Goal: Task Accomplishment & Management: Manage account settings

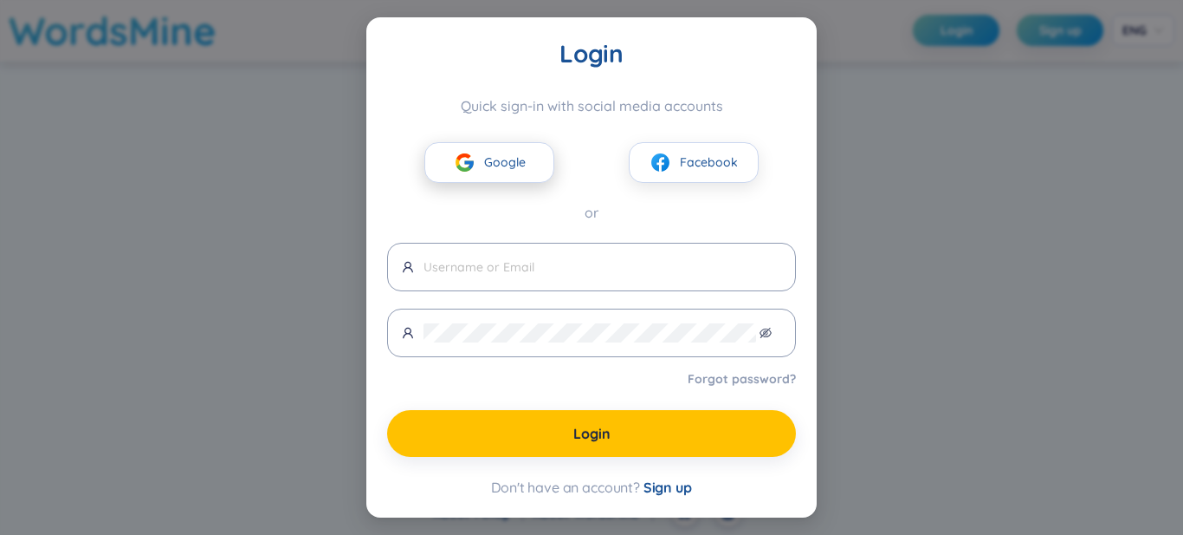
click at [481, 159] on button "Google" at bounding box center [490, 162] width 130 height 41
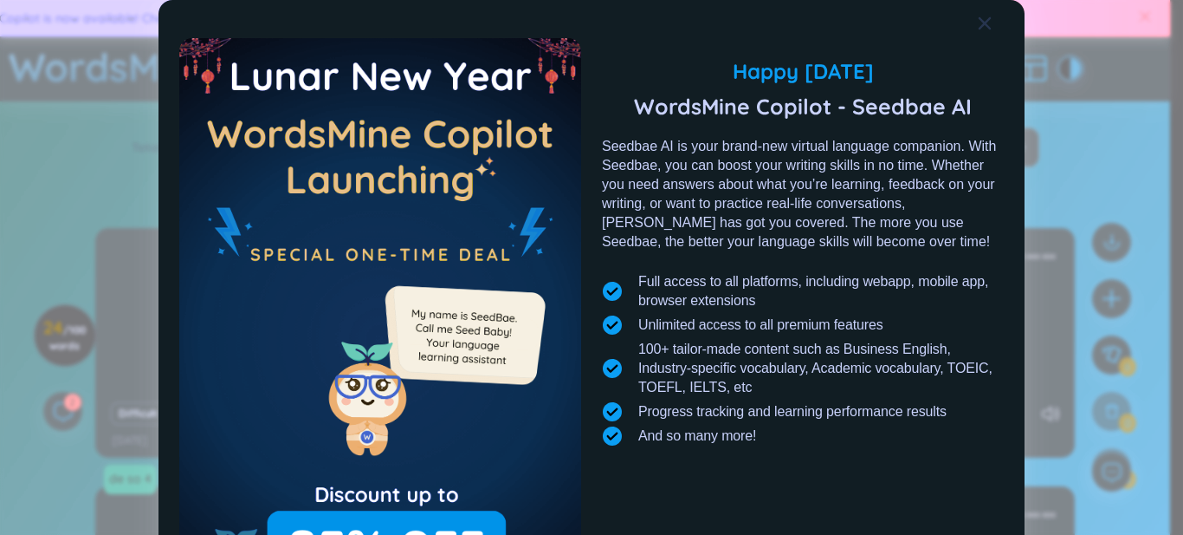
click at [989, 25] on span "Close" at bounding box center [1001, 23] width 47 height 47
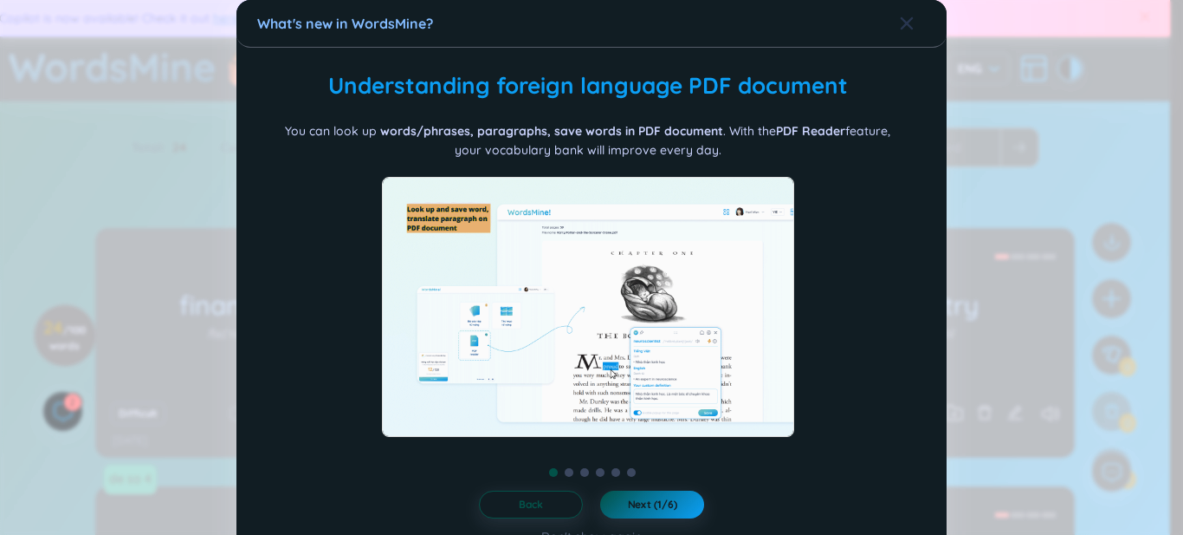
click at [901, 24] on icon "Close" at bounding box center [907, 23] width 12 height 12
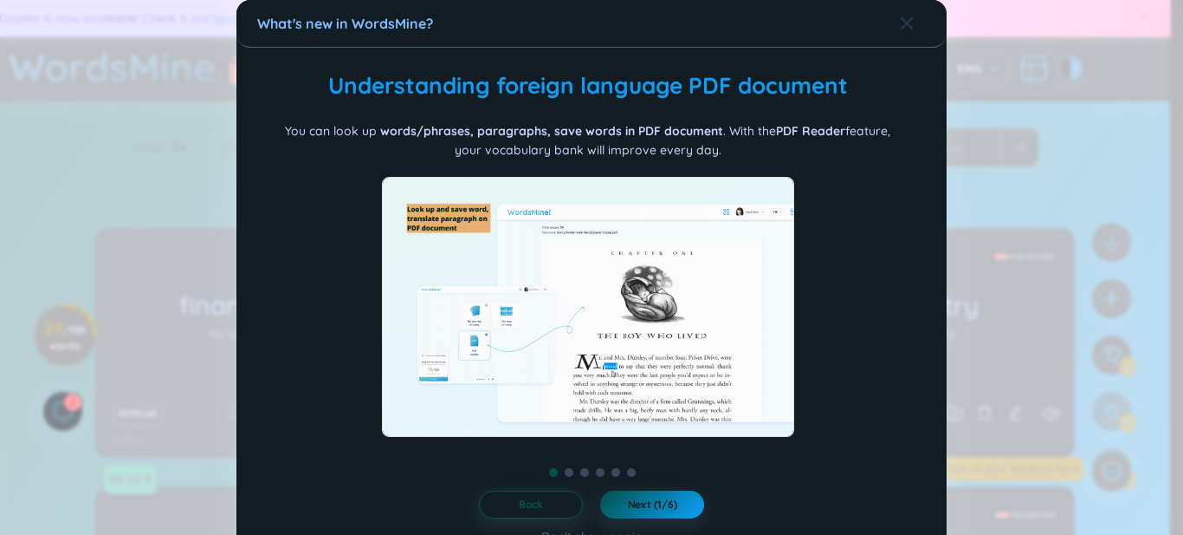
click at [907, 23] on span "Close" at bounding box center [923, 23] width 47 height 47
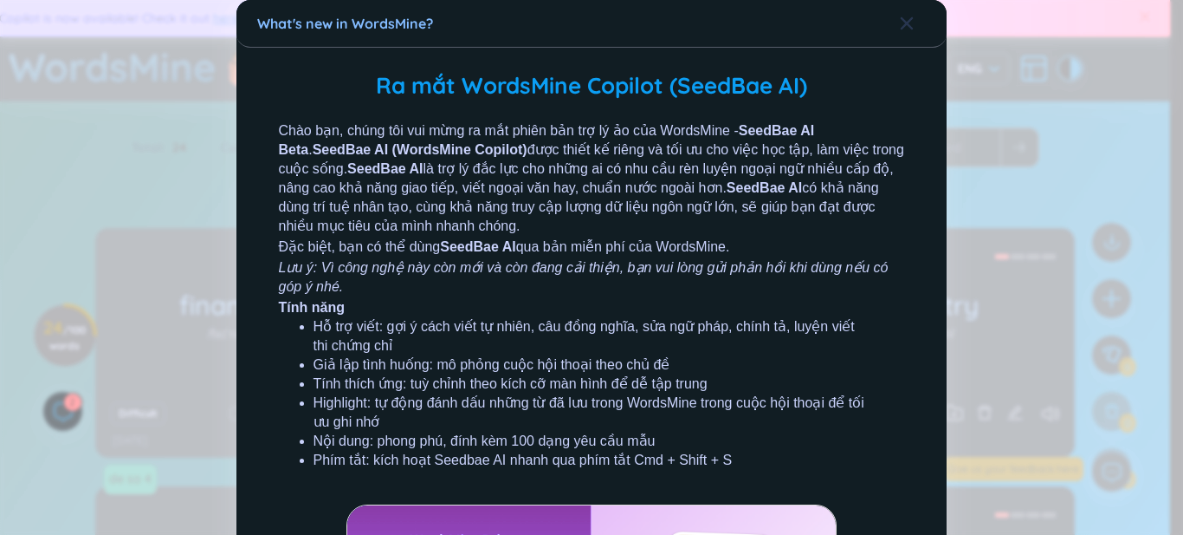
click at [901, 21] on icon "Close" at bounding box center [907, 23] width 12 height 12
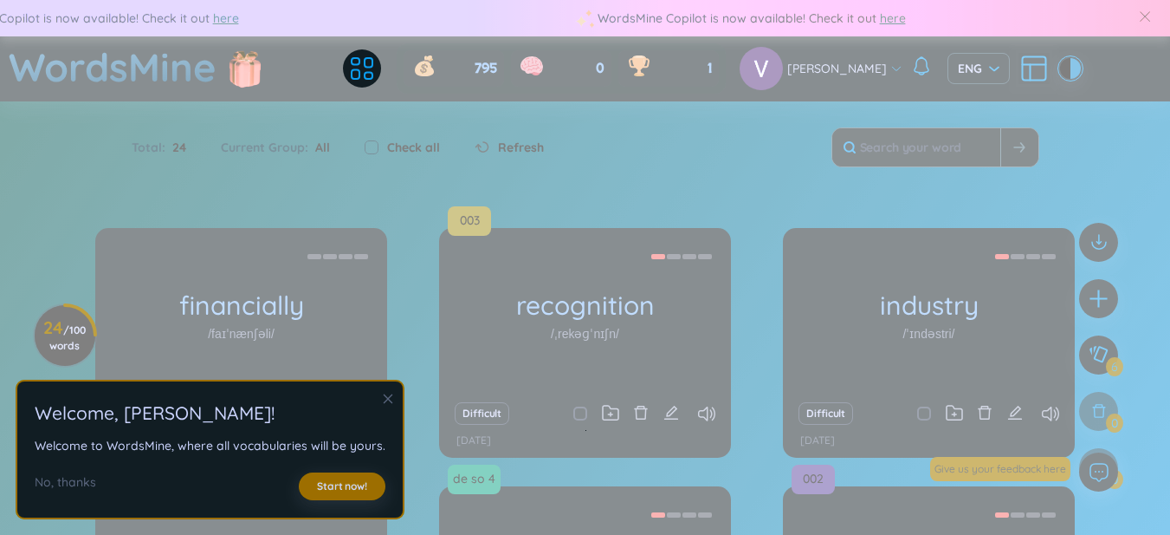
click at [385, 398] on icon "close" at bounding box center [388, 398] width 12 height 12
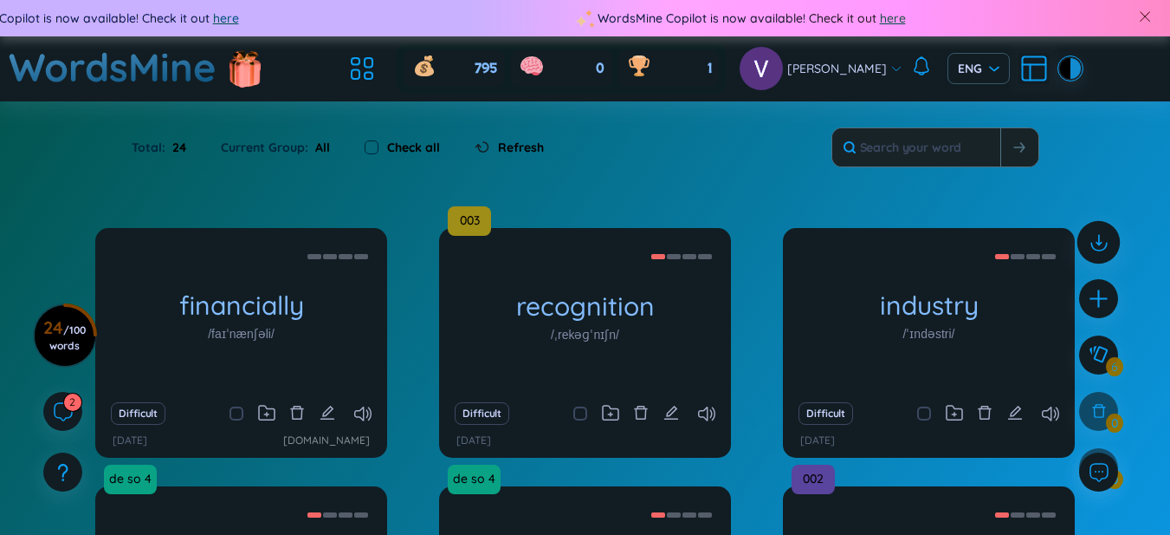
click at [1104, 246] on icon at bounding box center [1098, 241] width 23 height 23
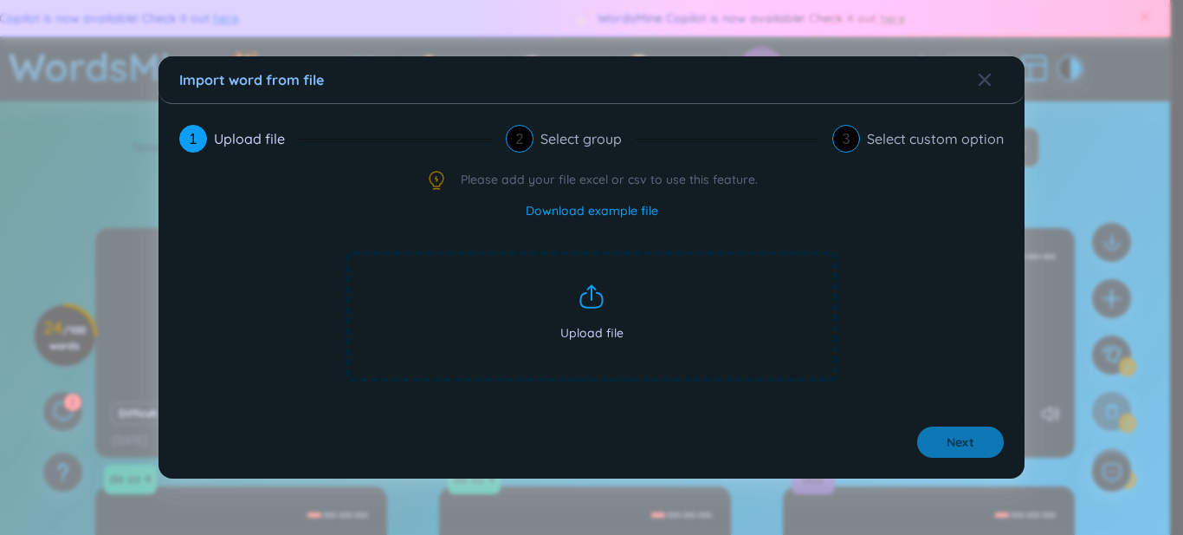
click at [613, 342] on span "Upload file" at bounding box center [592, 316] width 492 height 130
click at [552, 295] on span "Upload file" at bounding box center [592, 316] width 492 height 130
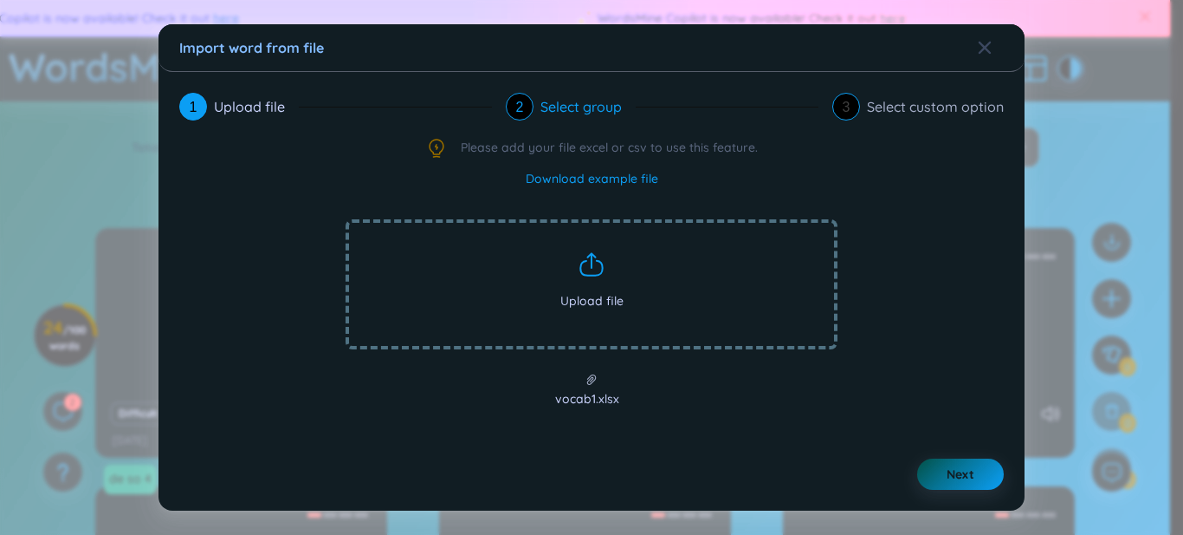
click at [557, 110] on div "Select group" at bounding box center [588, 107] width 95 height 28
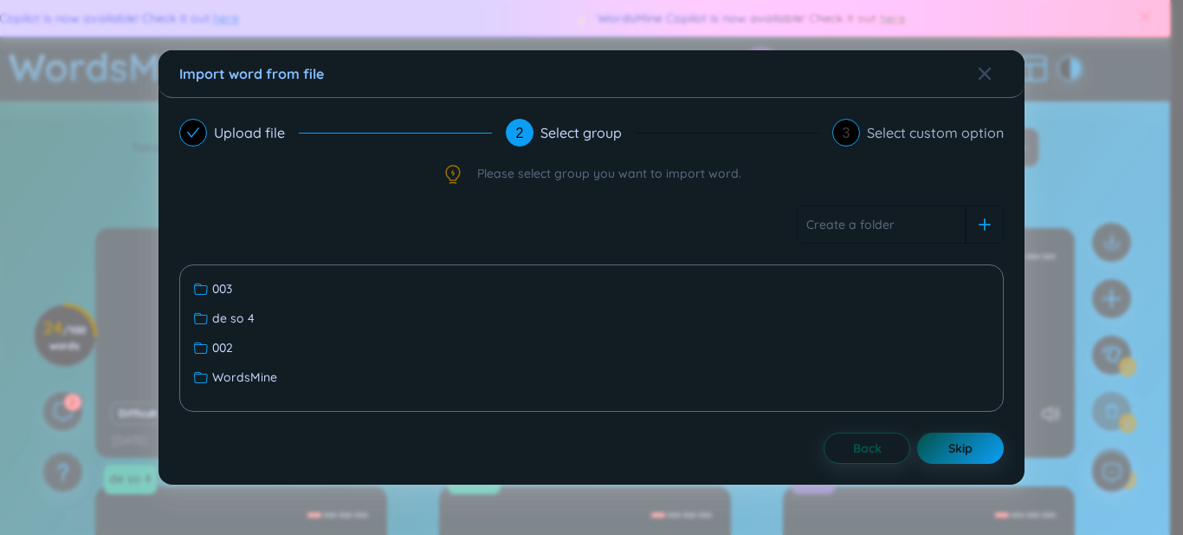
click at [880, 224] on input "text" at bounding box center [881, 224] width 169 height 38
type input "g"
type input "urbanisation"
click at [983, 224] on icon at bounding box center [985, 224] width 12 height 12
click at [915, 222] on input "urbanisation" at bounding box center [881, 224] width 169 height 38
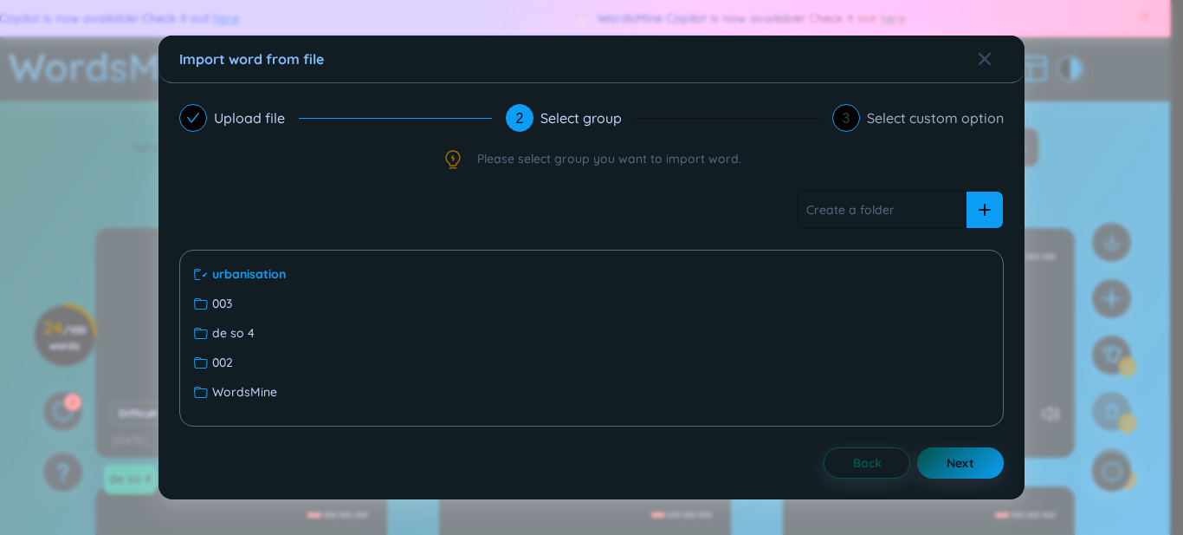
click at [981, 226] on div at bounding box center [985, 210] width 38 height 38
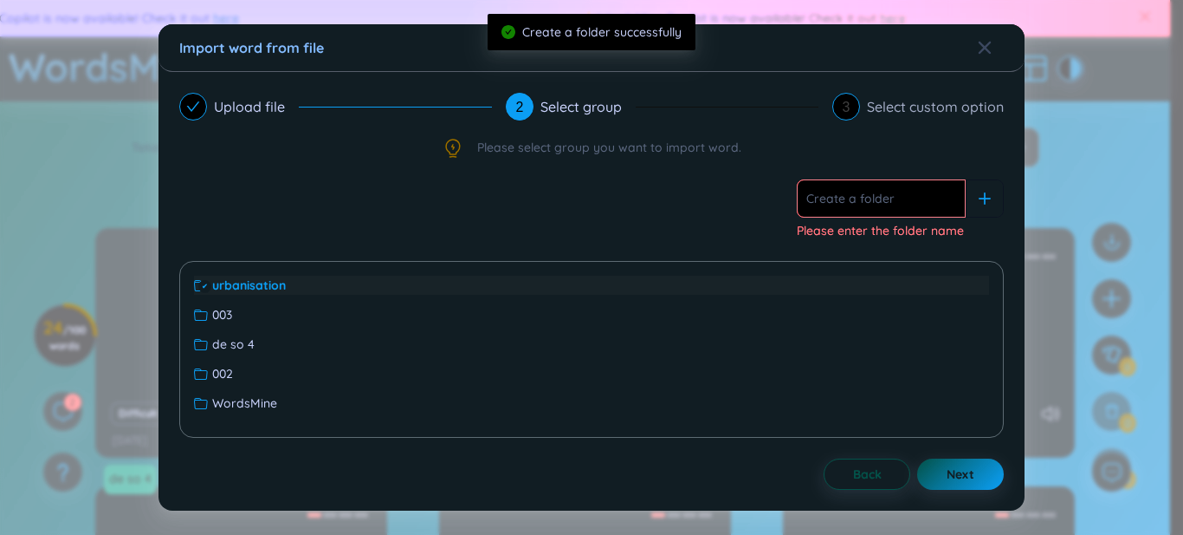
click at [272, 291] on span "urbanisation" at bounding box center [249, 285] width 74 height 19
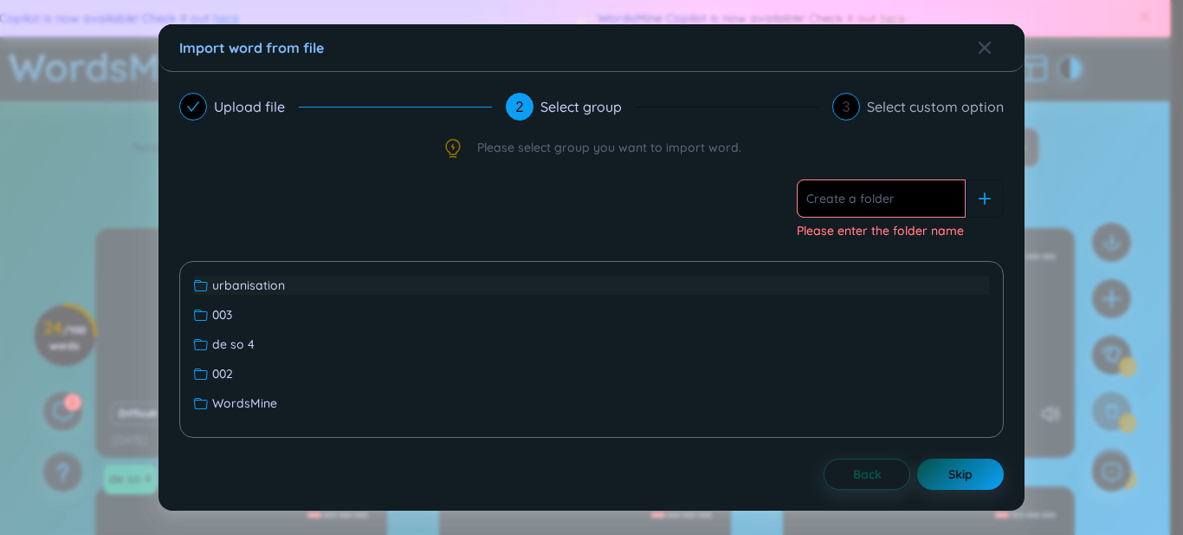
click at [273, 291] on span "urbanisation" at bounding box center [248, 285] width 73 height 19
click at [956, 471] on span "Next" at bounding box center [961, 473] width 28 height 17
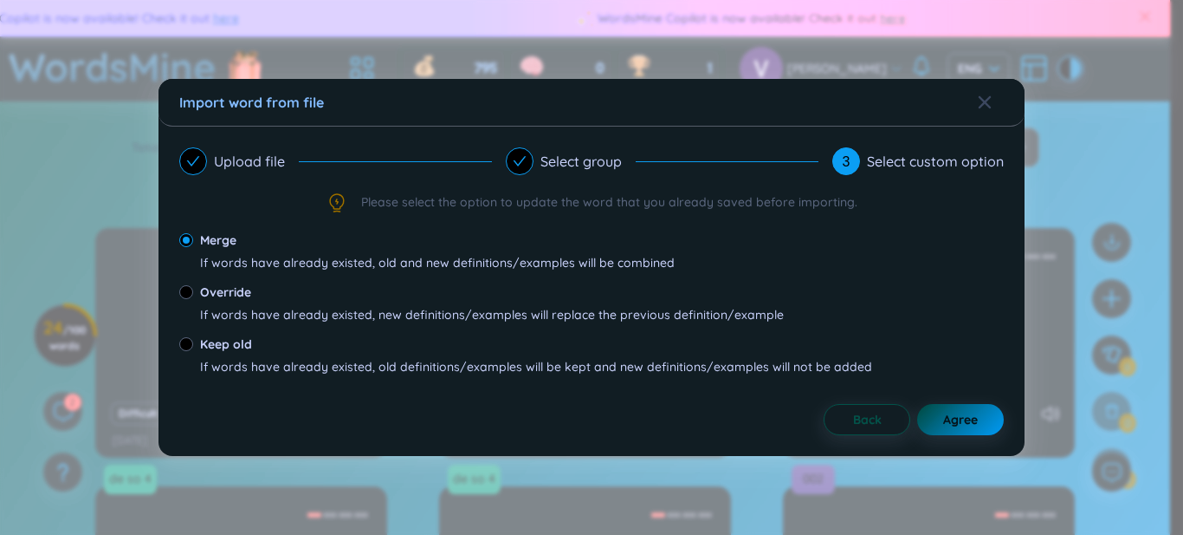
click at [977, 416] on span "Agree" at bounding box center [960, 419] width 35 height 17
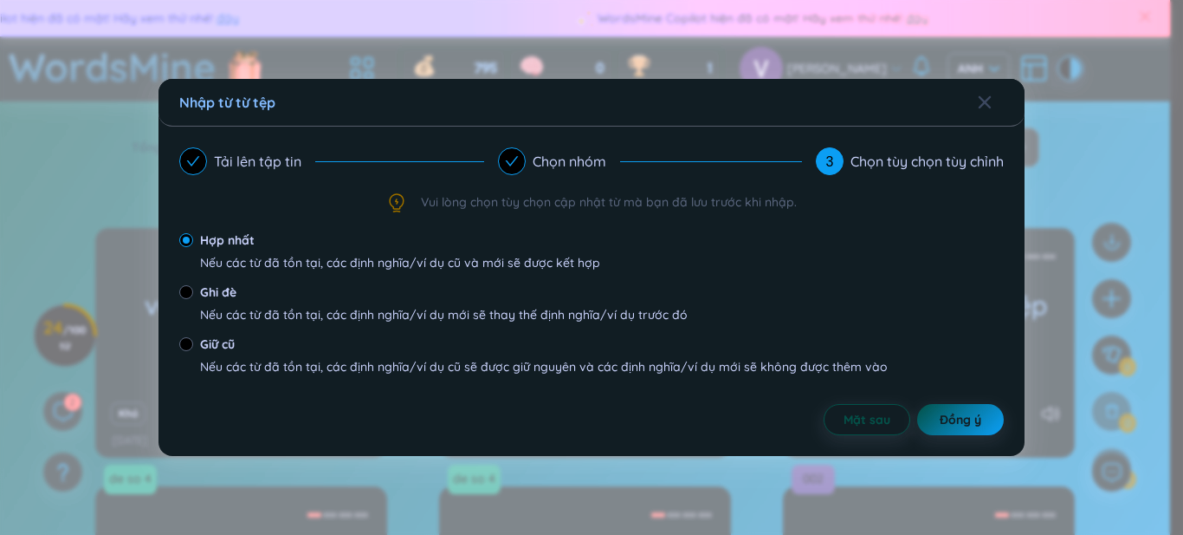
click at [285, 265] on font "Nếu các từ đã tồn tại, các định nghĩa/ví dụ cũ và mới sẽ được kết hợp" at bounding box center [400, 263] width 400 height 16
click at [193, 247] on input "Hợp nhất Nếu các từ đã tồn tại, các định nghĩa/ví dụ cũ và mới sẽ được kết hợp" at bounding box center [186, 240] width 14 height 14
click at [956, 414] on font "Đồng ý" at bounding box center [961, 420] width 42 height 16
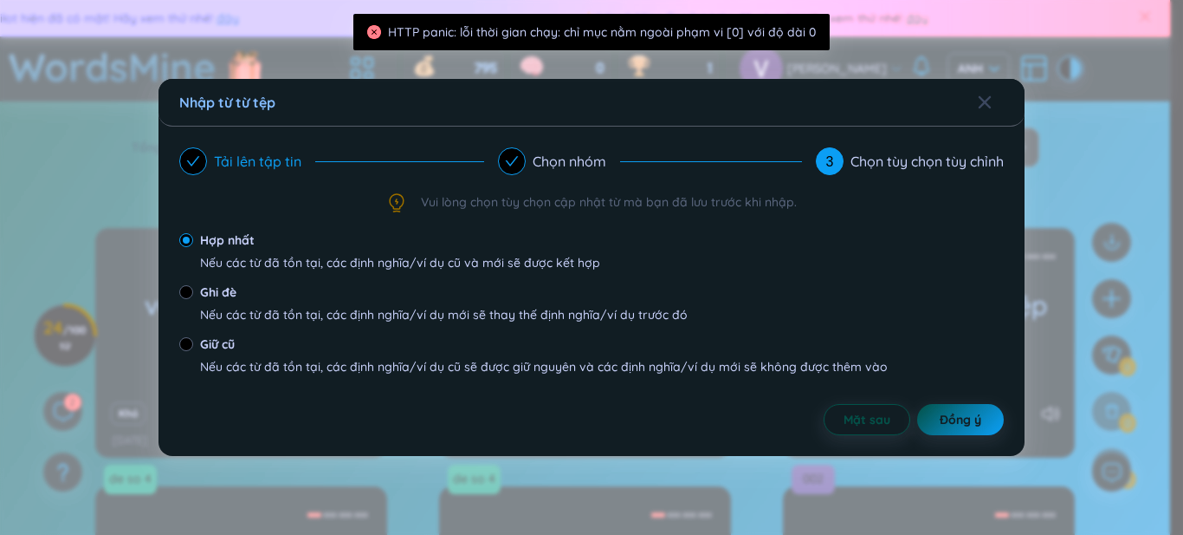
click at [196, 160] on icon "kiểm tra" at bounding box center [193, 161] width 13 height 10
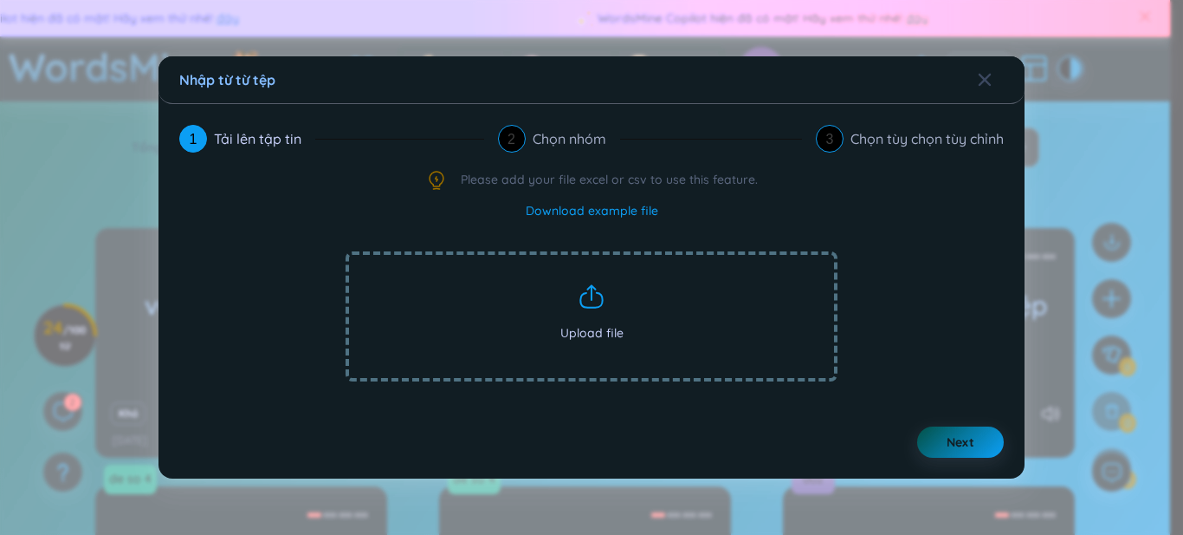
click at [625, 217] on link "Download example file" at bounding box center [592, 210] width 133 height 19
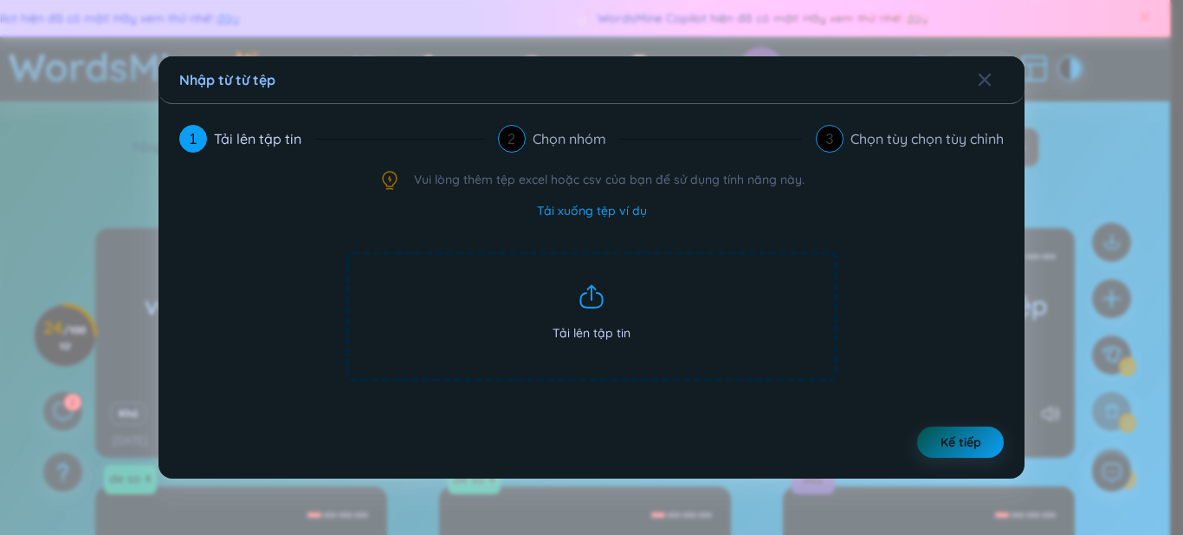
click at [550, 285] on span "Tải lên tập tin" at bounding box center [592, 316] width 492 height 130
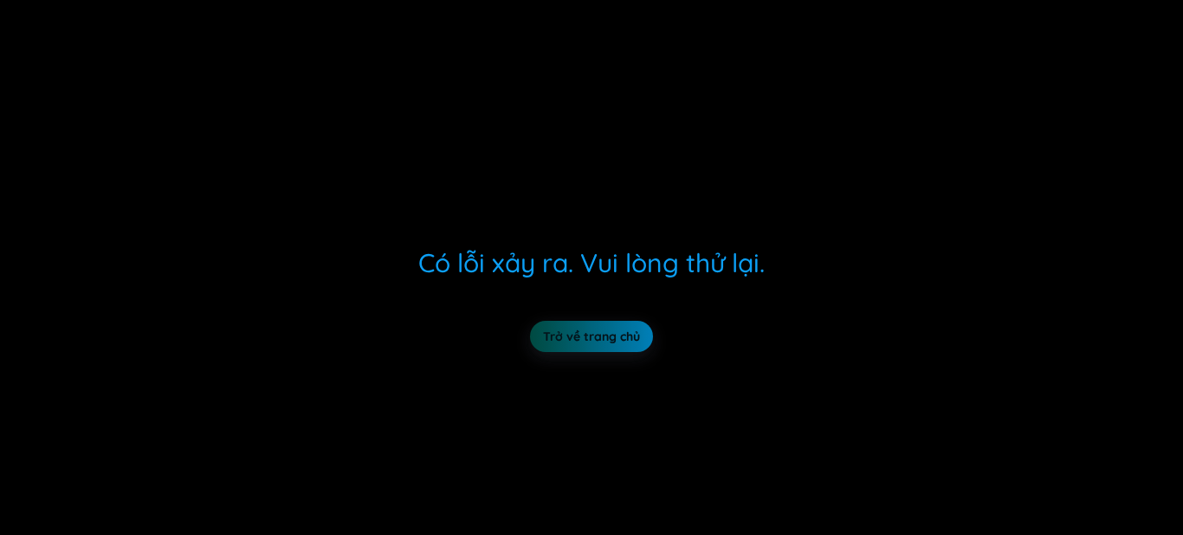
click at [603, 329] on link "Trở về trang chủ" at bounding box center [591, 336] width 97 height 19
click at [568, 331] on link "Trở về trang chủ" at bounding box center [591, 336] width 97 height 19
click at [570, 331] on link "Trở về trang chủ" at bounding box center [591, 336] width 97 height 19
click at [640, 338] on link "Trở về trang chủ" at bounding box center [591, 336] width 97 height 19
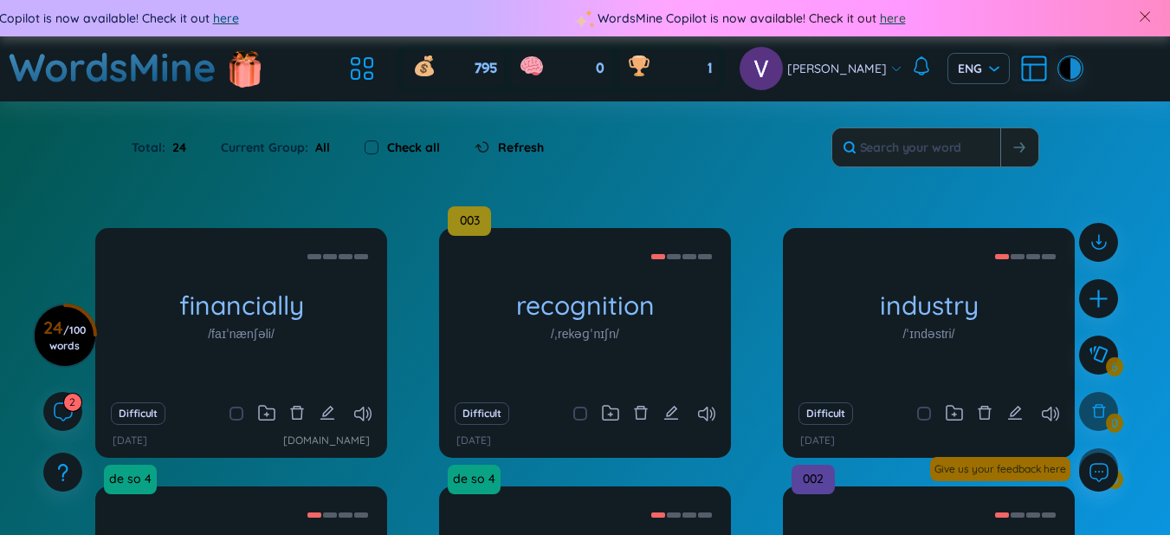
drag, startPoint x: 0, startPoint y: 0, endPoint x: 666, endPoint y: 160, distance: 685.3
click at [652, 171] on div "Total : 24 Current Group : All Check all Refresh" at bounding box center [585, 156] width 1081 height 75
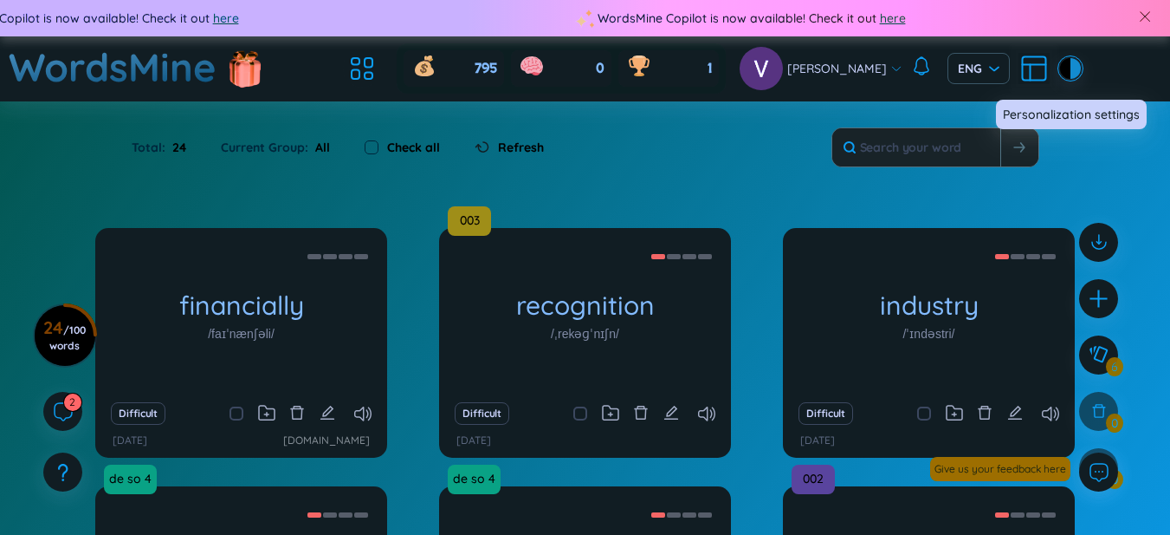
click at [1023, 81] on icon at bounding box center [1034, 68] width 23 height 23
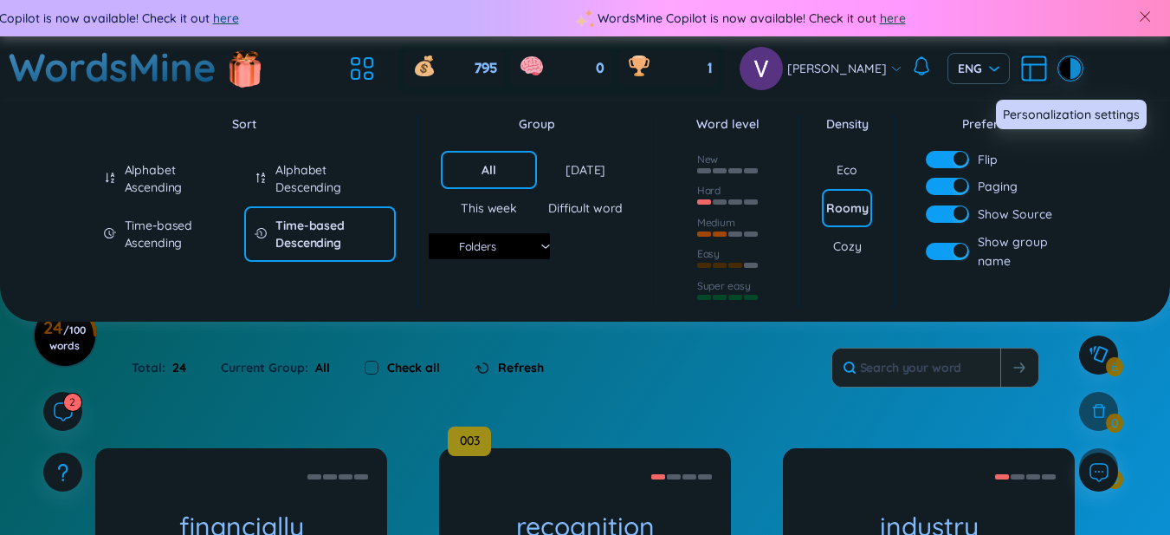
click at [1023, 81] on icon at bounding box center [1034, 68] width 23 height 23
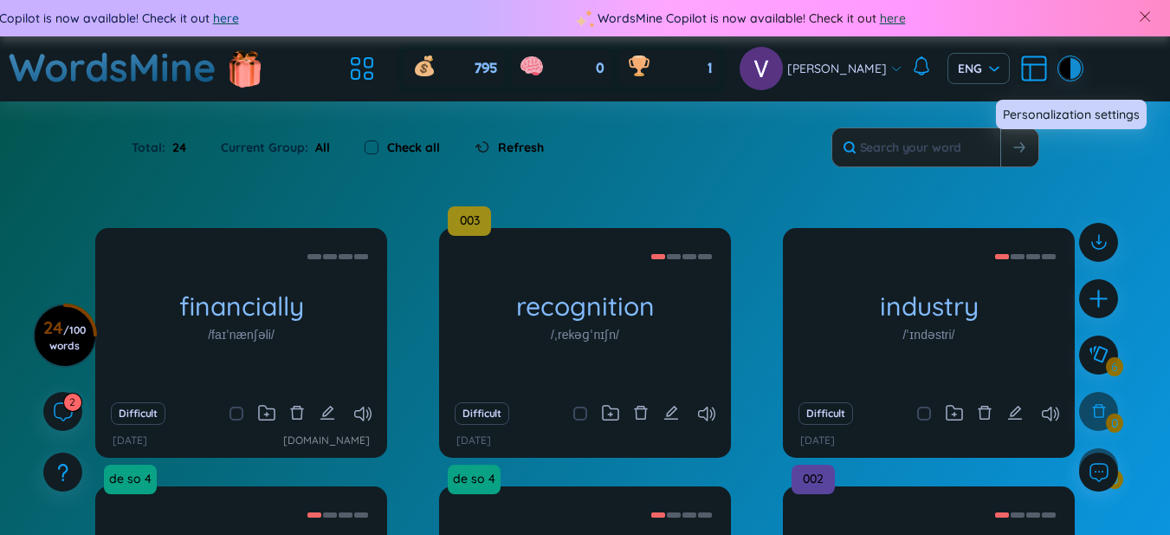
click at [1023, 81] on icon at bounding box center [1034, 68] width 23 height 23
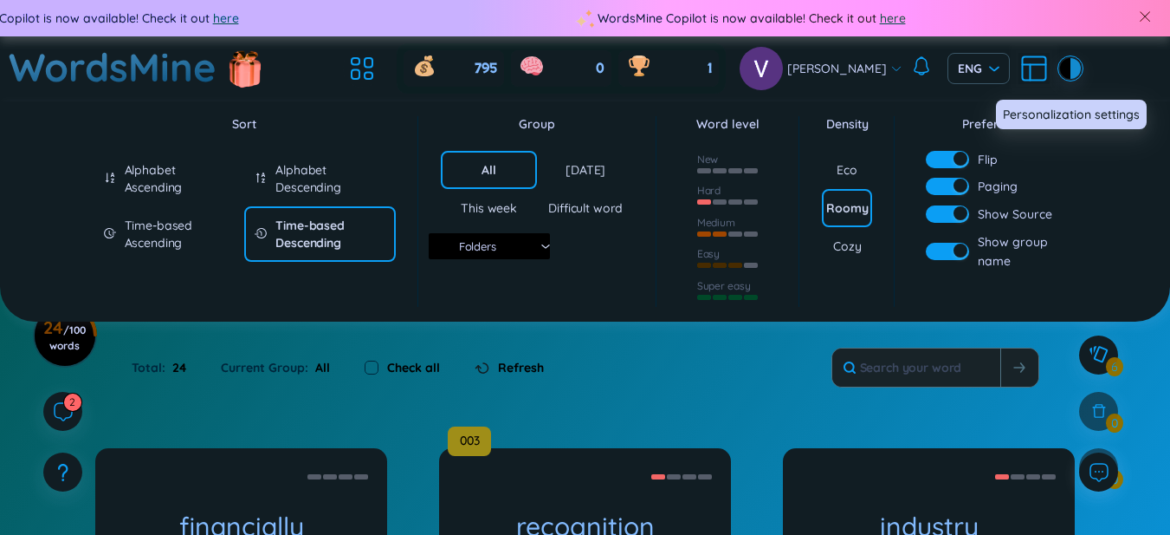
click at [1019, 71] on icon at bounding box center [1034, 68] width 31 height 31
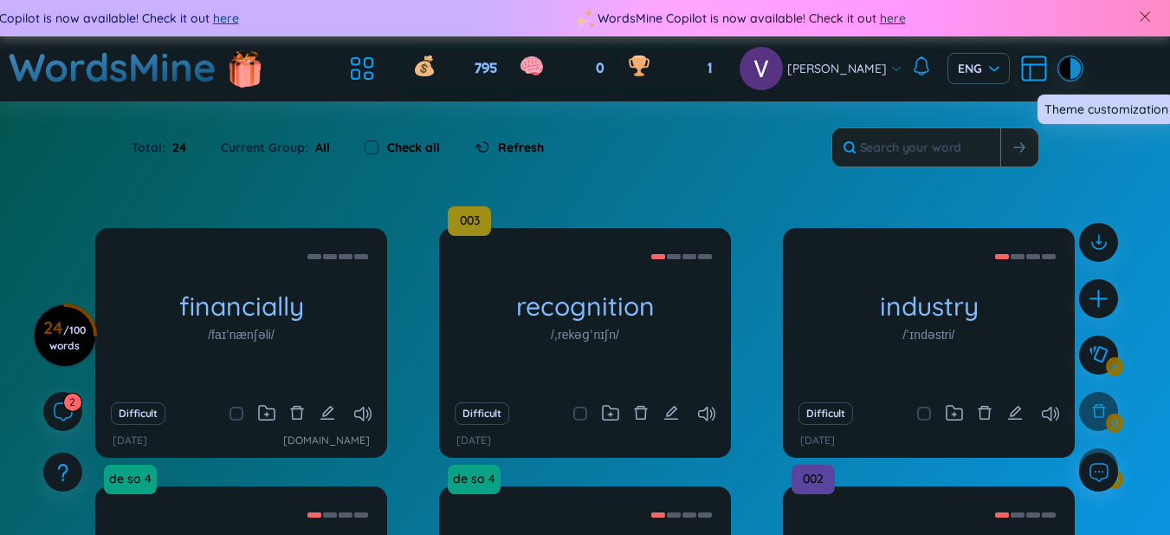
click at [1060, 67] on div at bounding box center [1065, 68] width 10 height 21
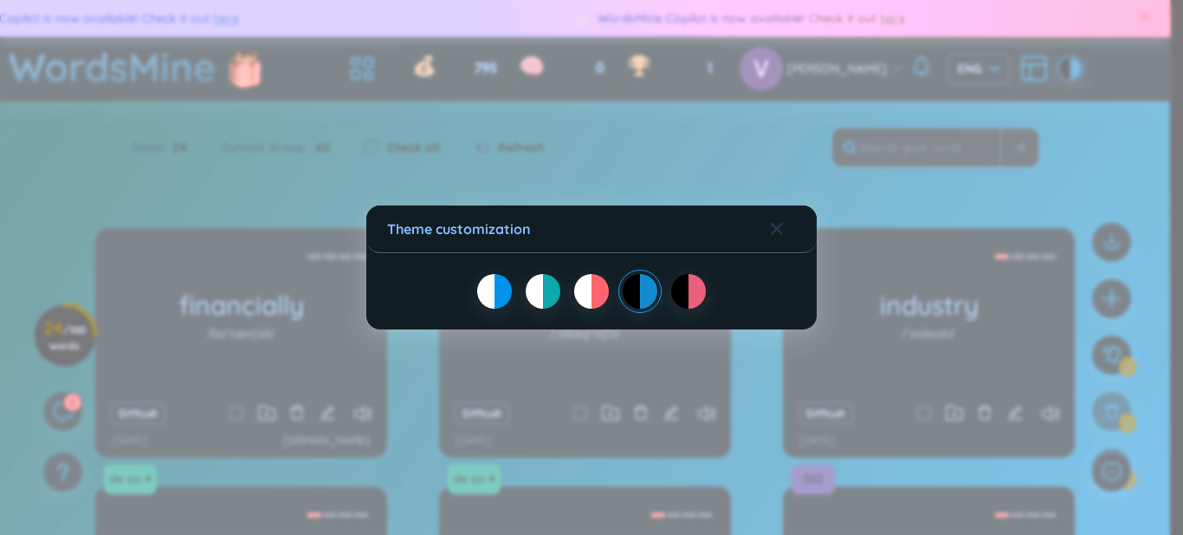
drag, startPoint x: 776, startPoint y: 238, endPoint x: 788, endPoint y: 228, distance: 16.0
click at [782, 232] on div "Close" at bounding box center [777, 228] width 14 height 47
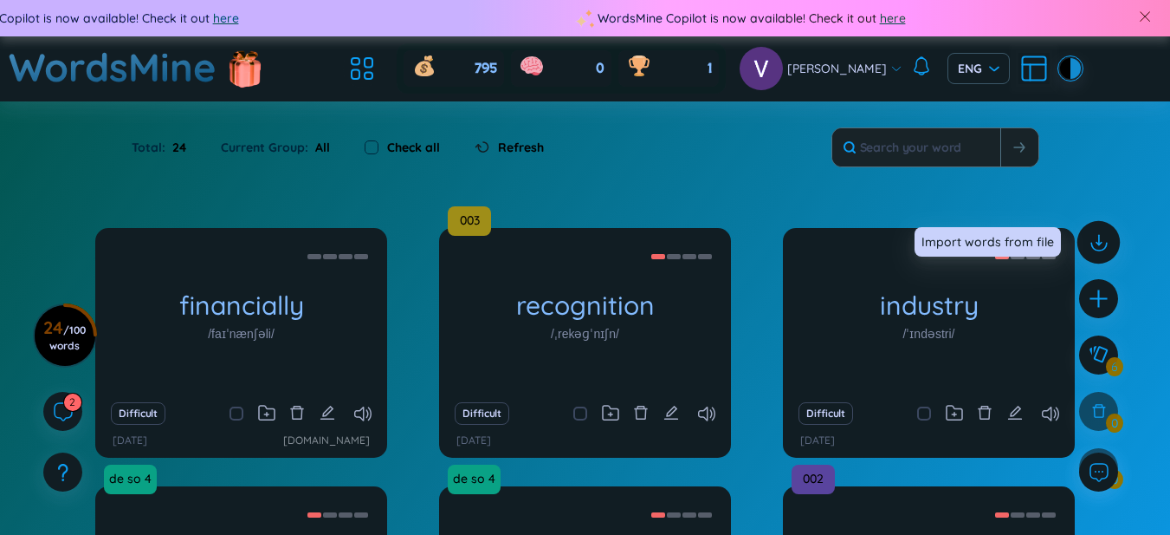
click at [1109, 252] on icon at bounding box center [1098, 241] width 23 height 23
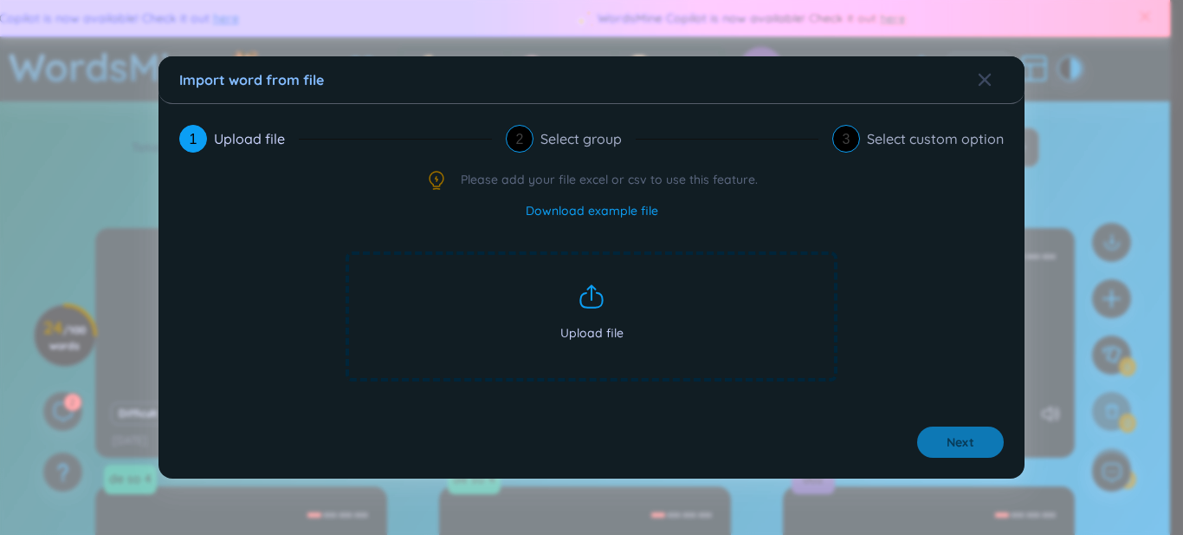
click at [559, 287] on span "Upload file" at bounding box center [592, 316] width 492 height 130
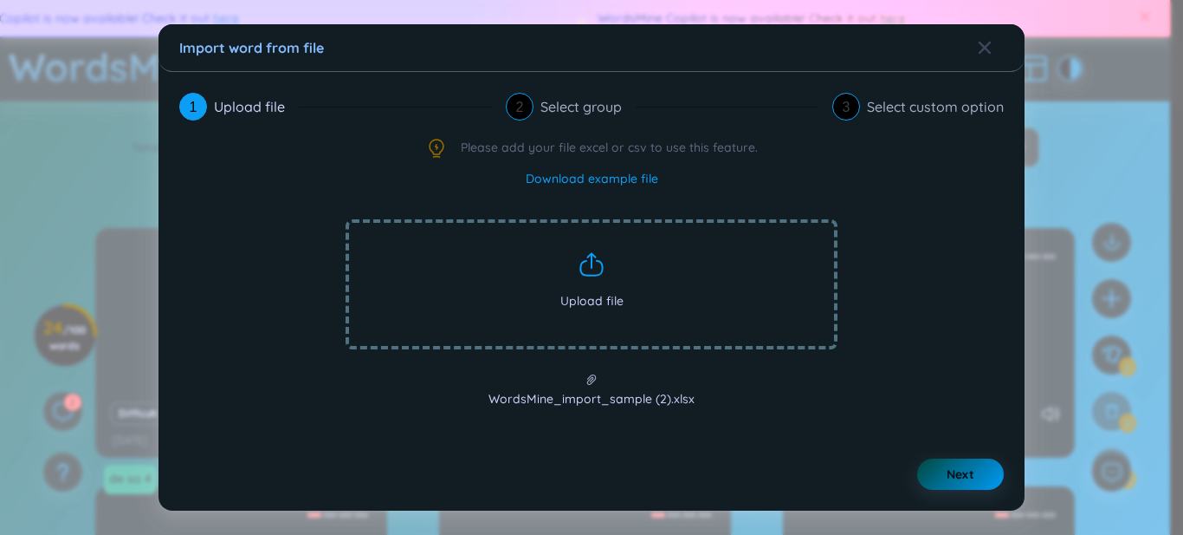
click at [963, 477] on span "Next" at bounding box center [961, 473] width 28 height 17
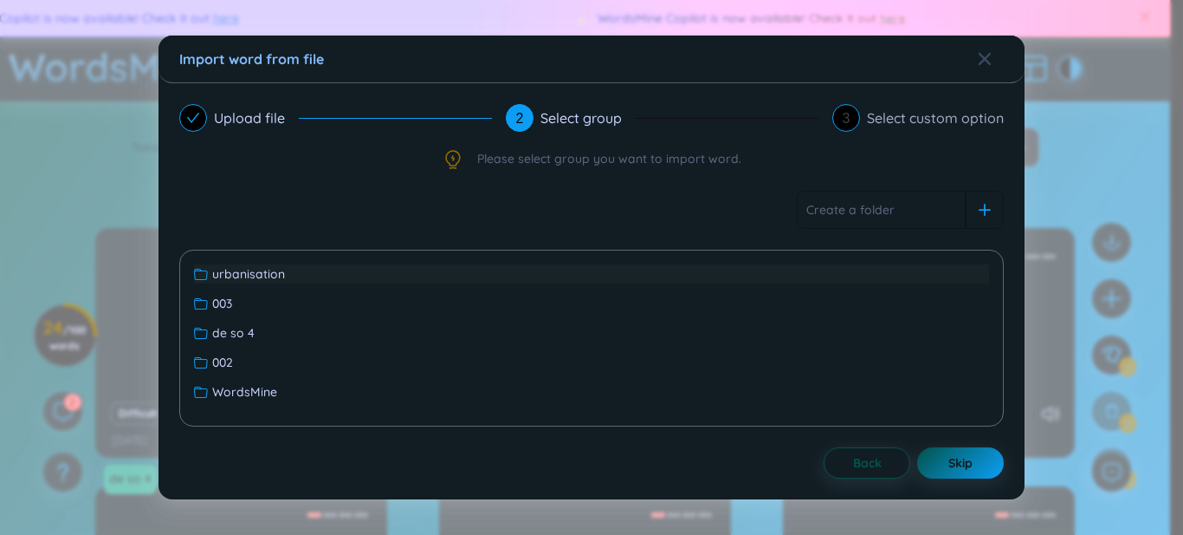
click at [482, 279] on div "urbanisation" at bounding box center [591, 273] width 795 height 19
click at [976, 473] on button "Next" at bounding box center [961, 462] width 87 height 31
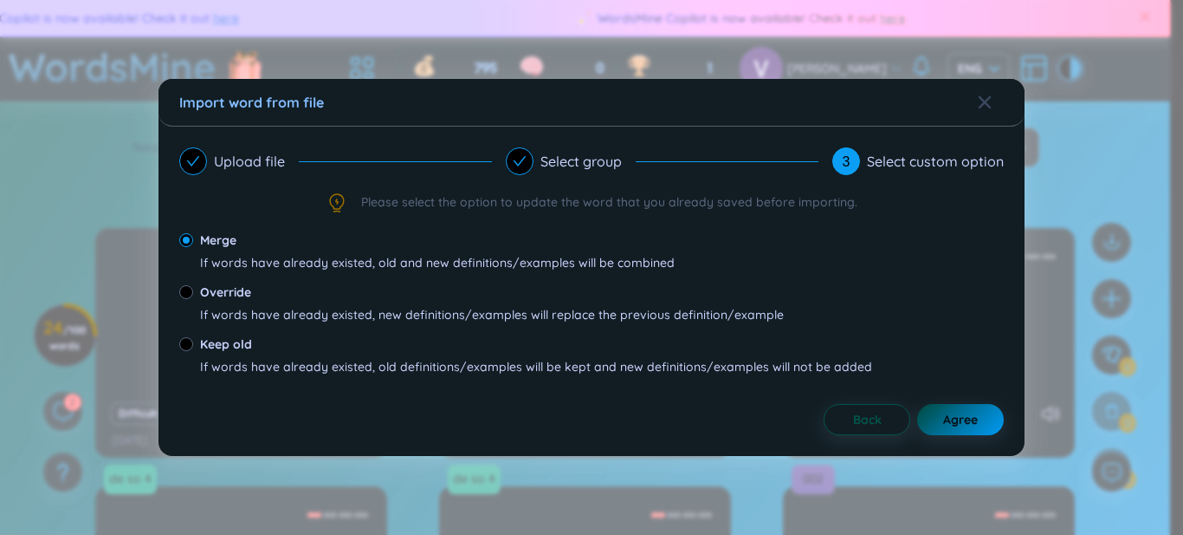
click at [947, 409] on button "Agree" at bounding box center [961, 419] width 87 height 31
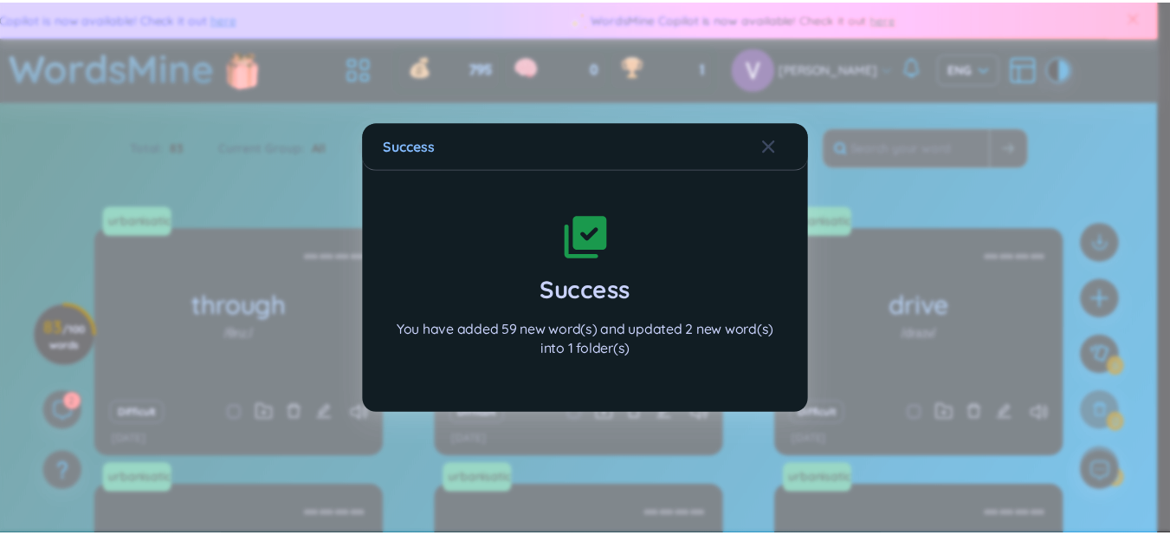
scroll to position [326, 0]
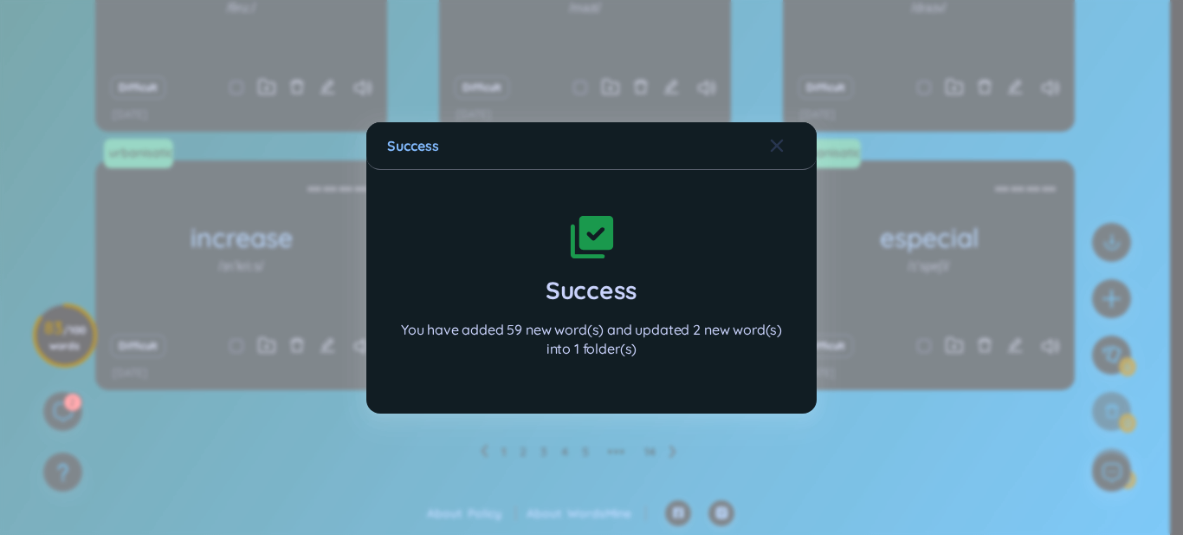
click at [789, 148] on span "Close" at bounding box center [793, 145] width 47 height 47
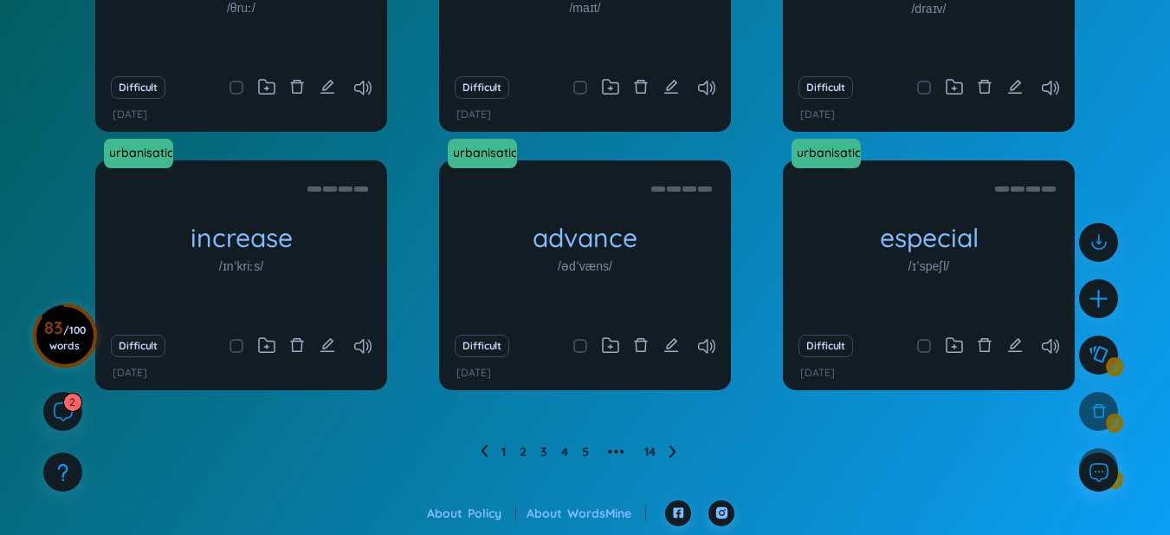
click at [55, 326] on h3 "83 / 100 words" at bounding box center [65, 336] width 42 height 31
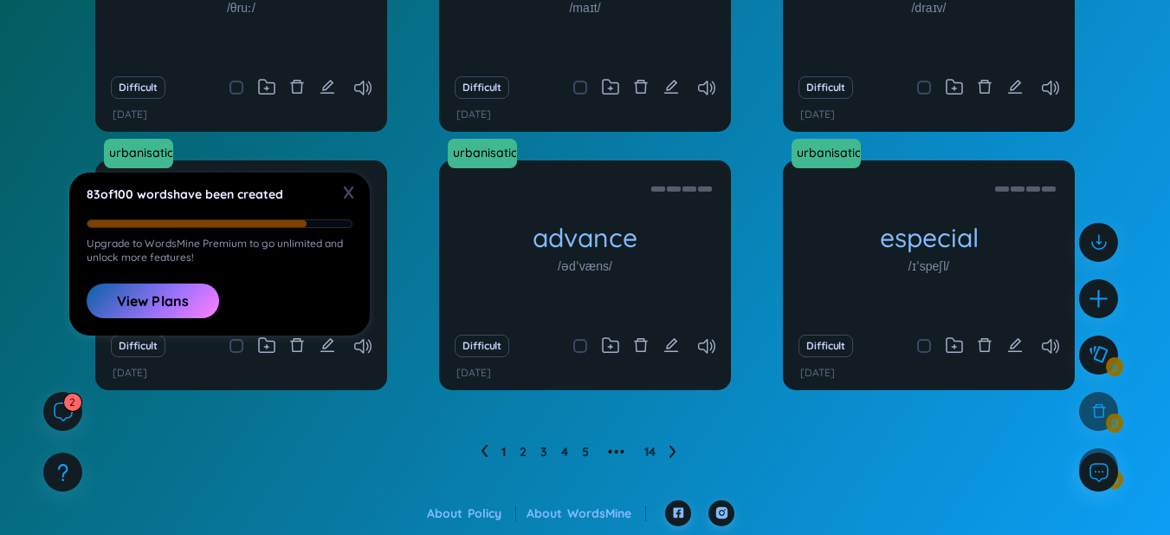
click at [139, 298] on button "View Plans" at bounding box center [153, 300] width 133 height 35
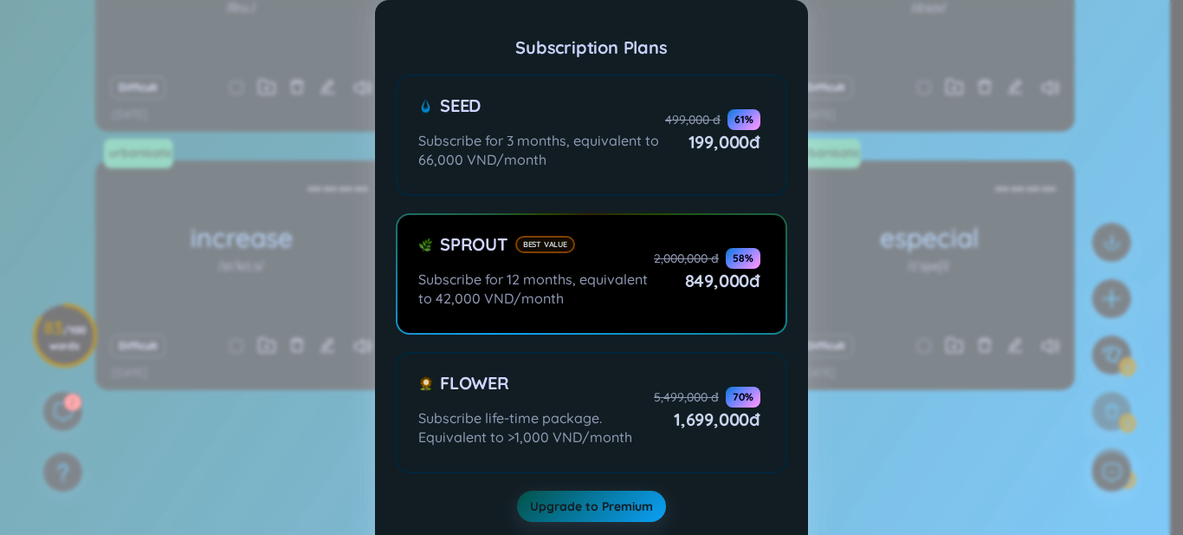
click at [211, 358] on div "Subscription Plans Seed Subscribe for 3 months, equivalent to 66,000 VND/month …" at bounding box center [591, 267] width 1183 height 535
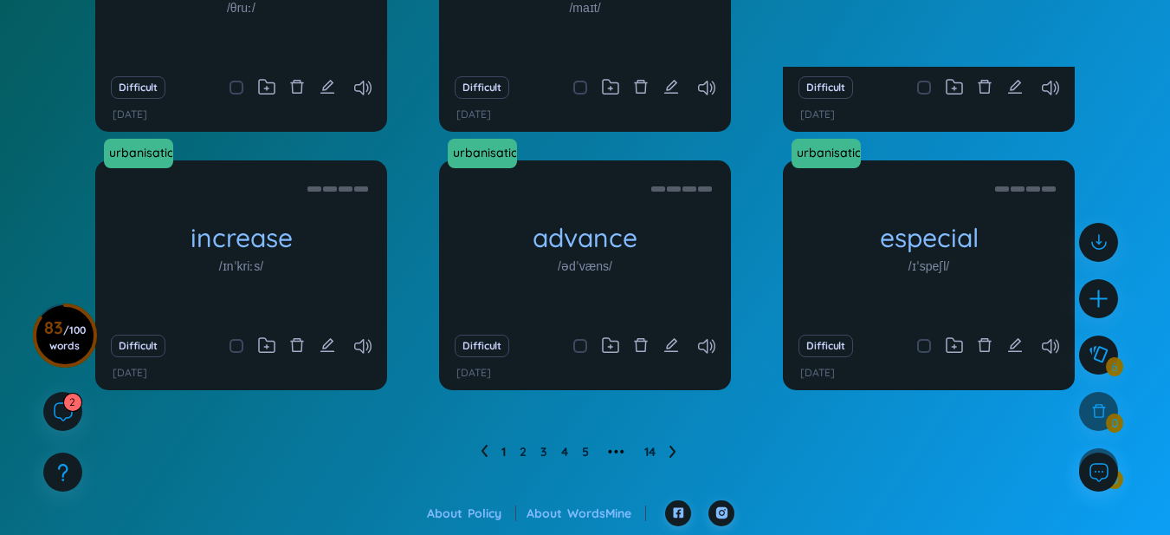
scroll to position [181, 0]
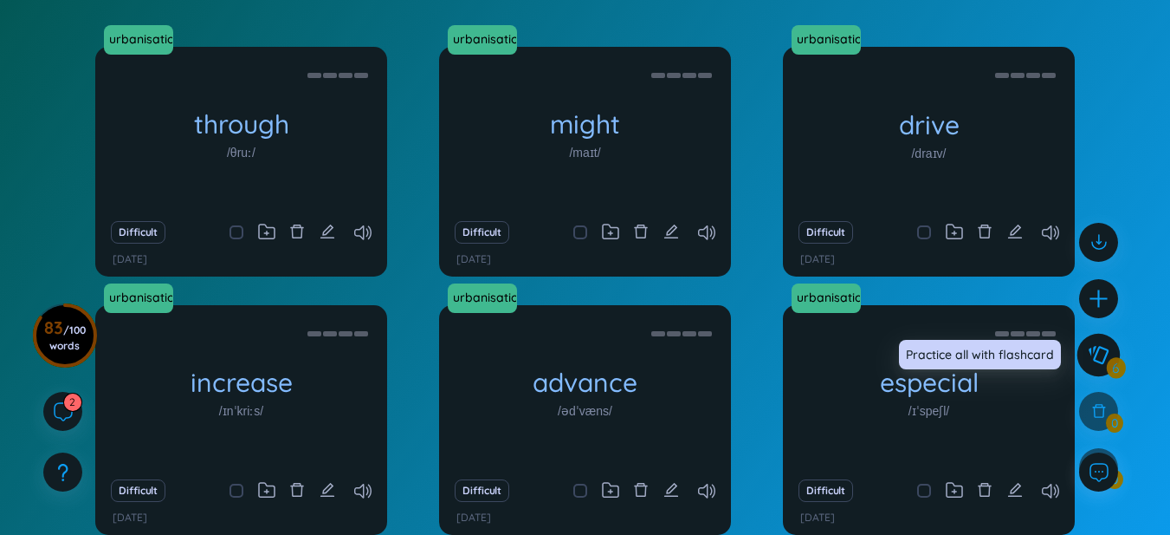
click at [1111, 350] on button at bounding box center [1099, 355] width 43 height 43
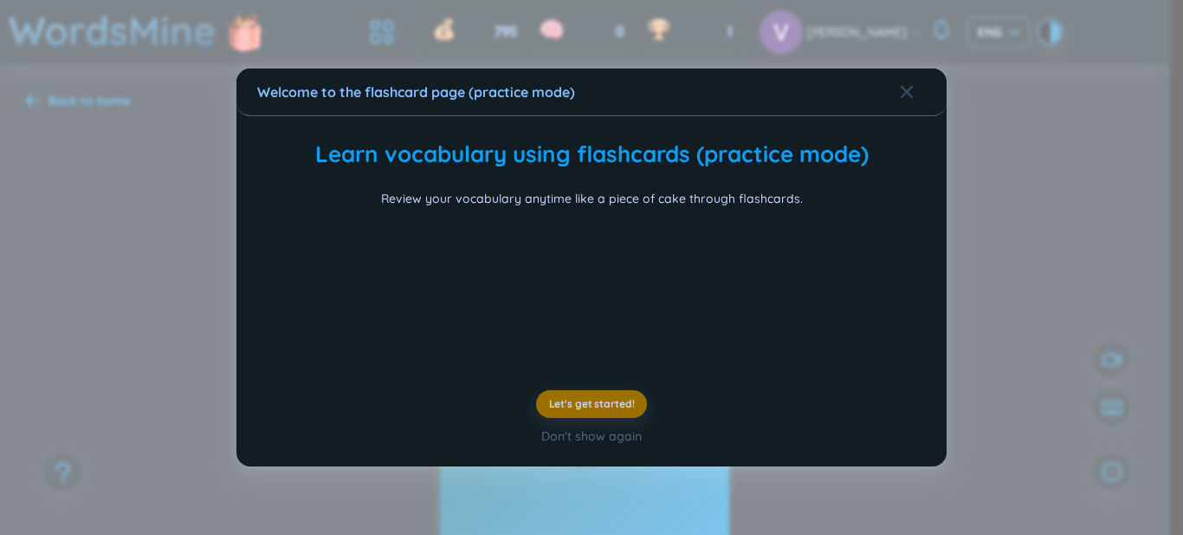
click at [915, 137] on h2 "Learn vocabulary using flashcards (practice mode)" at bounding box center [592, 155] width 661 height 36
click at [900, 68] on div "Close" at bounding box center [907, 91] width 14 height 47
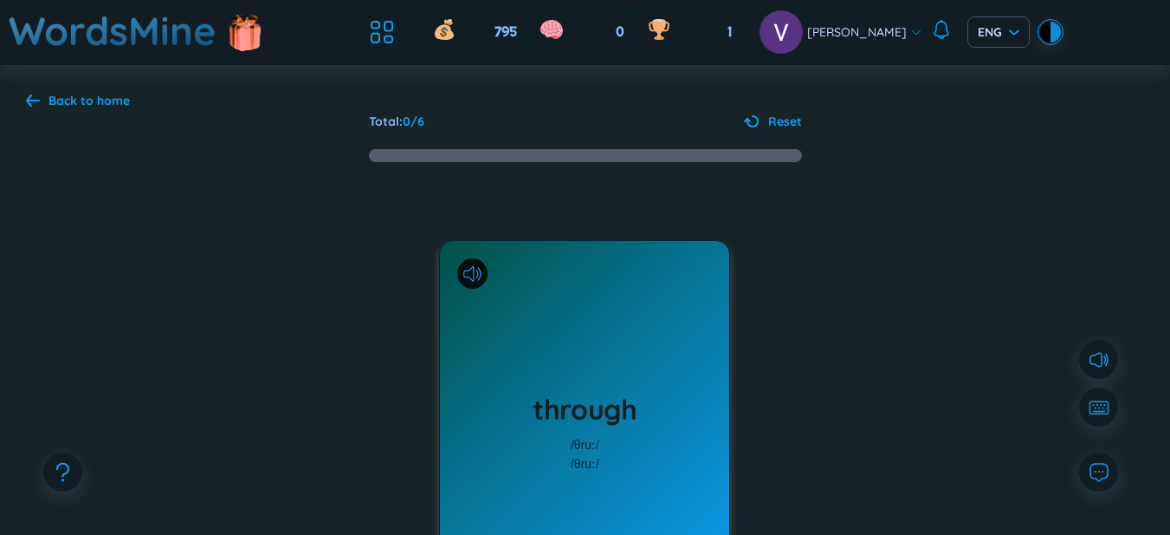
scroll to position [145, 0]
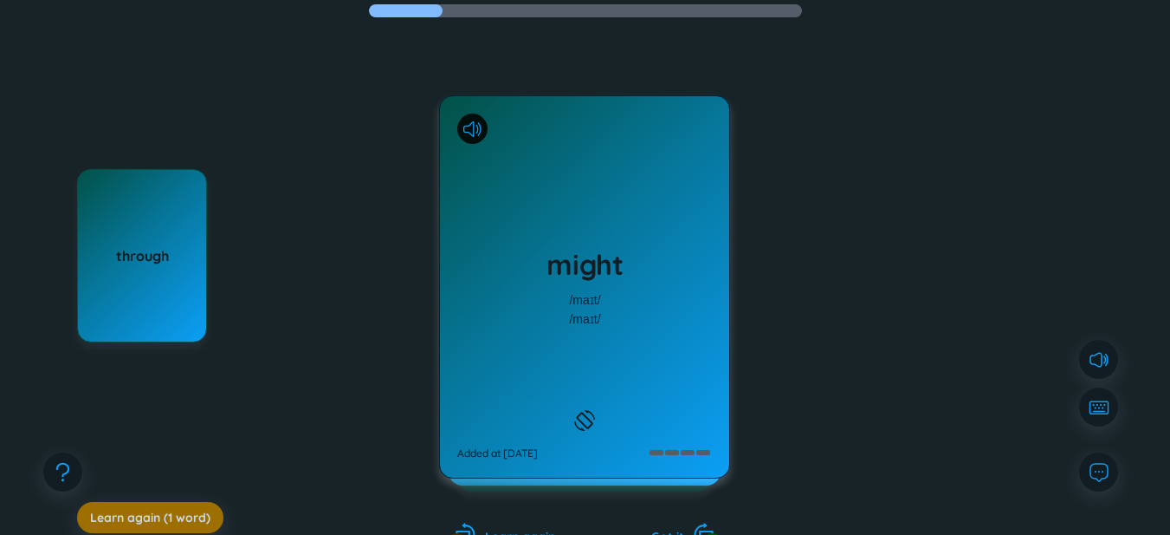
click at [562, 342] on div "might /maɪt/ /maɪt/ Added at [DATE]" at bounding box center [584, 286] width 289 height 381
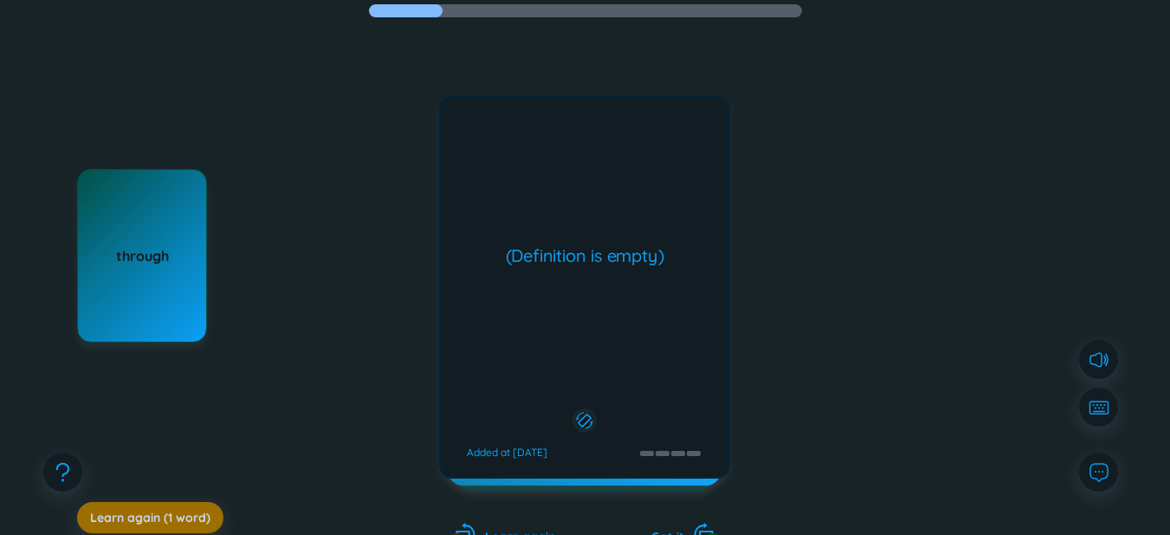
click at [185, 267] on div "through" at bounding box center [142, 255] width 130 height 173
click at [574, 267] on div "(Definition is empty)" at bounding box center [585, 255] width 270 height 24
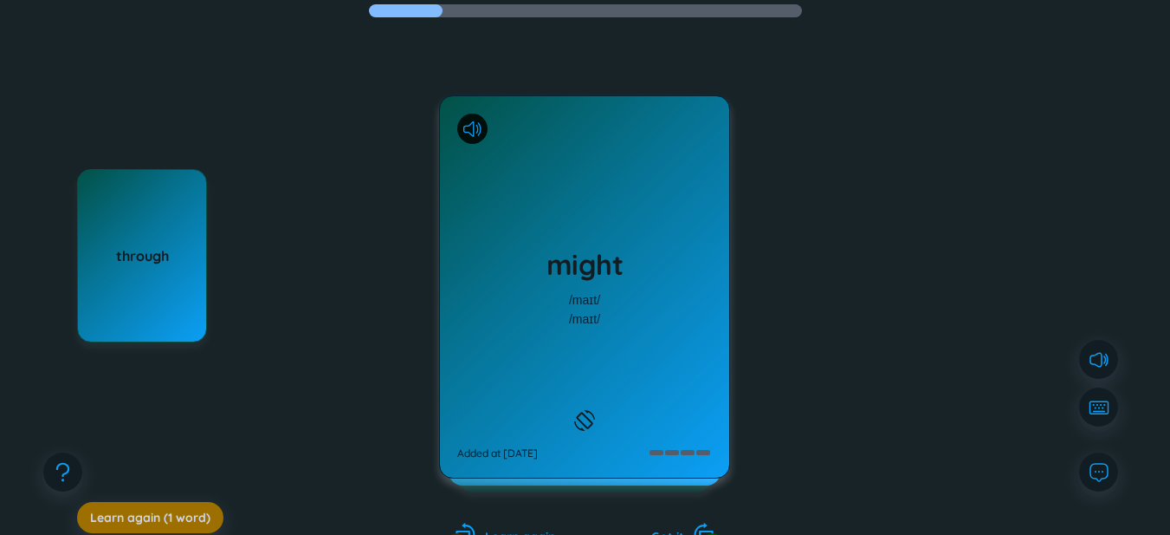
click at [574, 267] on div "might /maɪt/ /maɪt/ Added at [DATE]" at bounding box center [584, 286] width 291 height 383
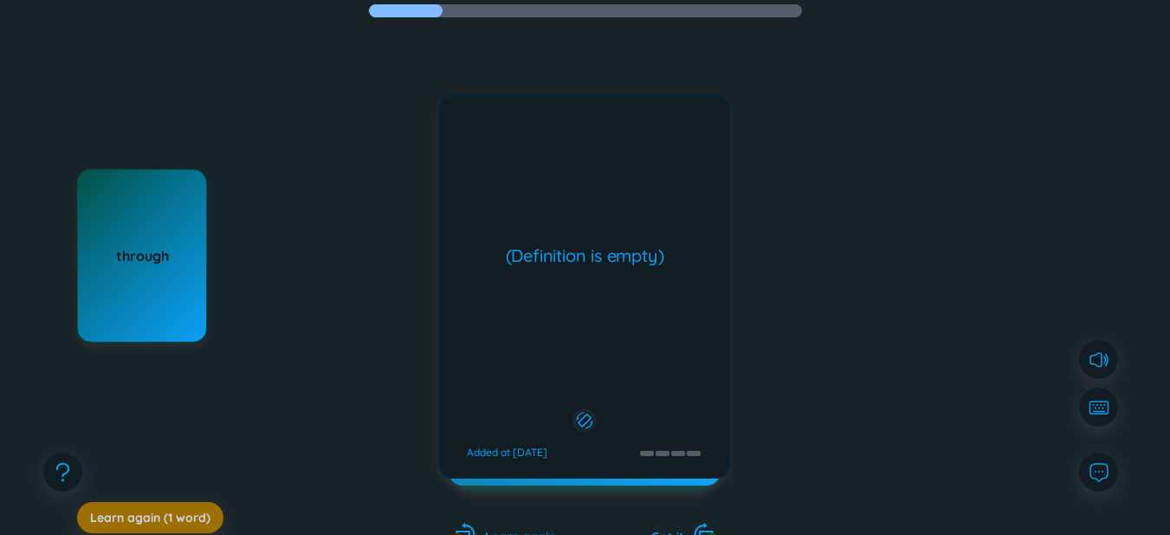
click at [574, 265] on div "might /maɪt/ /maɪt/ Added at [DATE] (Definition is empty) Added at [DATE]" at bounding box center [584, 286] width 291 height 383
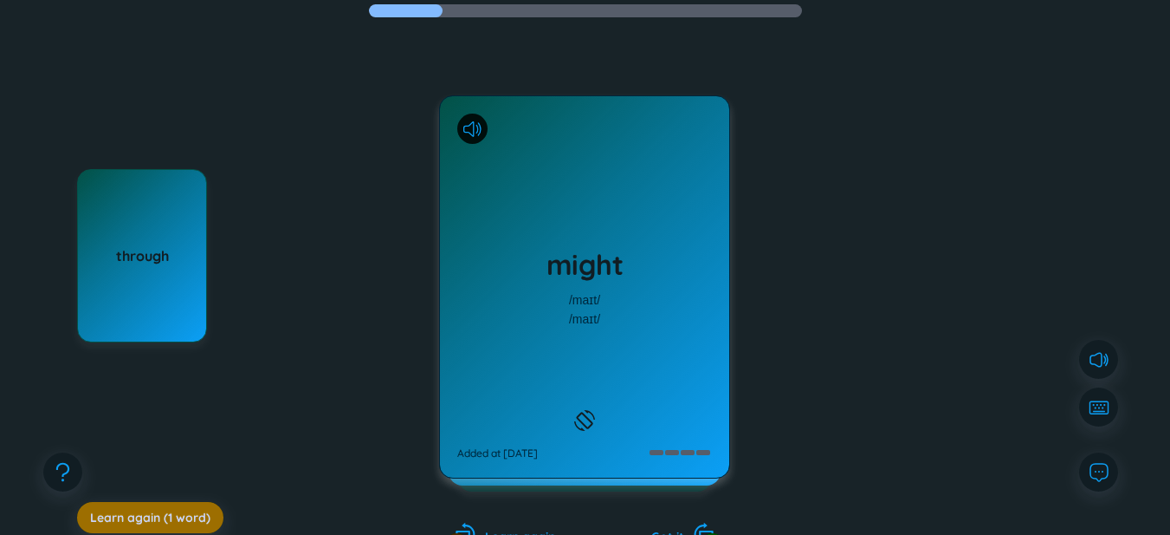
click at [574, 265] on div "might /maɪt/ /maɪt/ Added at [DATE]" at bounding box center [584, 286] width 291 height 383
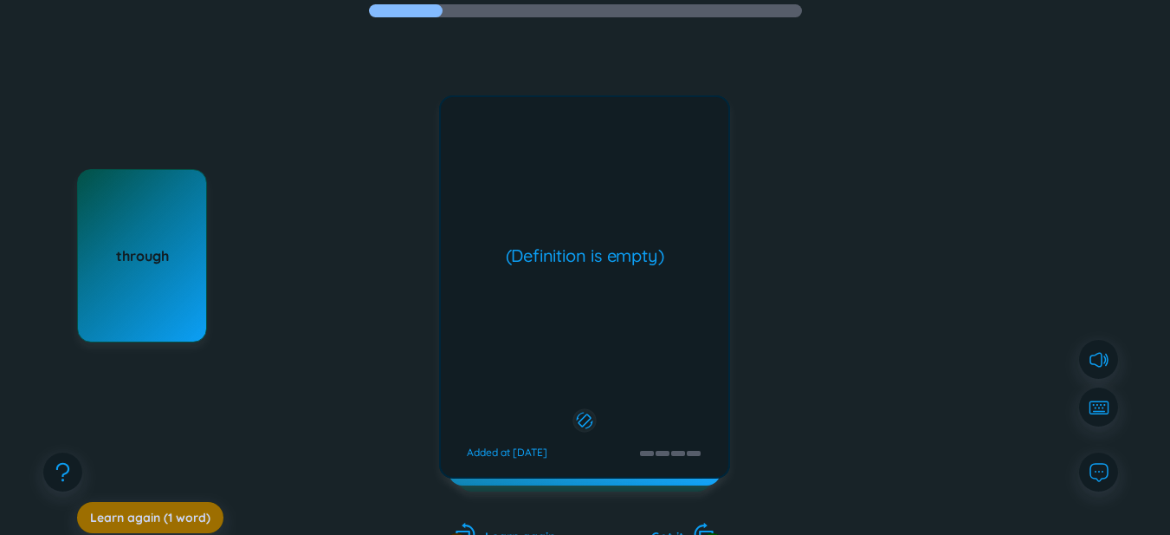
click at [574, 265] on h1 "might" at bounding box center [584, 264] width 255 height 38
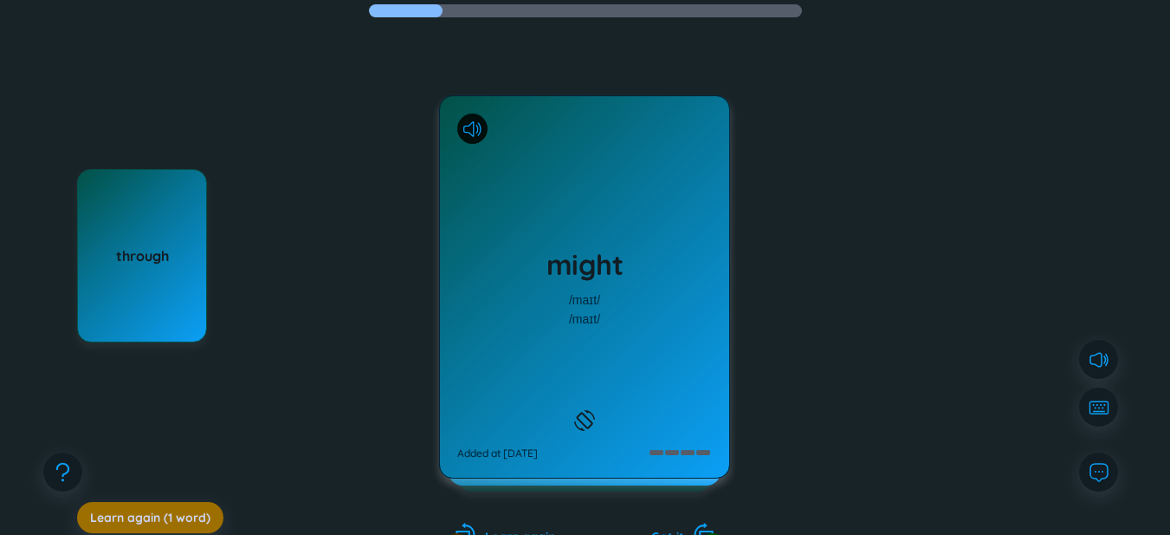
click at [574, 265] on div "might /maɪt/ /maɪt/ Added at [DATE]" at bounding box center [584, 286] width 291 height 383
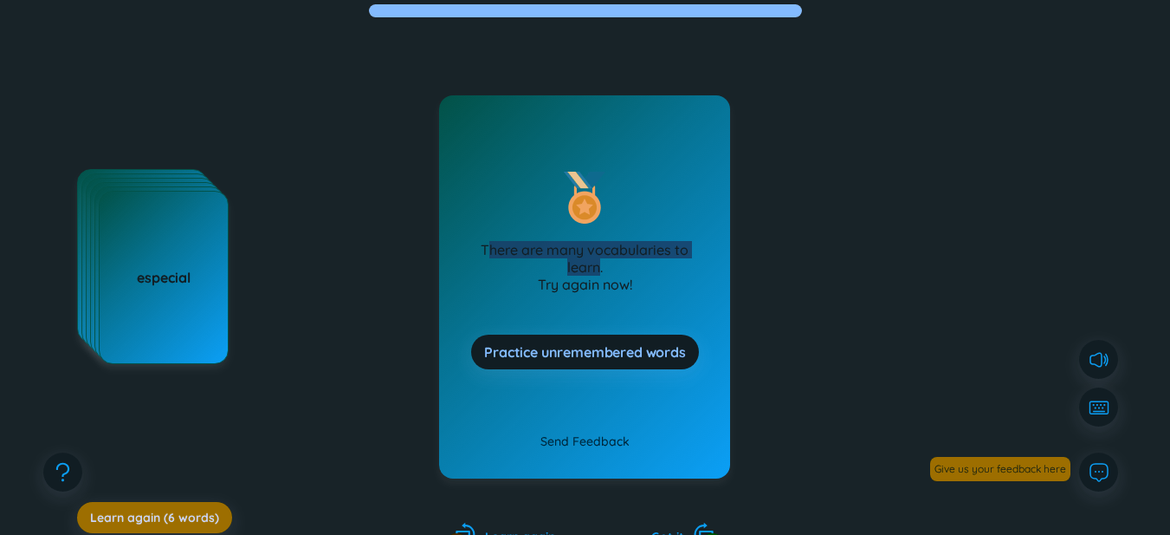
drag, startPoint x: 600, startPoint y: 261, endPoint x: 492, endPoint y: 256, distance: 107.6
click at [492, 256] on p "There are many vocabularies to learn. Try again now!" at bounding box center [585, 267] width 236 height 52
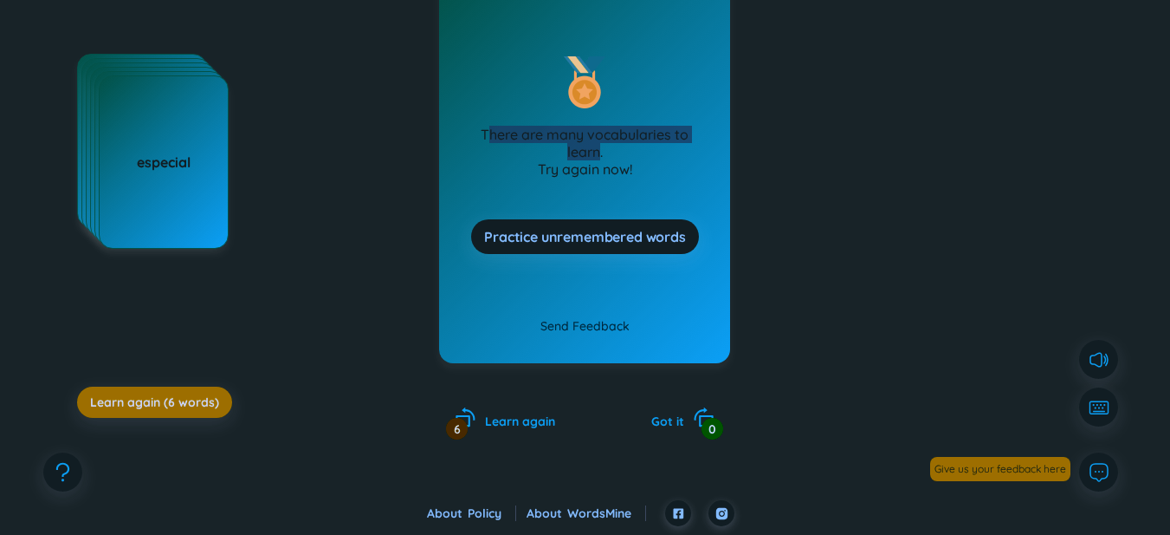
scroll to position [0, 0]
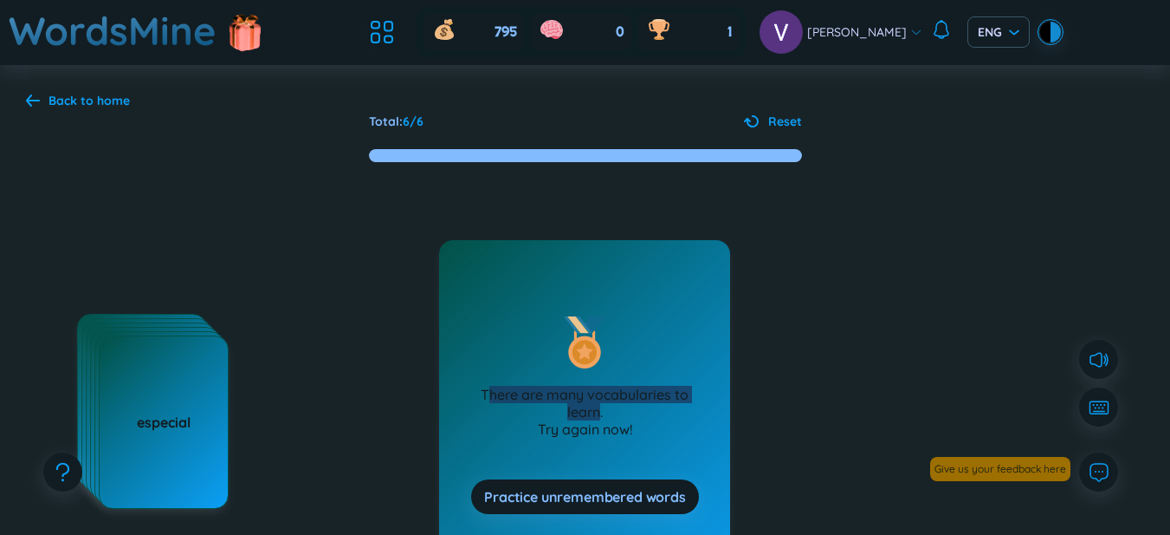
click at [71, 100] on div "Back to home" at bounding box center [89, 100] width 81 height 19
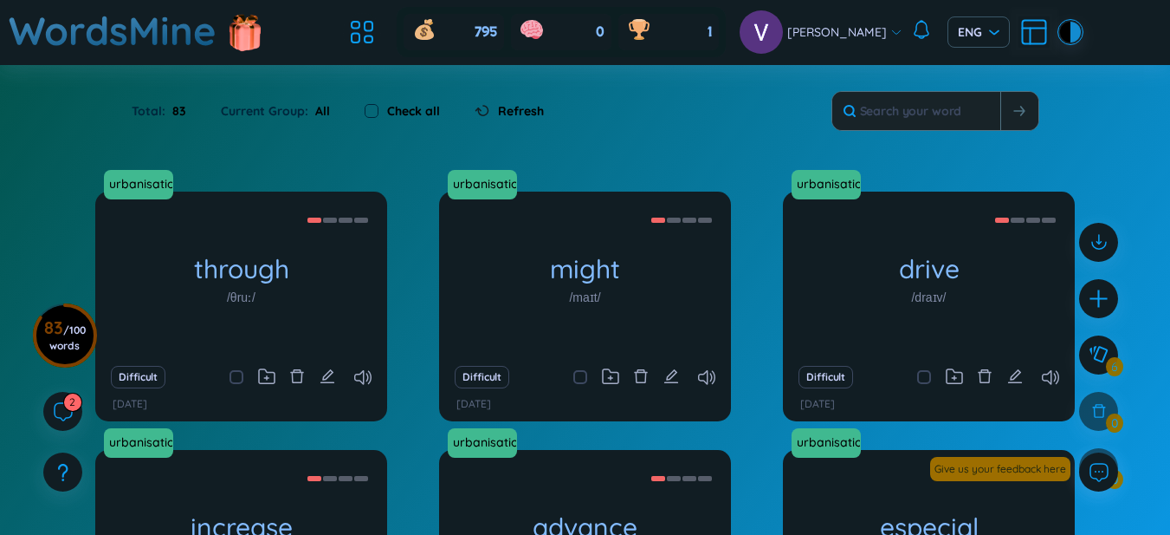
click at [1112, 420] on div at bounding box center [1099, 363] width 56 height 299
click at [68, 421] on icon at bounding box center [62, 410] width 21 height 21
click at [66, 410] on icon at bounding box center [62, 410] width 21 height 21
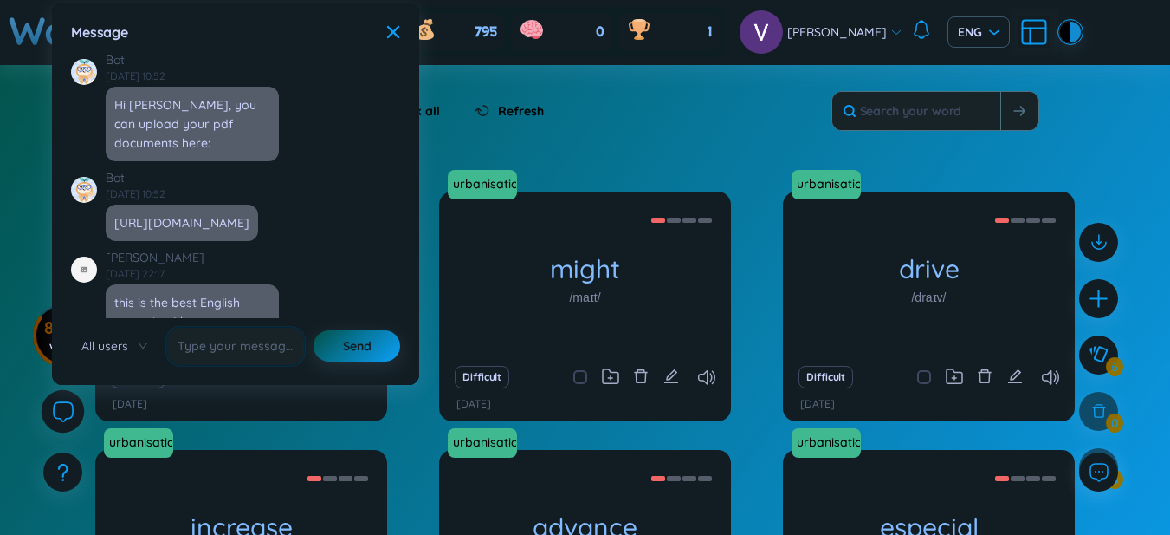
click at [66, 410] on icon at bounding box center [62, 410] width 21 height 21
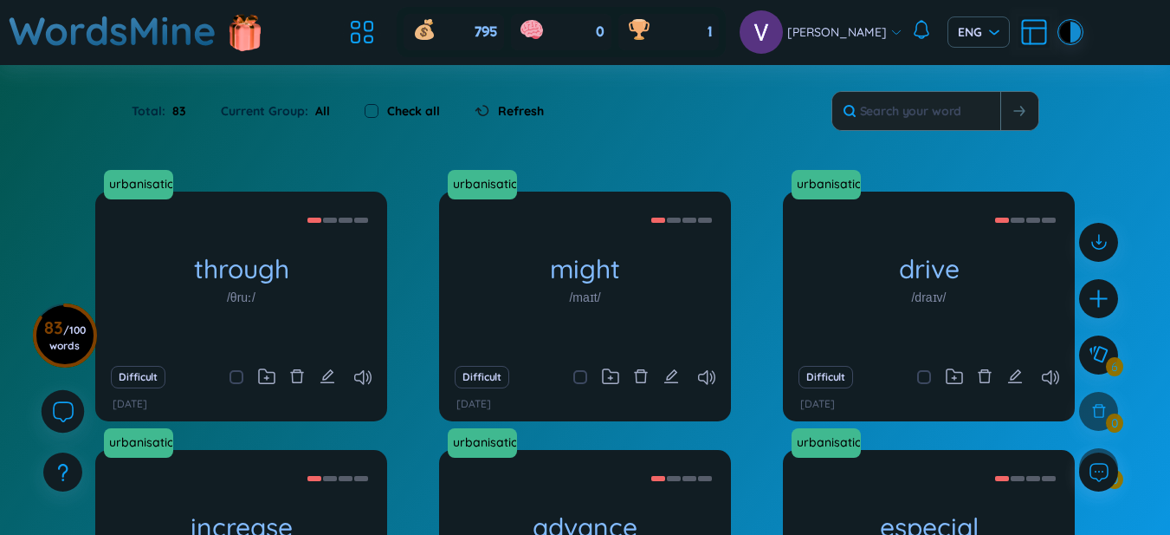
scroll to position [20096, 0]
click at [66, 410] on icon at bounding box center [62, 410] width 21 height 21
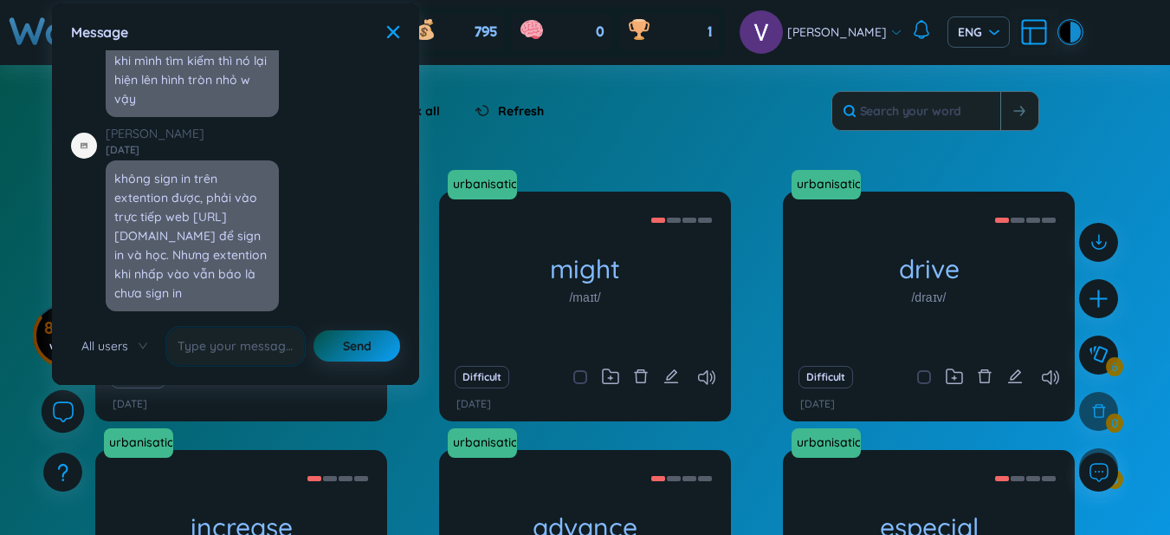
click at [66, 410] on icon at bounding box center [62, 410] width 21 height 21
click at [9, 211] on div "urbanisation through /θruː/ (Definition is empty) Difficult [DATE] urbanisation…" at bounding box center [585, 472] width 1153 height 563
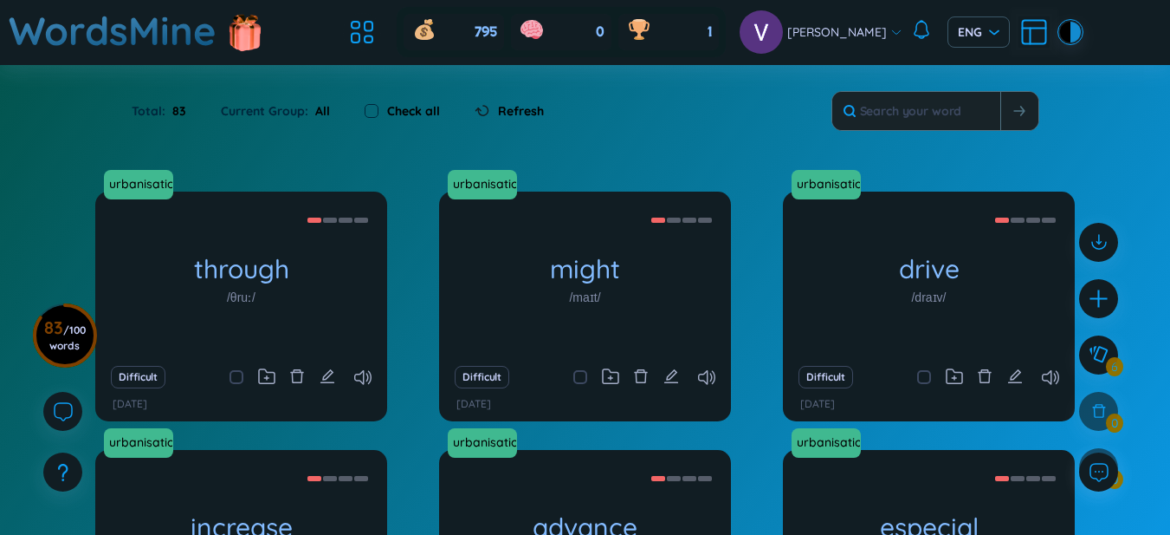
click at [356, 39] on header "WordsMine 795 0 1 [PERSON_NAME]" at bounding box center [585, 32] width 1170 height 65
click at [378, 38] on icon at bounding box center [362, 31] width 31 height 31
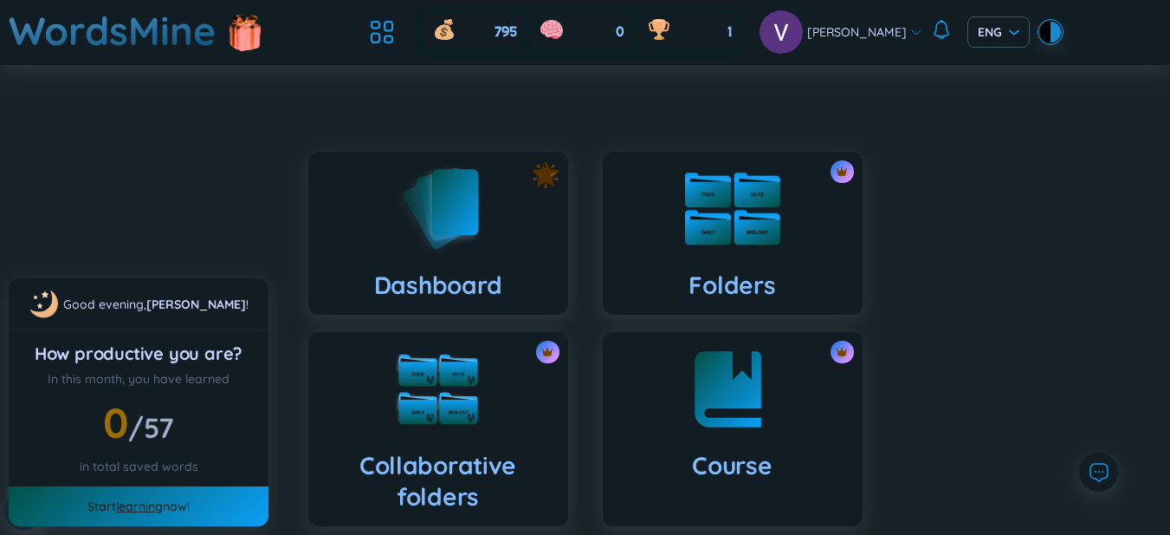
click at [749, 243] on img at bounding box center [732, 208] width 95 height 73
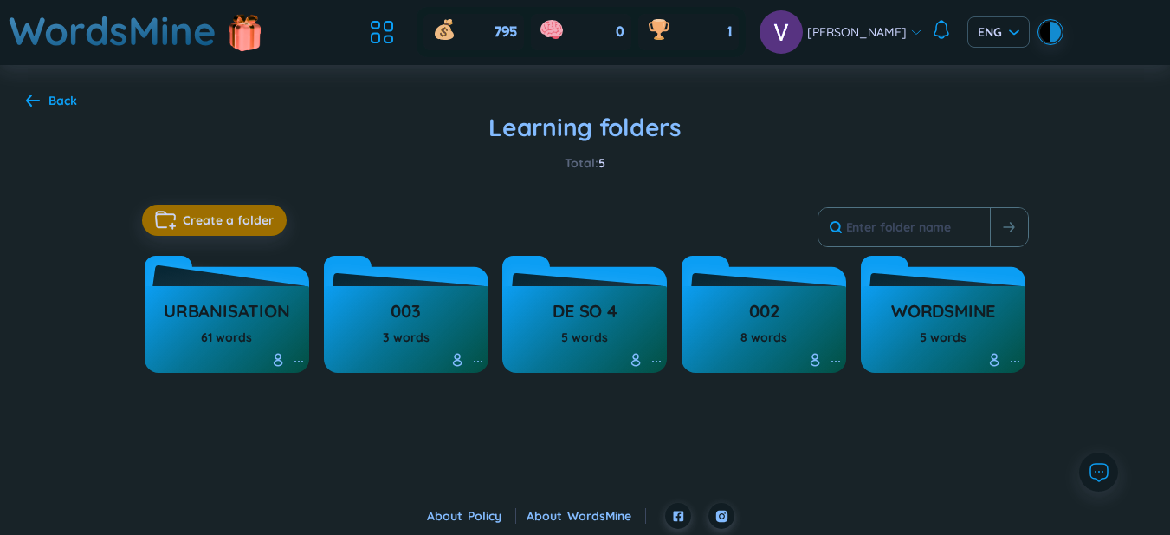
click at [292, 363] on icon at bounding box center [299, 361] width 14 height 14
click at [303, 360] on icon at bounding box center [299, 361] width 14 height 14
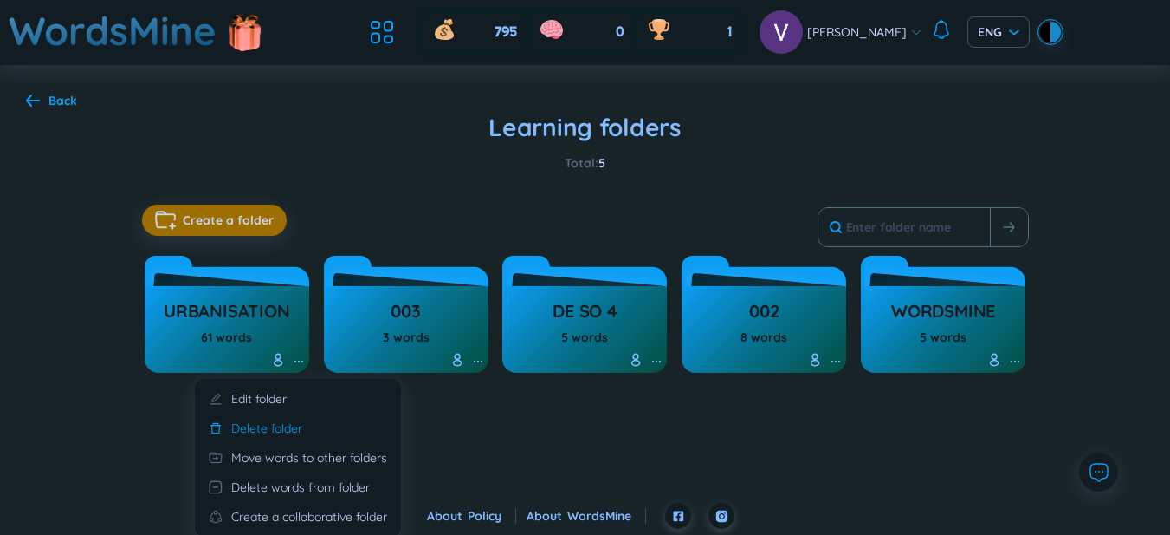
click at [322, 434] on li "Delete folder" at bounding box center [297, 432] width 185 height 29
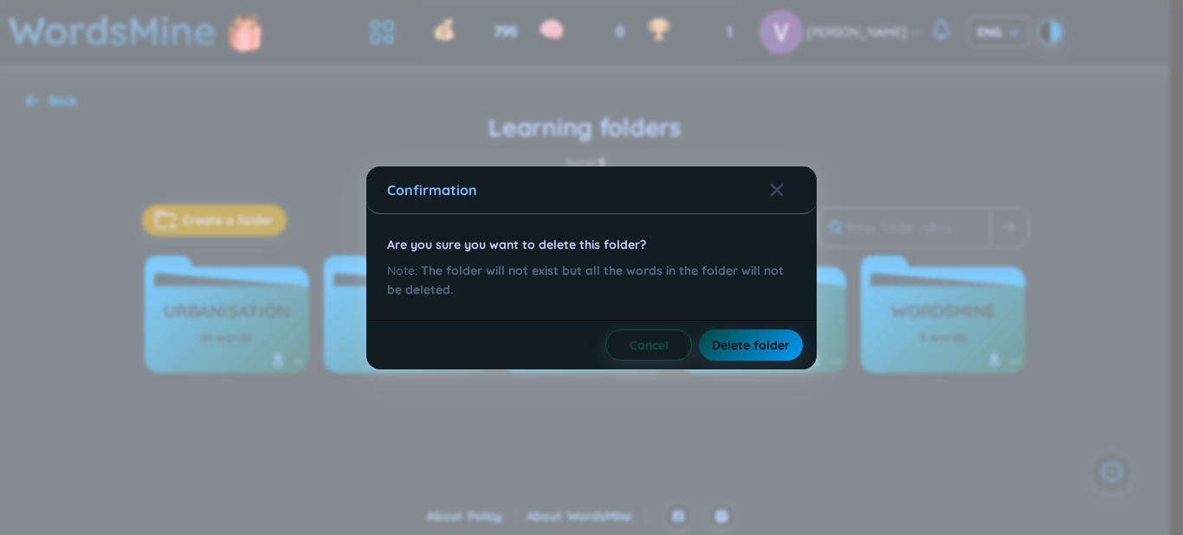
click at [751, 344] on span "Delete folder" at bounding box center [751, 344] width 78 height 17
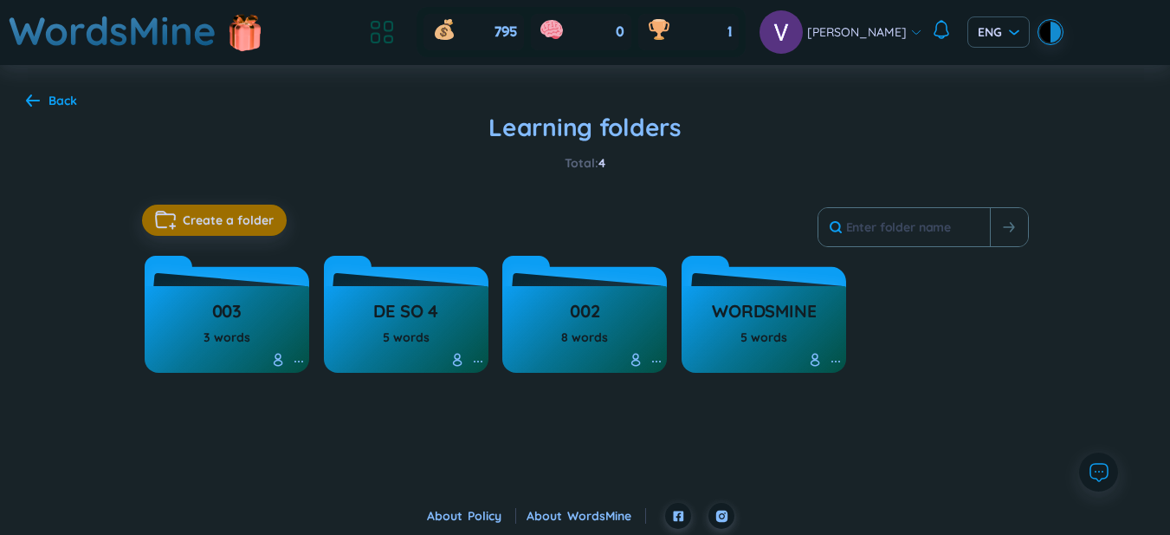
click at [392, 36] on icon at bounding box center [389, 39] width 8 height 7
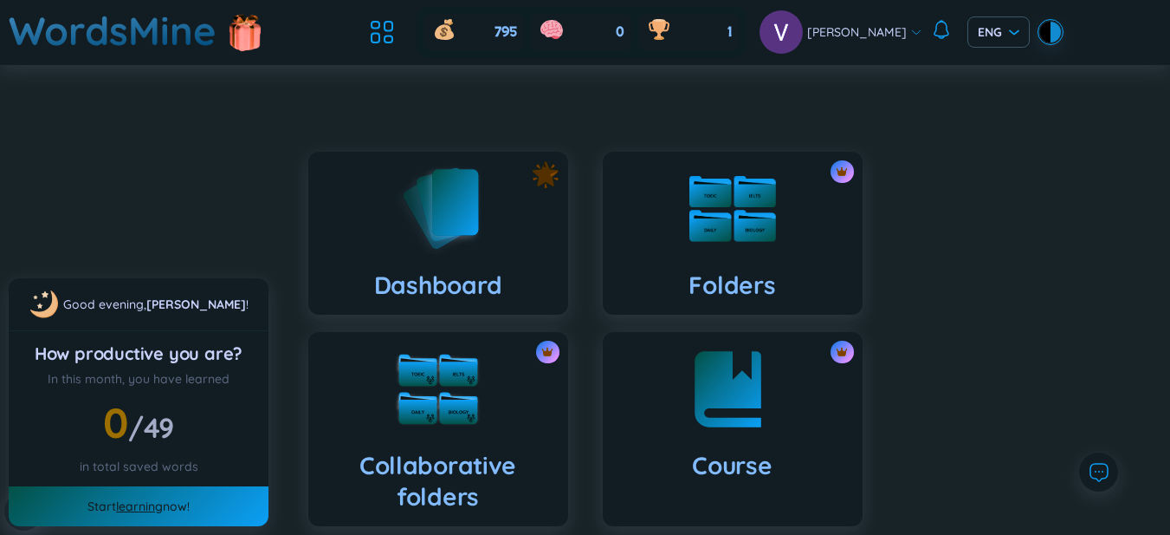
click at [95, 38] on h1 "WordsMine" at bounding box center [113, 31] width 208 height 62
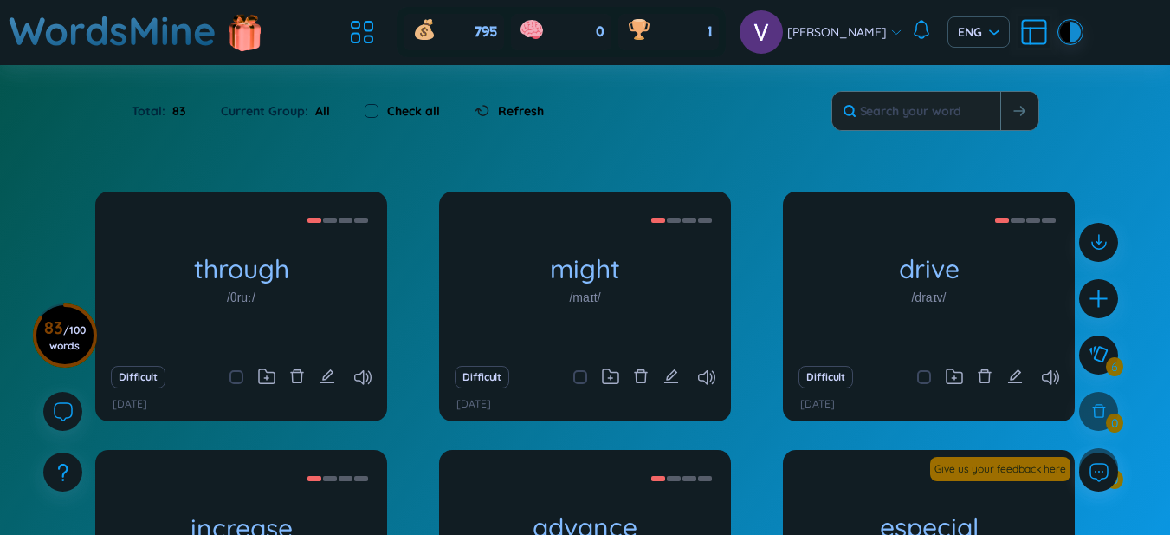
click at [1099, 421] on div at bounding box center [1099, 363] width 56 height 299
click at [296, 379] on icon "delete" at bounding box center [297, 376] width 16 height 16
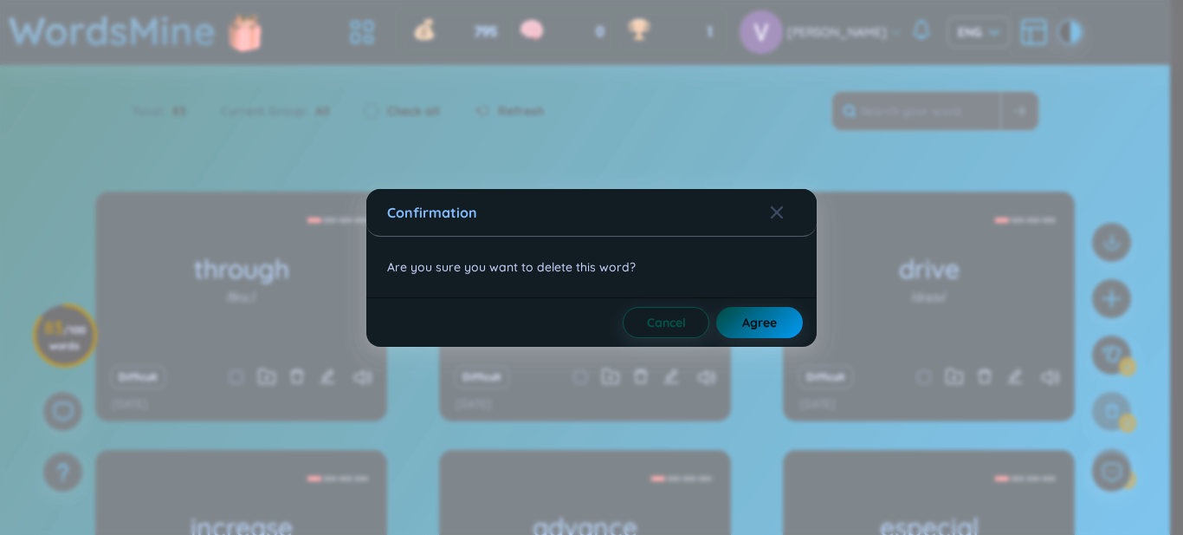
click at [781, 315] on button "Agree" at bounding box center [760, 322] width 87 height 31
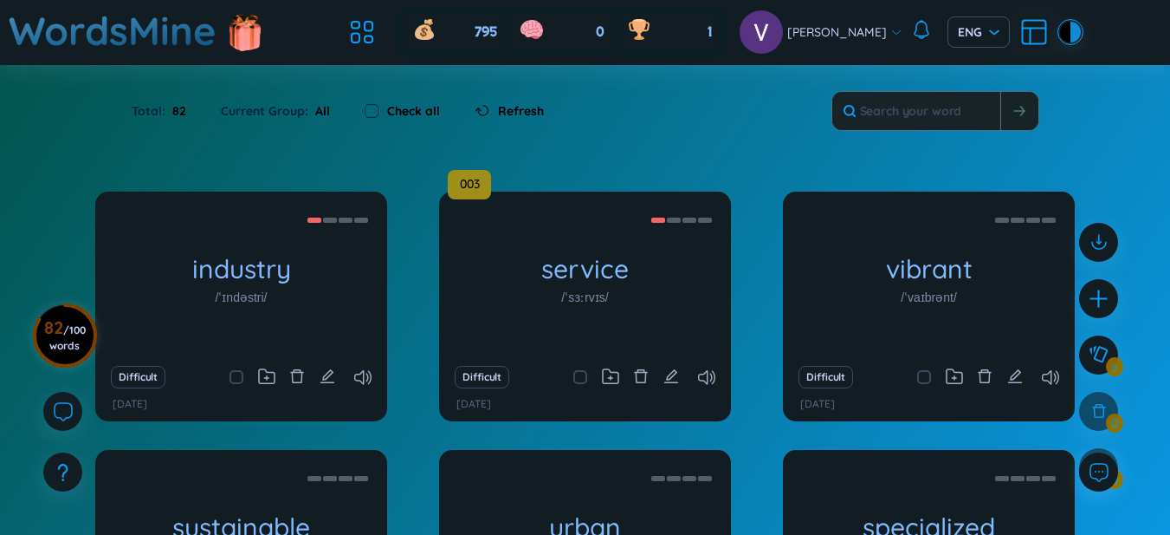
click at [70, 333] on span "/ 100 words" at bounding box center [67, 337] width 36 height 29
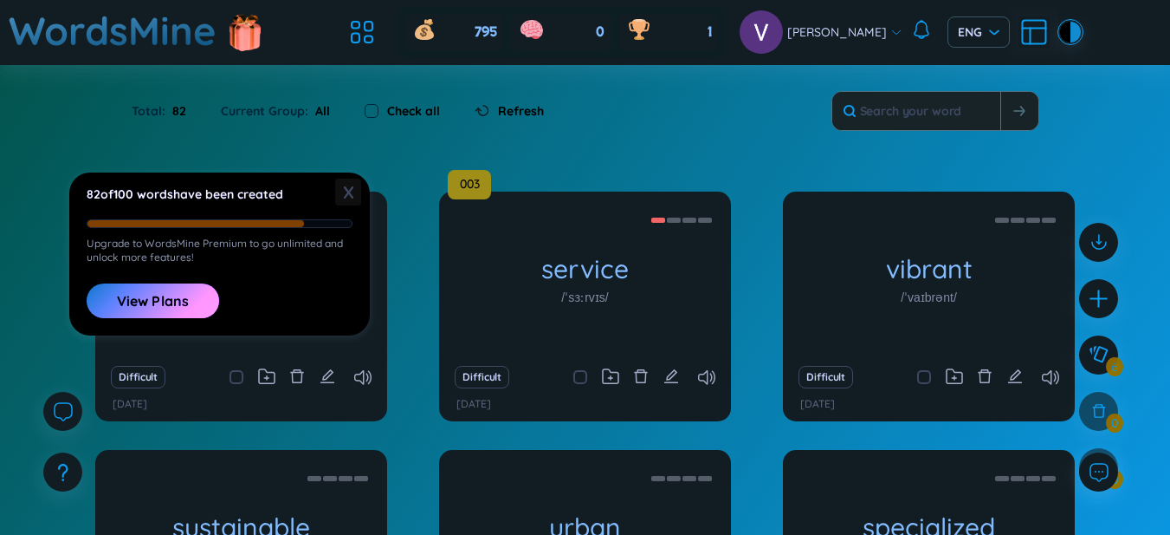
click at [356, 192] on span "X" at bounding box center [348, 191] width 26 height 27
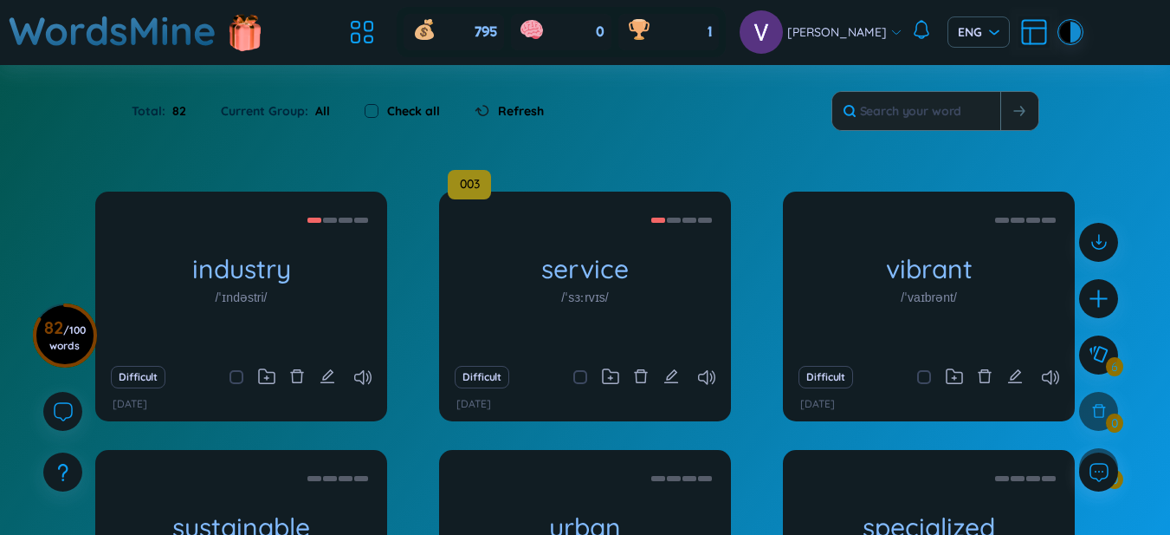
click at [407, 117] on label "Check all" at bounding box center [413, 110] width 53 height 19
checkbox input "true"
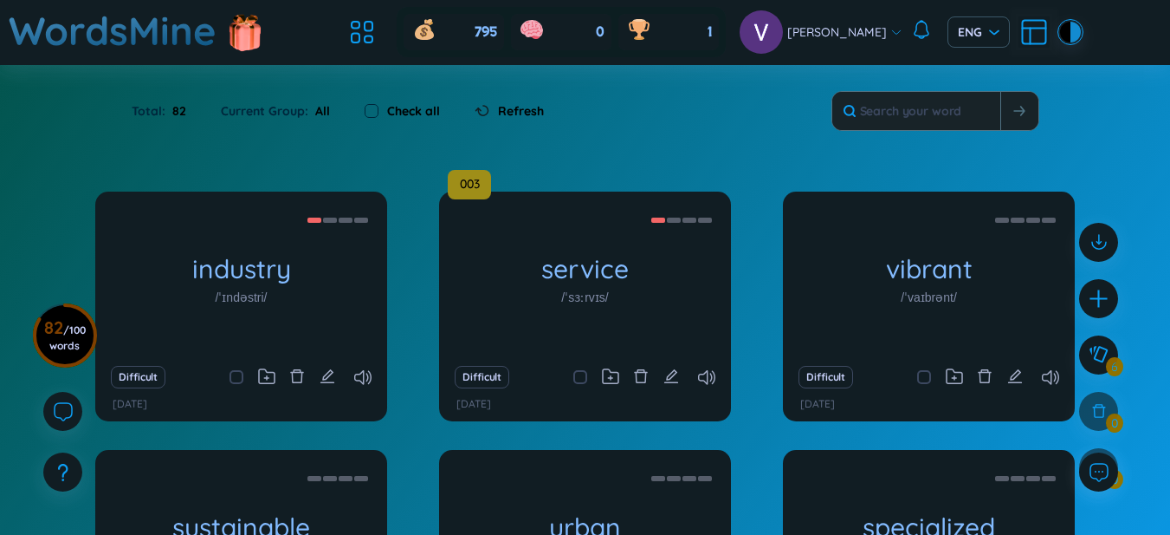
checkbox input "true"
click at [402, 112] on label "Check all" at bounding box center [413, 110] width 53 height 19
checkbox input "false"
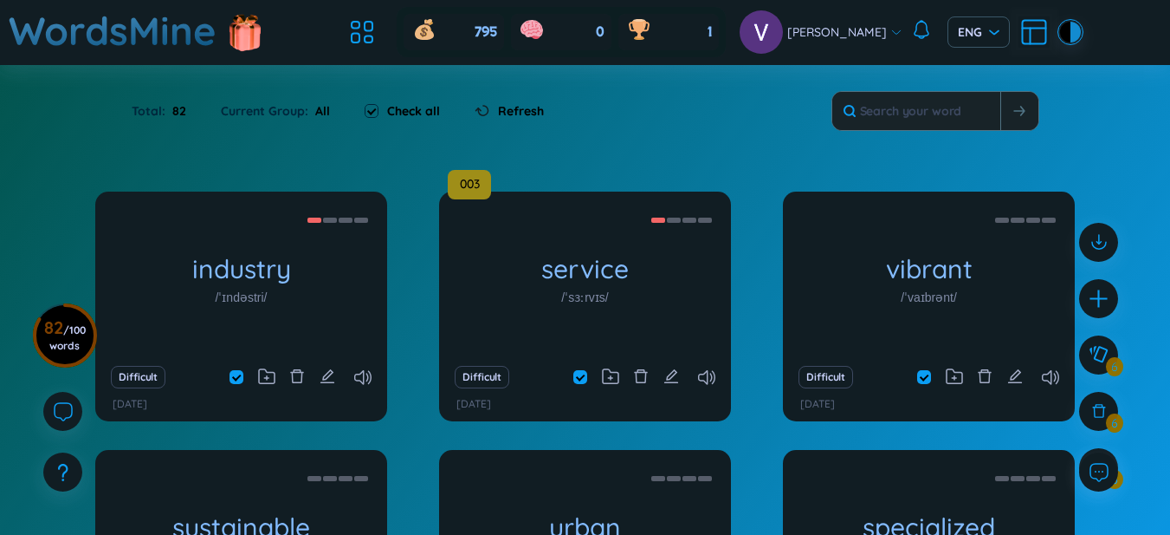
checkbox input "false"
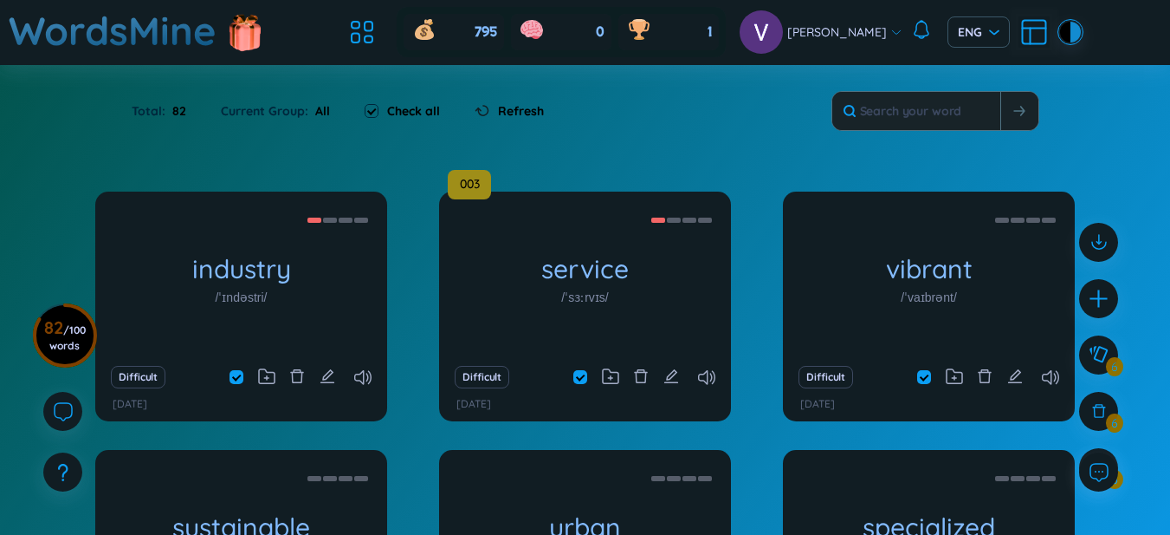
checkbox input "false"
click at [503, 104] on span "Refresh" at bounding box center [521, 110] width 46 height 19
click at [300, 117] on div "Current Group : All" at bounding box center [276, 111] width 144 height 36
click at [198, 117] on div "Total : 82" at bounding box center [168, 111] width 72 height 36
click at [381, 117] on div "Check all" at bounding box center [402, 110] width 75 height 19
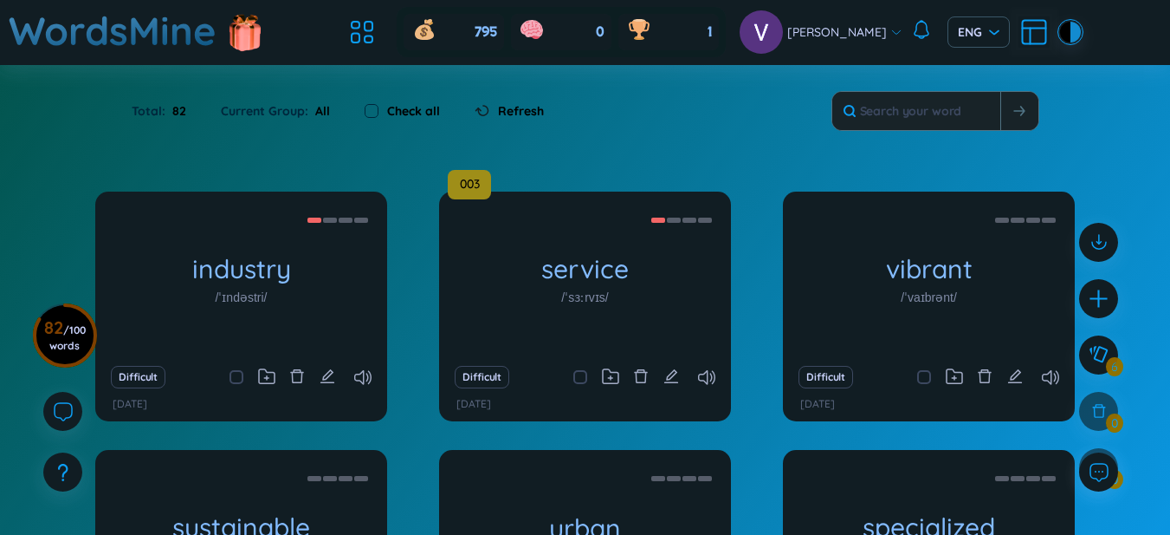
click at [384, 113] on div "Check all" at bounding box center [402, 110] width 75 height 19
click at [375, 113] on input "checkbox" at bounding box center [372, 111] width 14 height 14
checkbox input "true"
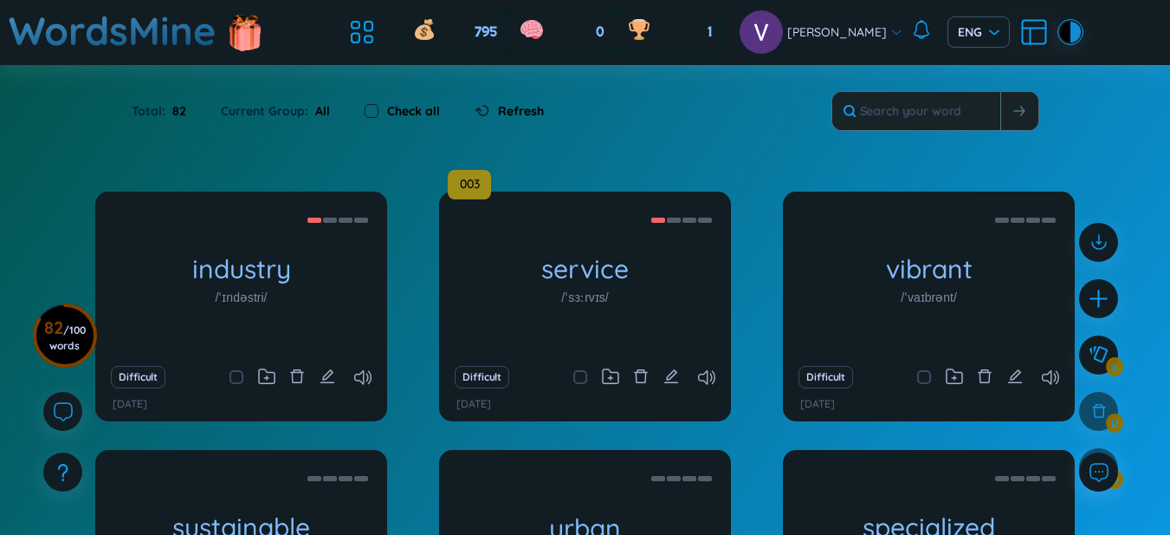
checkbox input "true"
click at [1096, 419] on icon at bounding box center [1099, 410] width 19 height 19
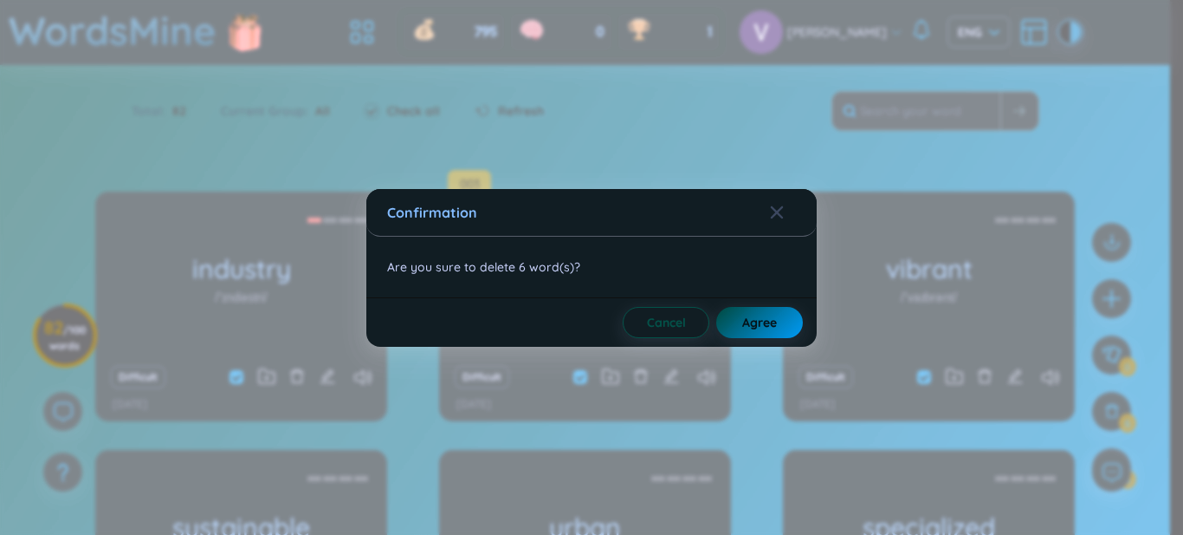
click at [784, 325] on button "Agree" at bounding box center [760, 322] width 87 height 31
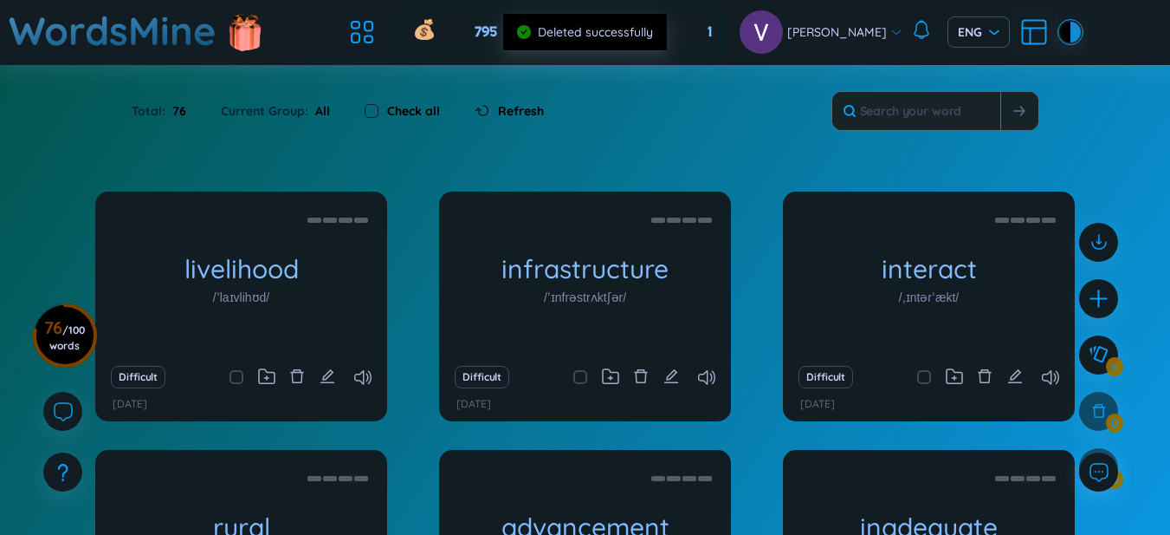
click at [368, 108] on input "checkbox" at bounding box center [372, 111] width 14 height 14
checkbox input "true"
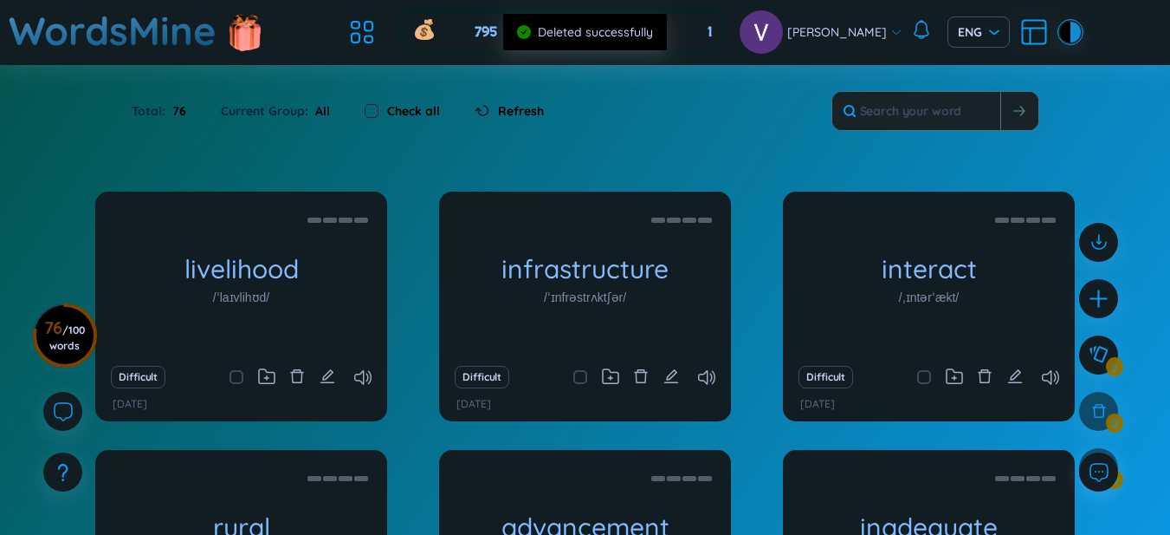
checkbox input "true"
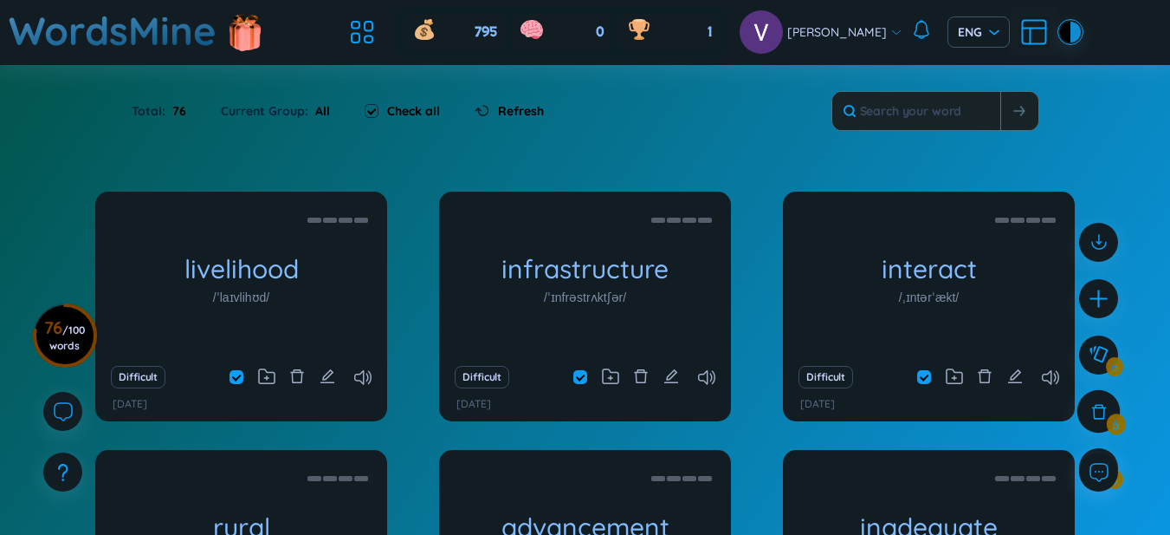
click at [1106, 424] on div at bounding box center [1099, 411] width 43 height 43
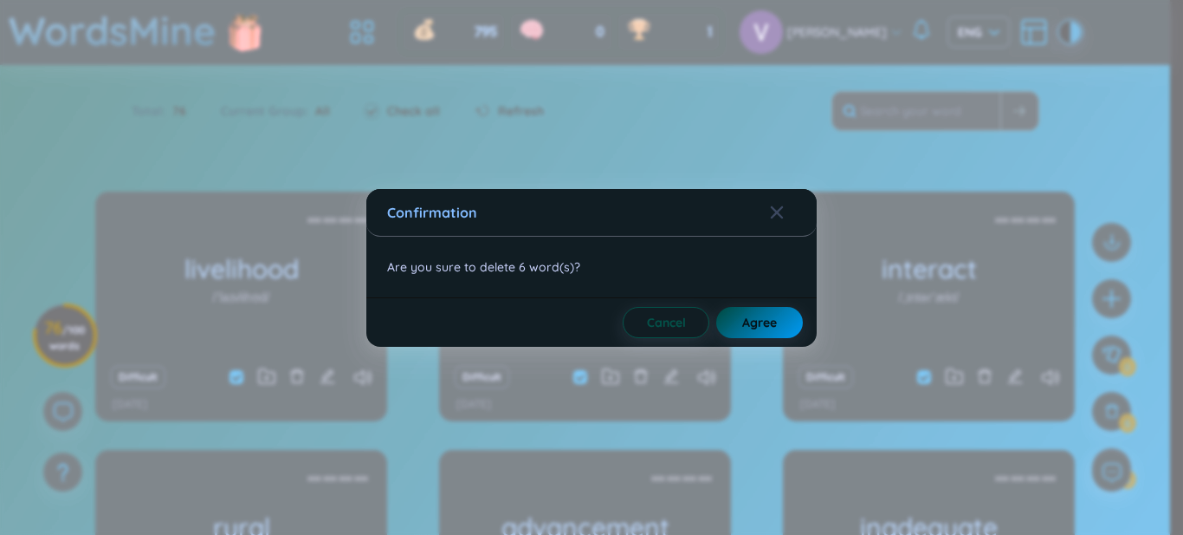
click at [743, 316] on span "Agree" at bounding box center [759, 322] width 35 height 17
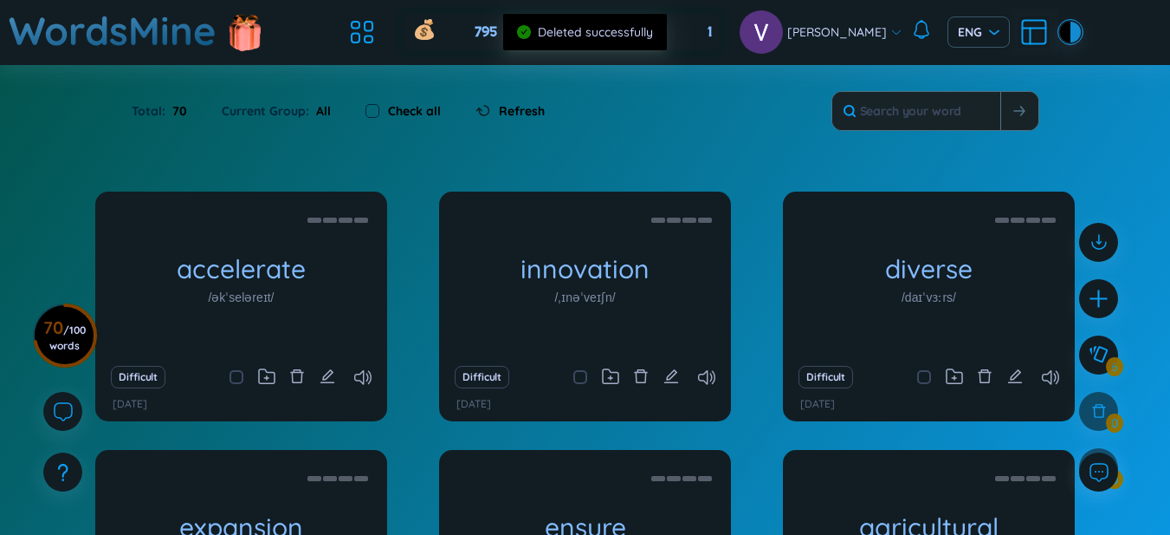
click at [388, 110] on label "Check all" at bounding box center [414, 110] width 53 height 19
checkbox input "true"
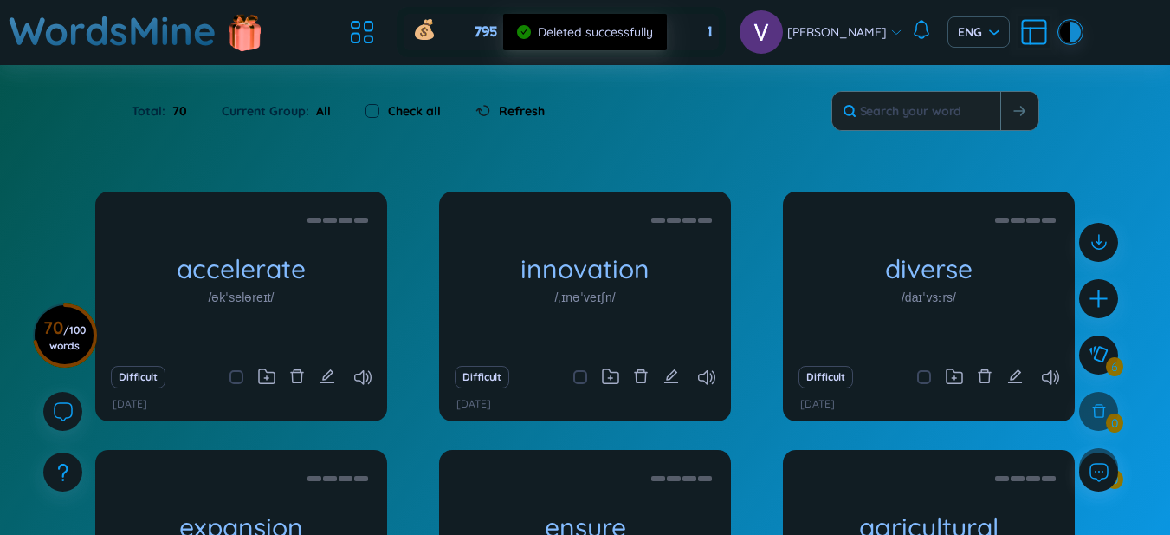
checkbox input "true"
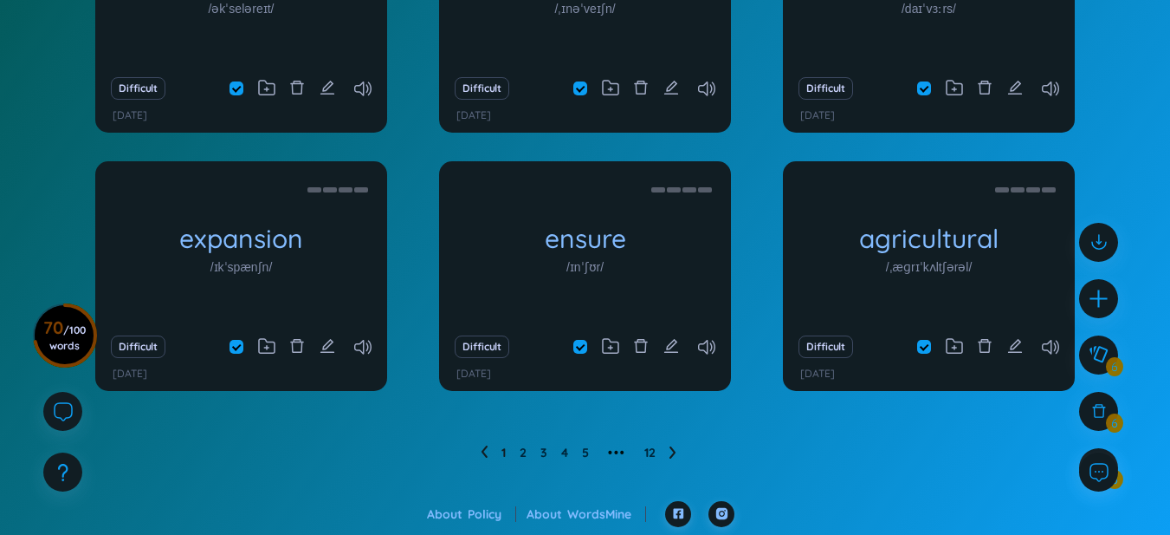
scroll to position [289, 0]
click at [671, 455] on icon at bounding box center [673, 450] width 7 height 13
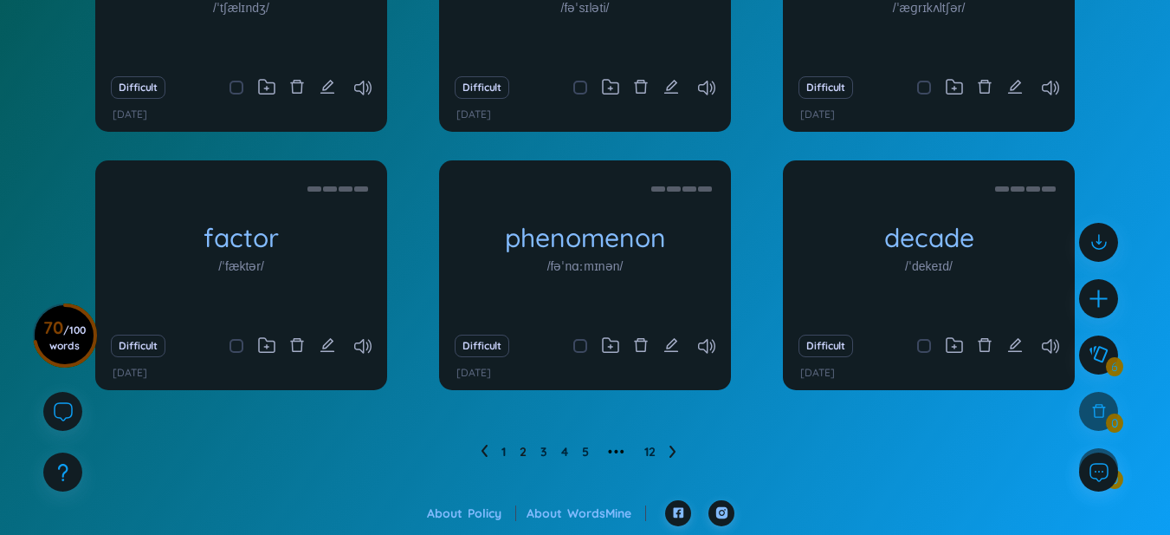
click at [483, 454] on icon at bounding box center [484, 450] width 7 height 13
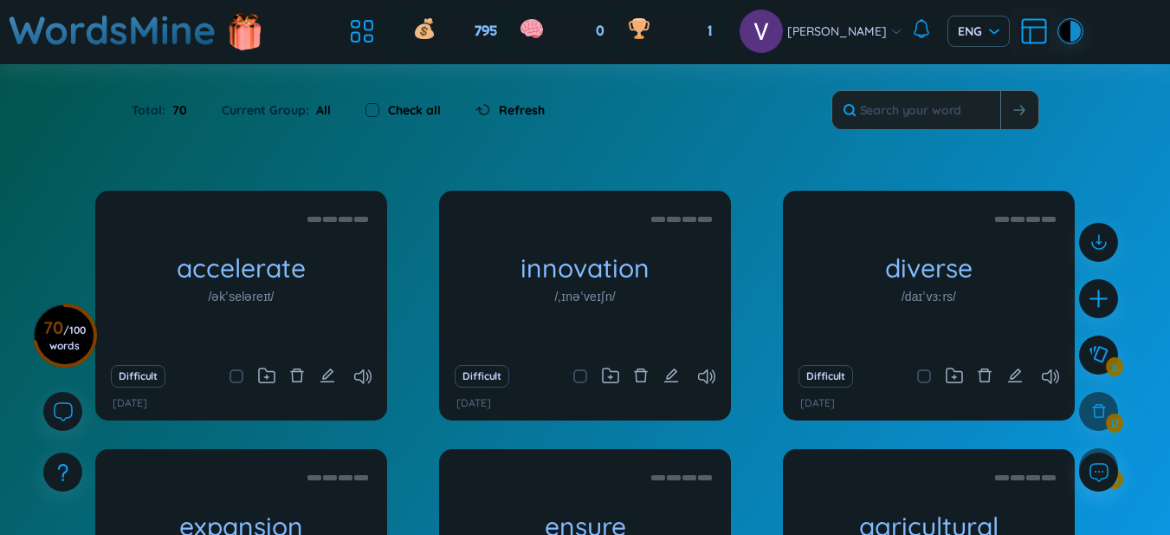
scroll to position [0, 0]
drag, startPoint x: 357, startPoint y: 105, endPoint x: 366, endPoint y: 106, distance: 9.6
click at [360, 105] on div "Check all" at bounding box center [403, 111] width 110 height 36
click at [367, 106] on input "checkbox" at bounding box center [373, 111] width 14 height 14
checkbox input "true"
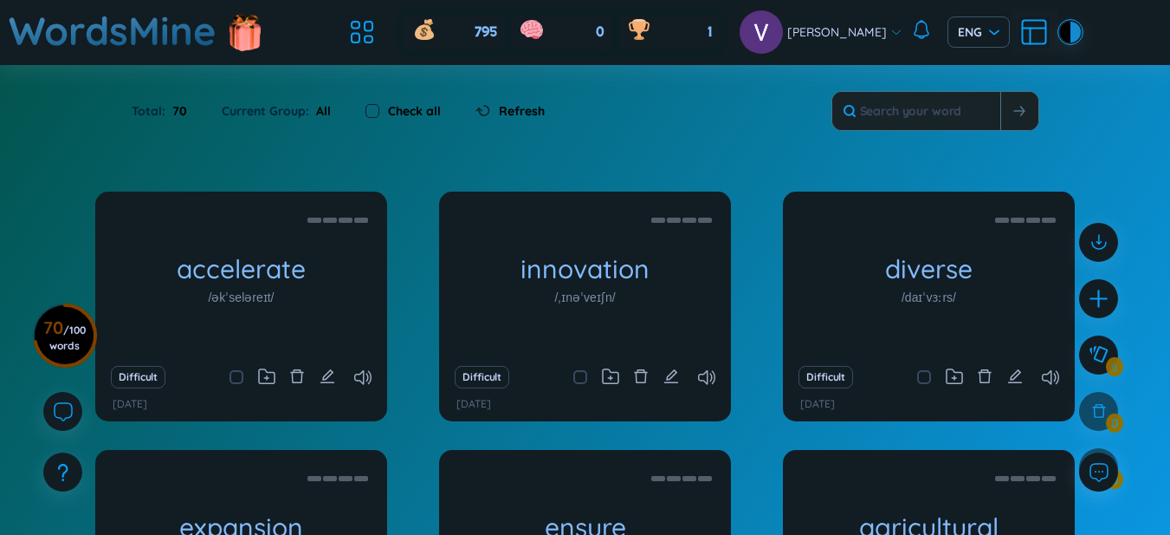
checkbox input "true"
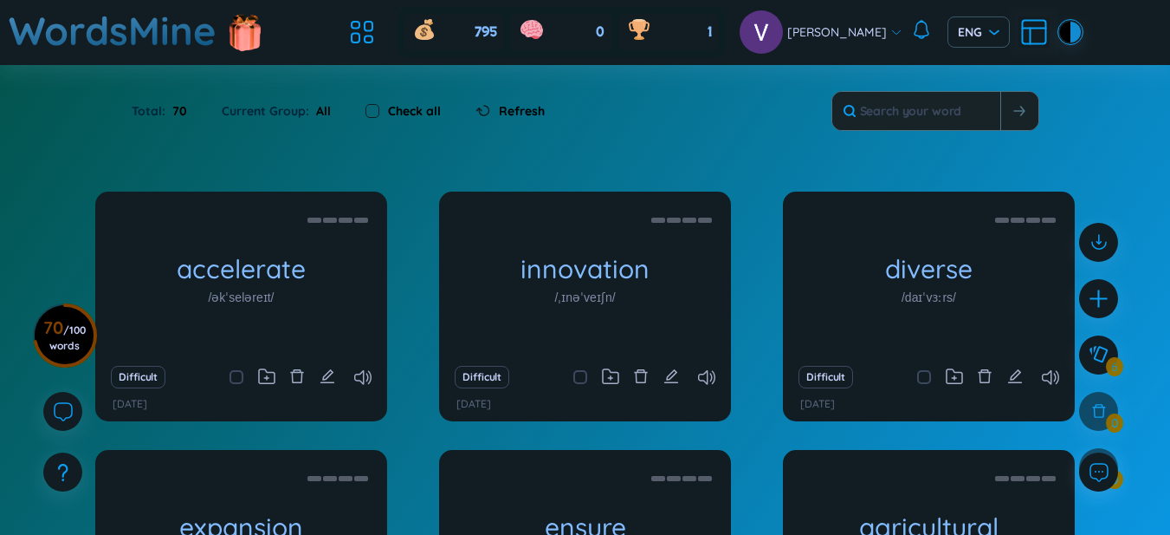
checkbox input "true"
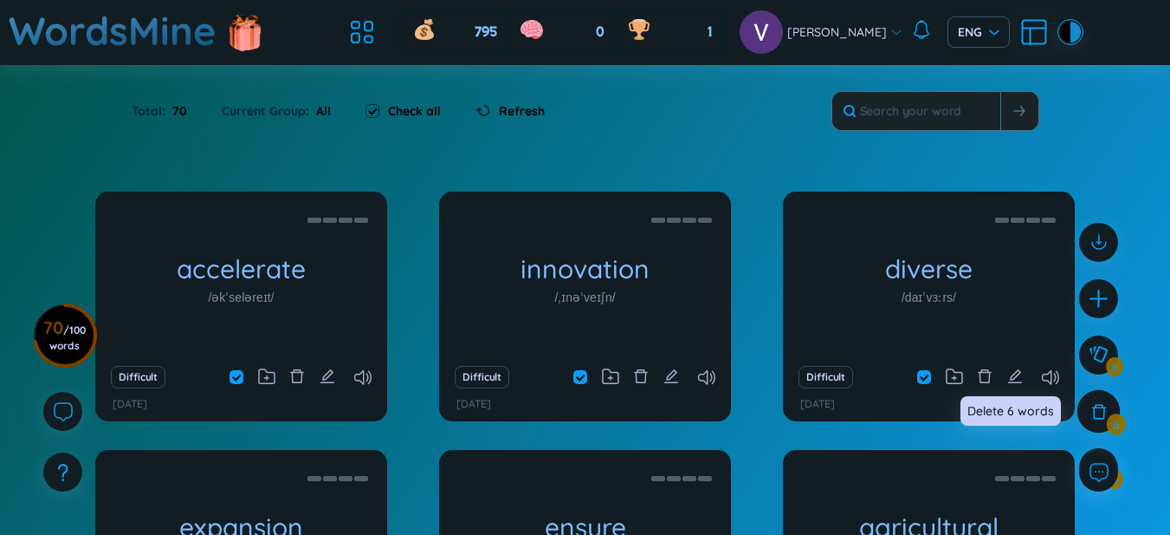
click at [1112, 416] on div at bounding box center [1099, 411] width 43 height 43
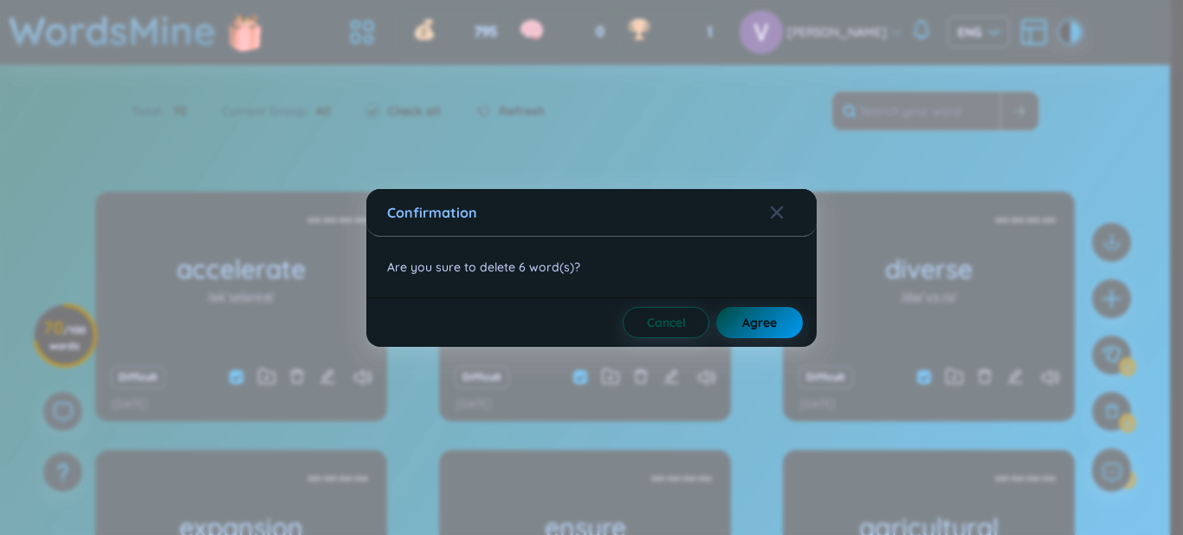
click at [754, 333] on button "Agree" at bounding box center [760, 322] width 87 height 31
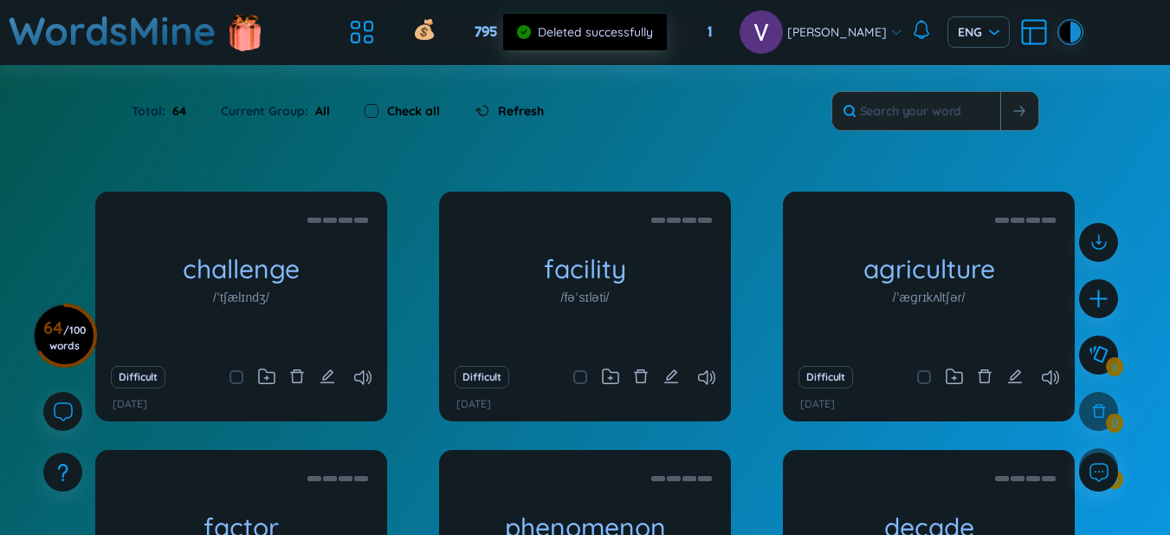
click at [366, 106] on input "checkbox" at bounding box center [372, 111] width 14 height 14
checkbox input "true"
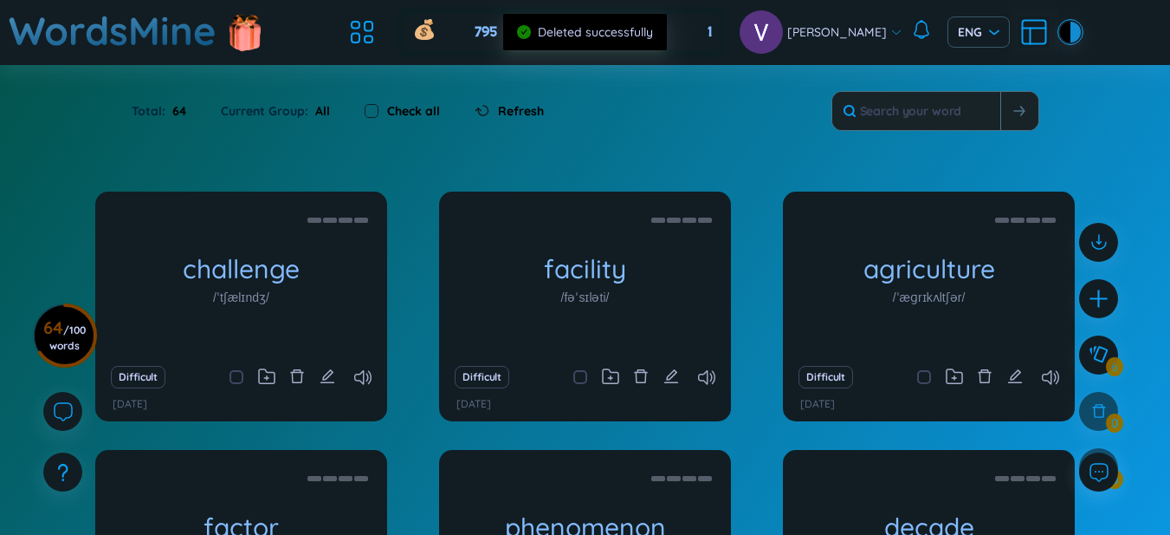
checkbox input "true"
click at [1096, 425] on div at bounding box center [1099, 411] width 43 height 43
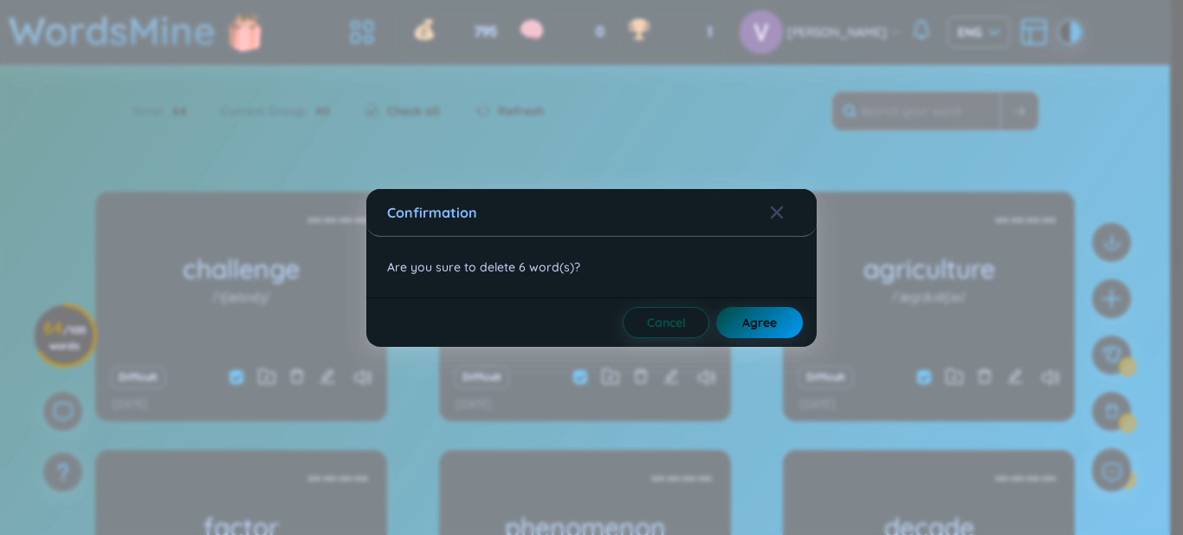
click at [770, 327] on span "Agree" at bounding box center [759, 322] width 35 height 17
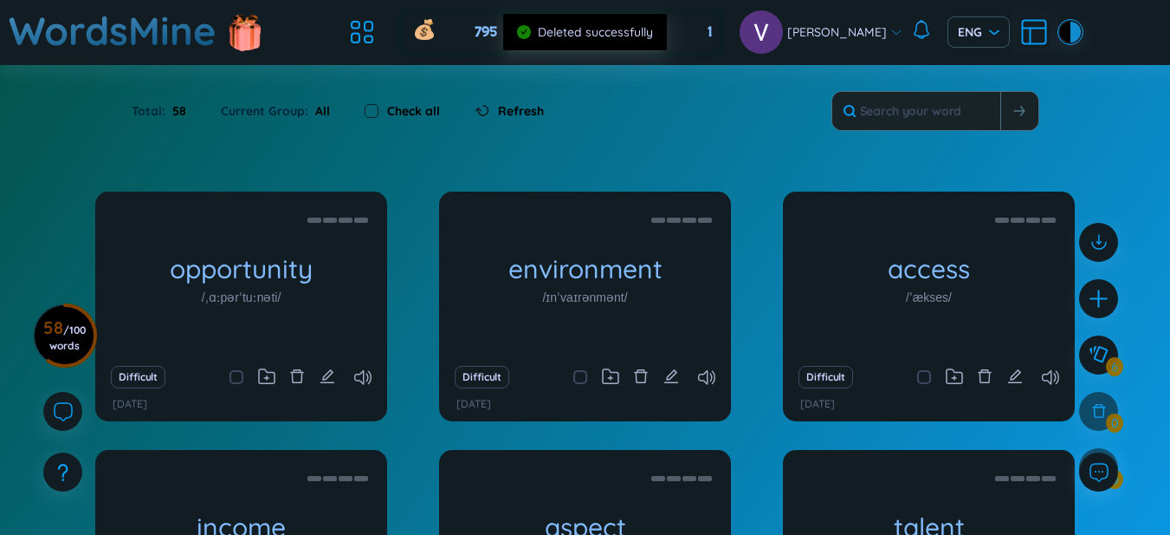
click at [377, 113] on input "checkbox" at bounding box center [372, 111] width 14 height 14
checkbox input "true"
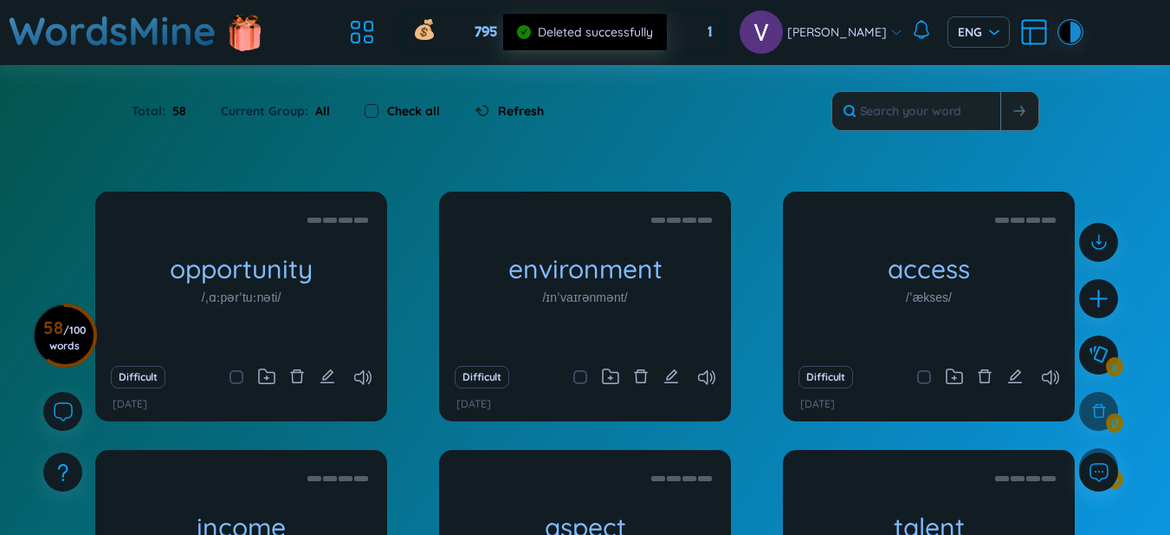
checkbox input "true"
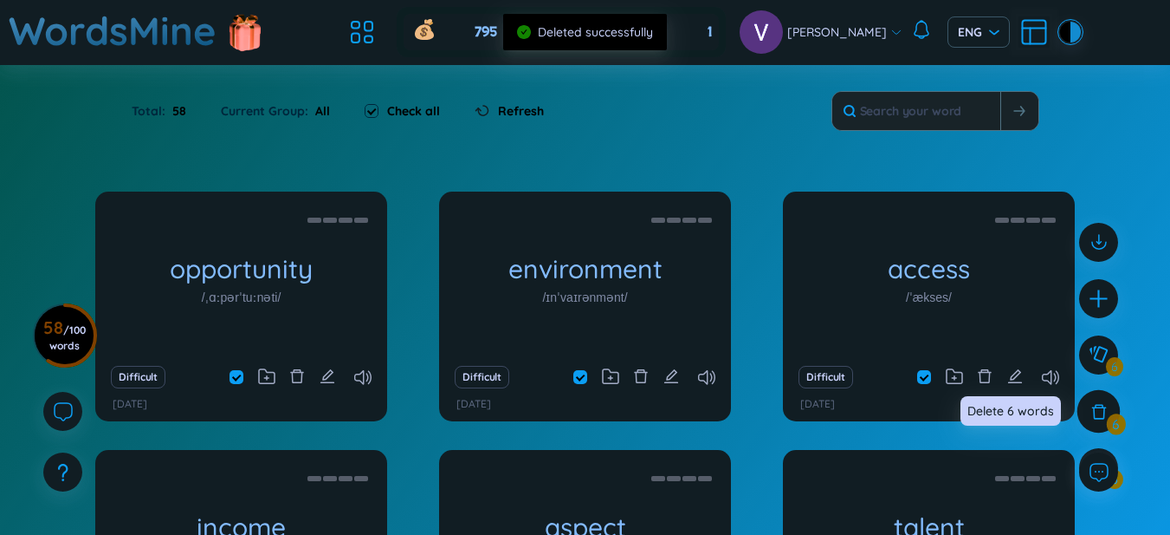
click at [1095, 405] on icon at bounding box center [1099, 411] width 15 height 15
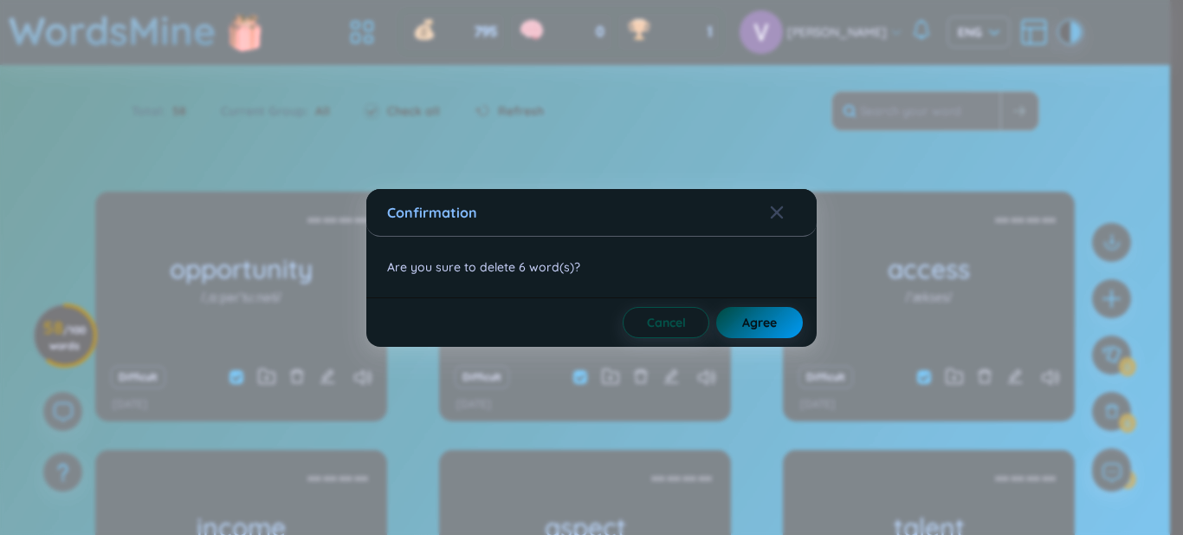
click at [788, 331] on button "Agree" at bounding box center [760, 322] width 87 height 31
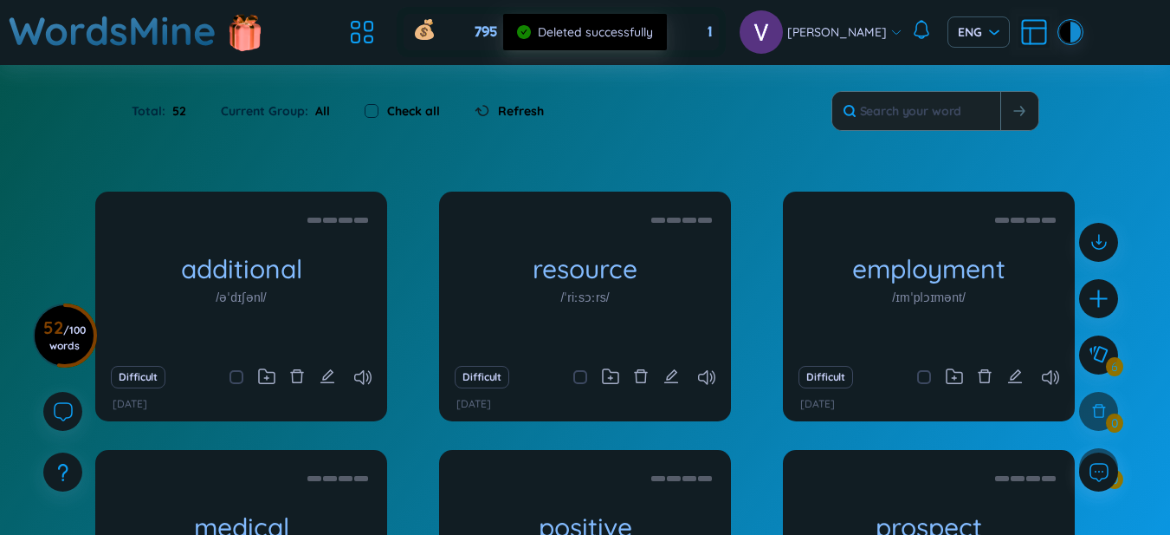
click at [427, 107] on label "Check all" at bounding box center [413, 110] width 53 height 19
checkbox input "true"
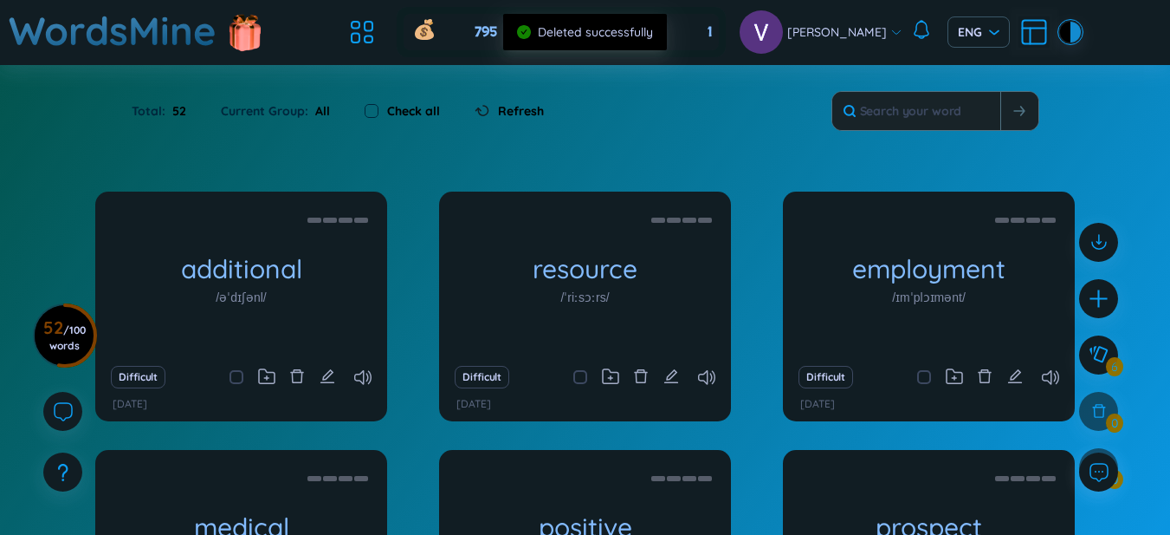
checkbox input "true"
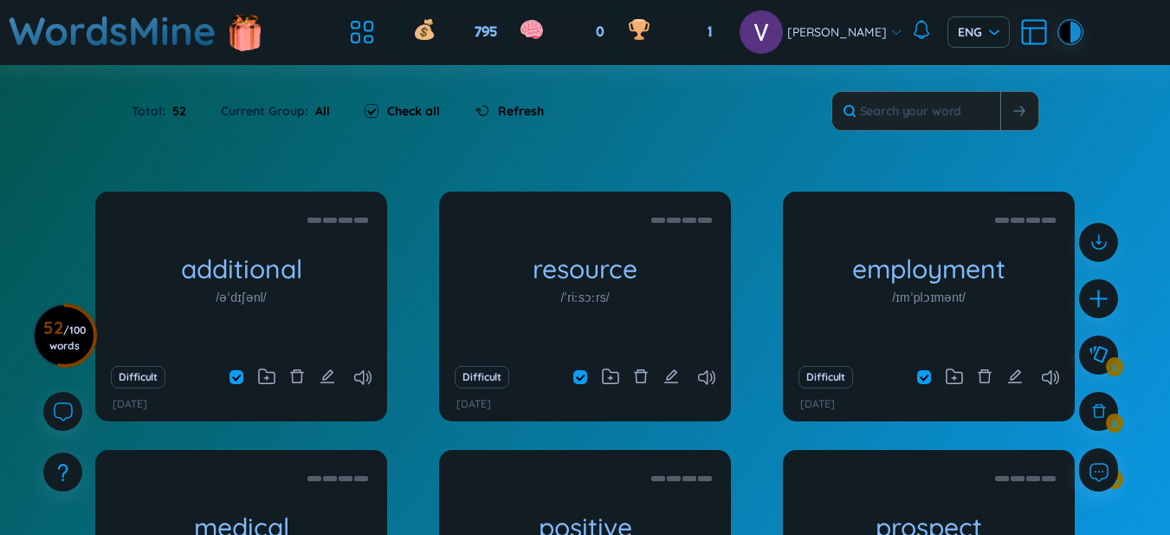
drag, startPoint x: 1116, startPoint y: 413, endPoint x: 1086, endPoint y: 411, distance: 29.6
click at [1115, 414] on div at bounding box center [1099, 411] width 39 height 39
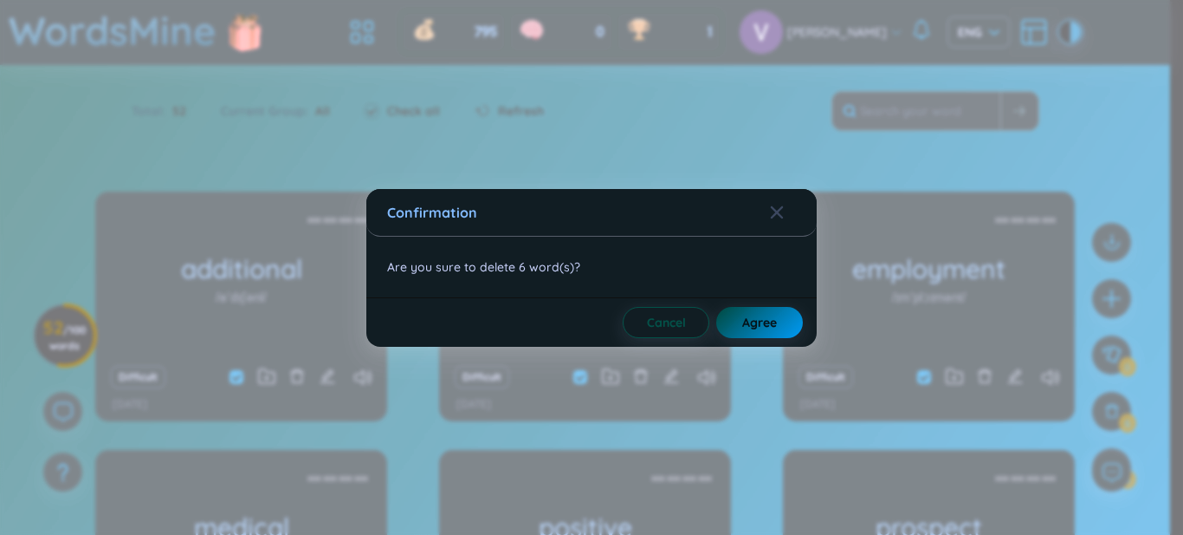
click at [768, 309] on button "Agree" at bounding box center [760, 322] width 87 height 31
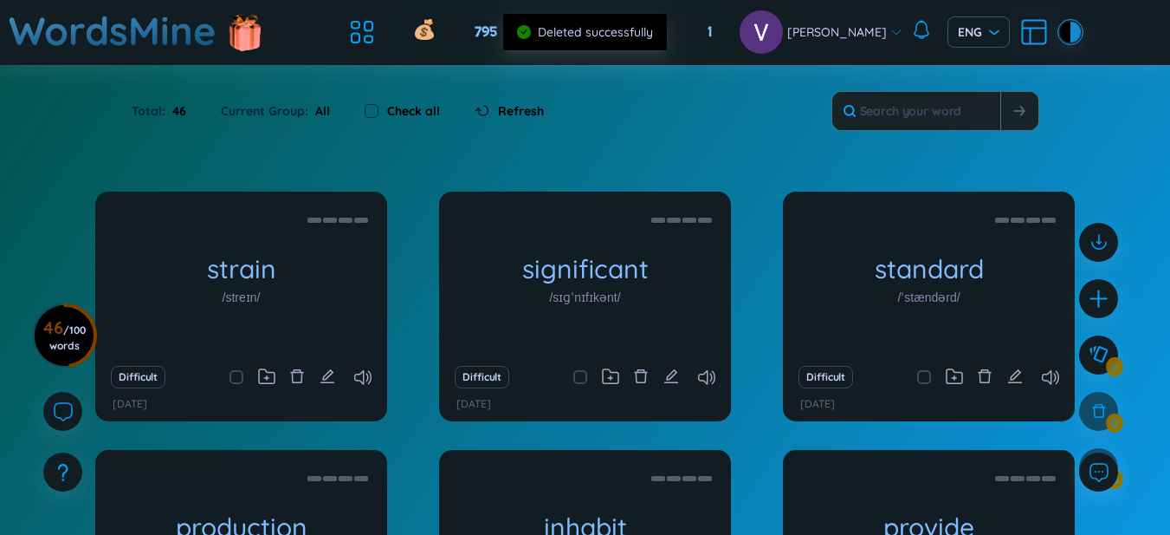
click at [422, 114] on label "Check all" at bounding box center [413, 110] width 53 height 19
checkbox input "true"
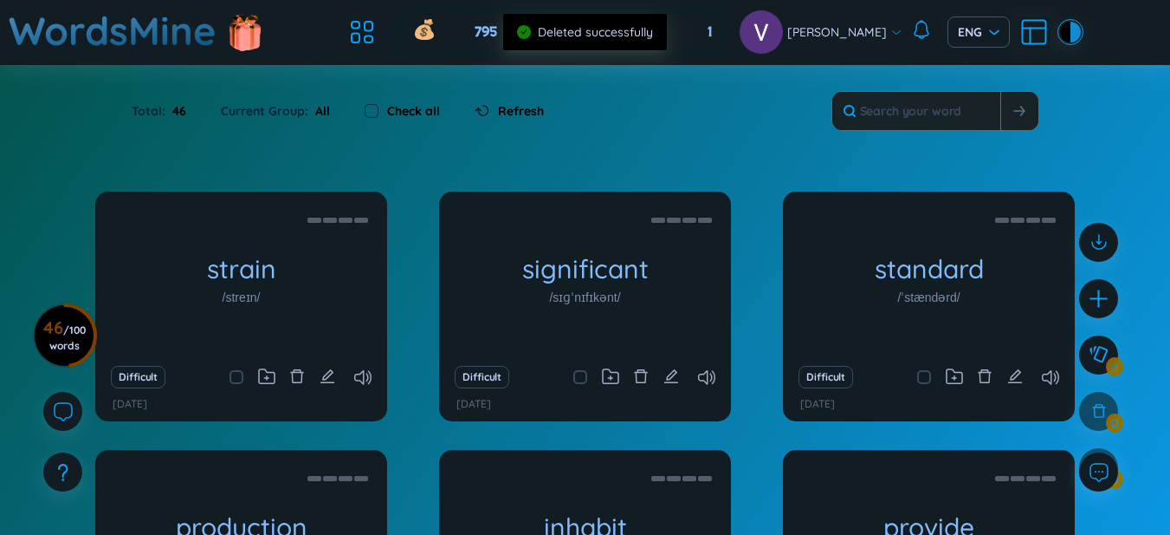
checkbox input "true"
click at [1106, 418] on icon at bounding box center [1099, 410] width 19 height 19
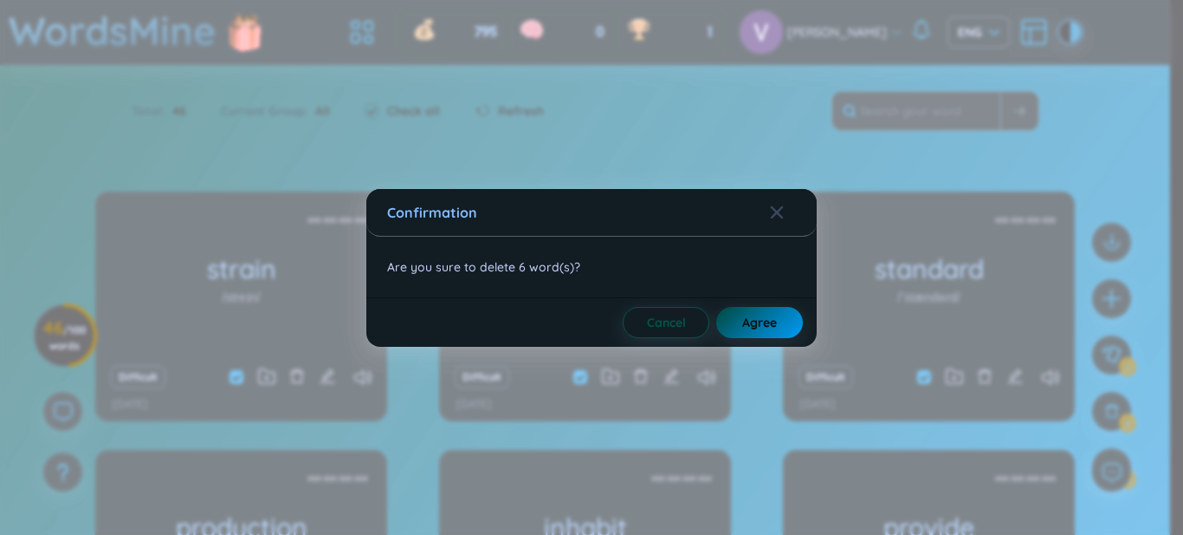
click at [765, 335] on button "Agree" at bounding box center [760, 322] width 87 height 31
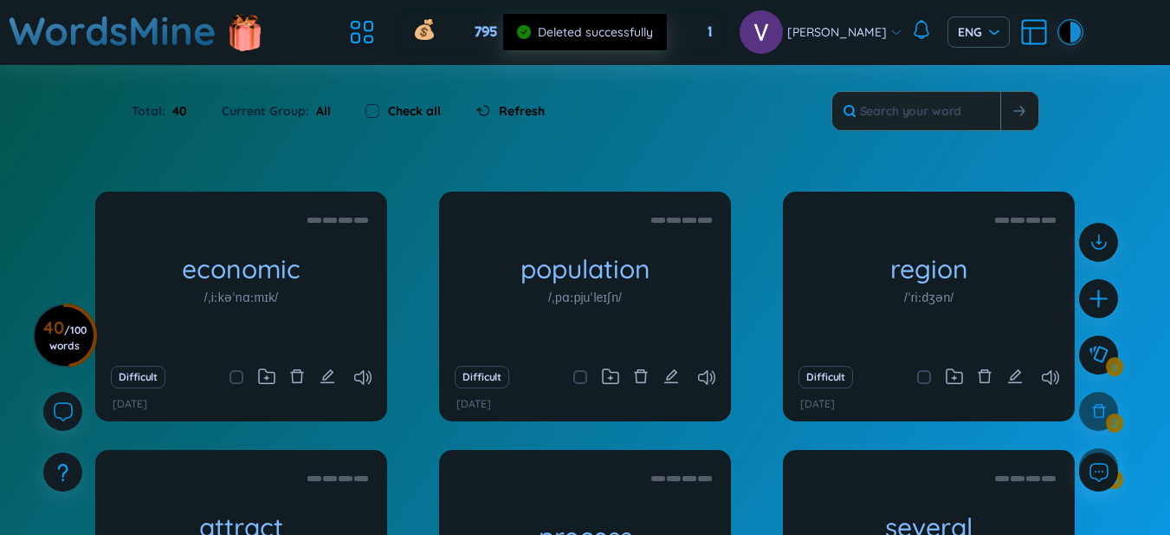
click at [399, 105] on label "Check all" at bounding box center [414, 110] width 53 height 19
checkbox input "true"
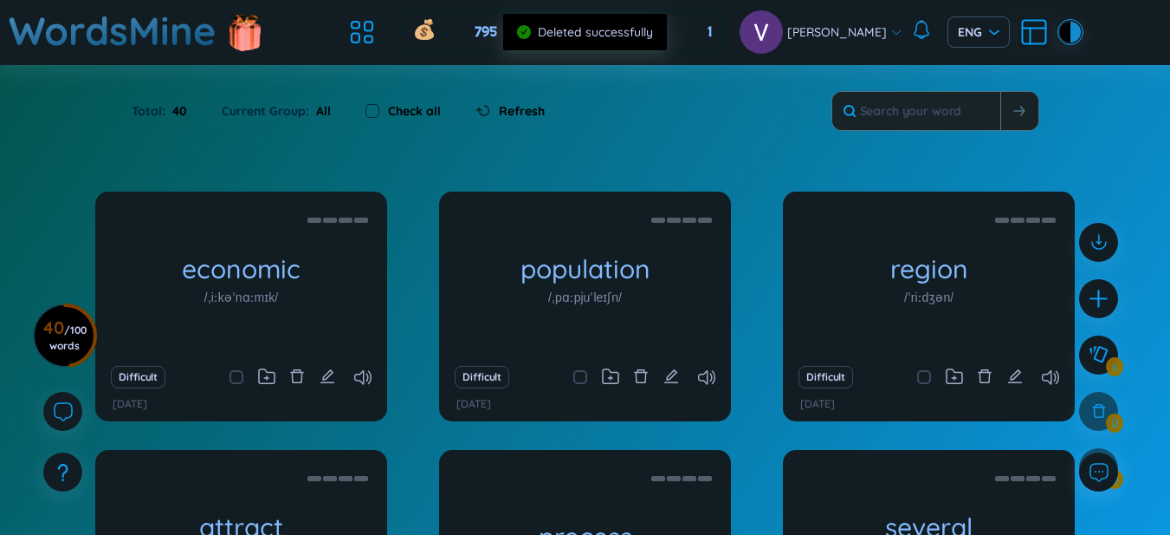
checkbox input "true"
click at [1104, 410] on icon at bounding box center [1099, 411] width 15 height 15
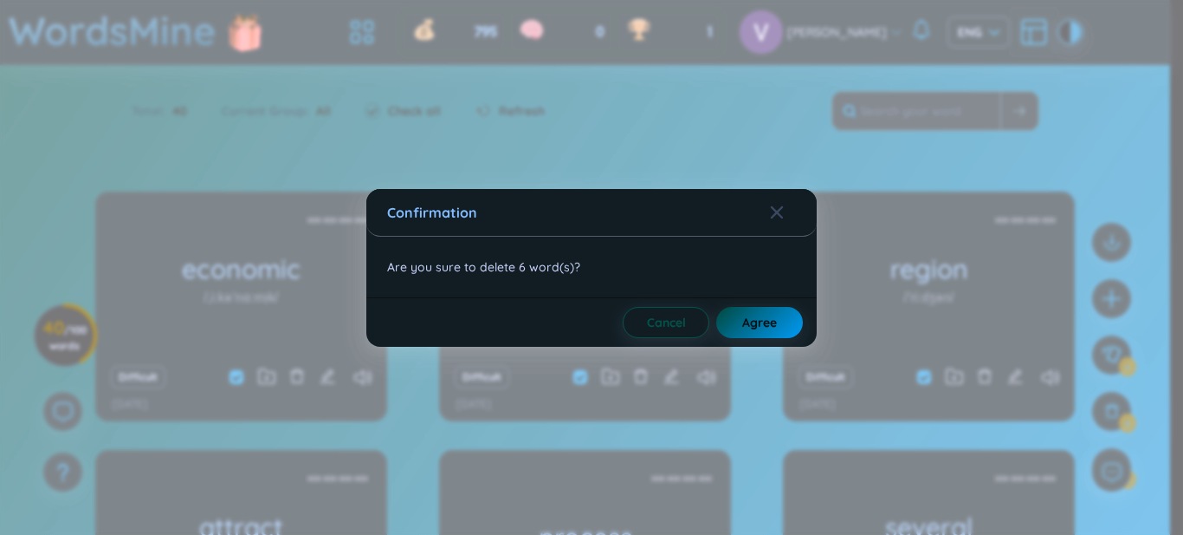
click at [751, 327] on span "Agree" at bounding box center [759, 322] width 35 height 17
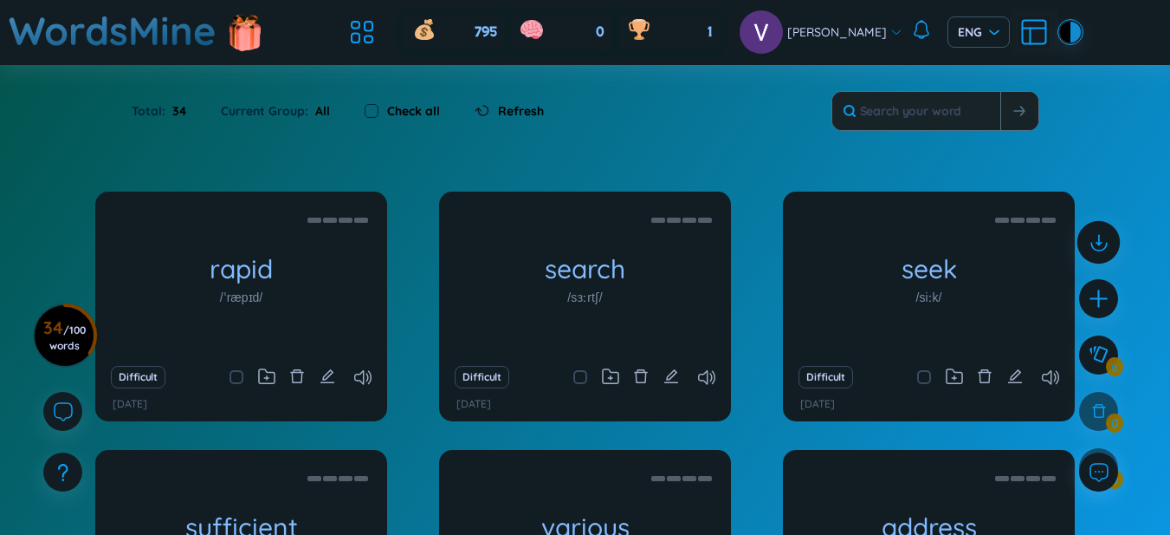
click at [1107, 247] on icon at bounding box center [1098, 241] width 23 height 23
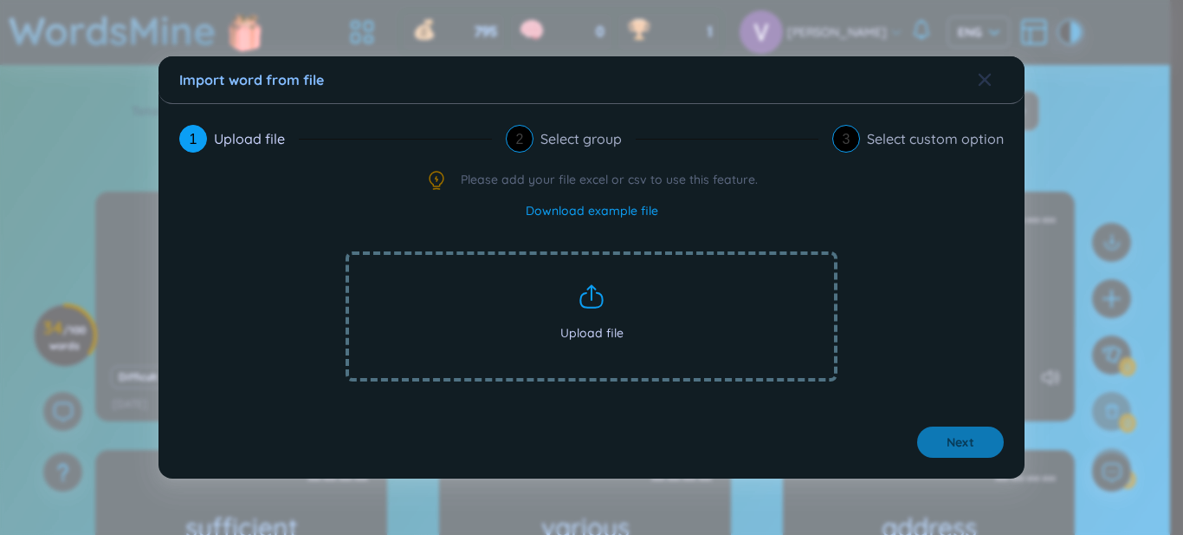
click at [995, 76] on span "Close" at bounding box center [1001, 79] width 47 height 47
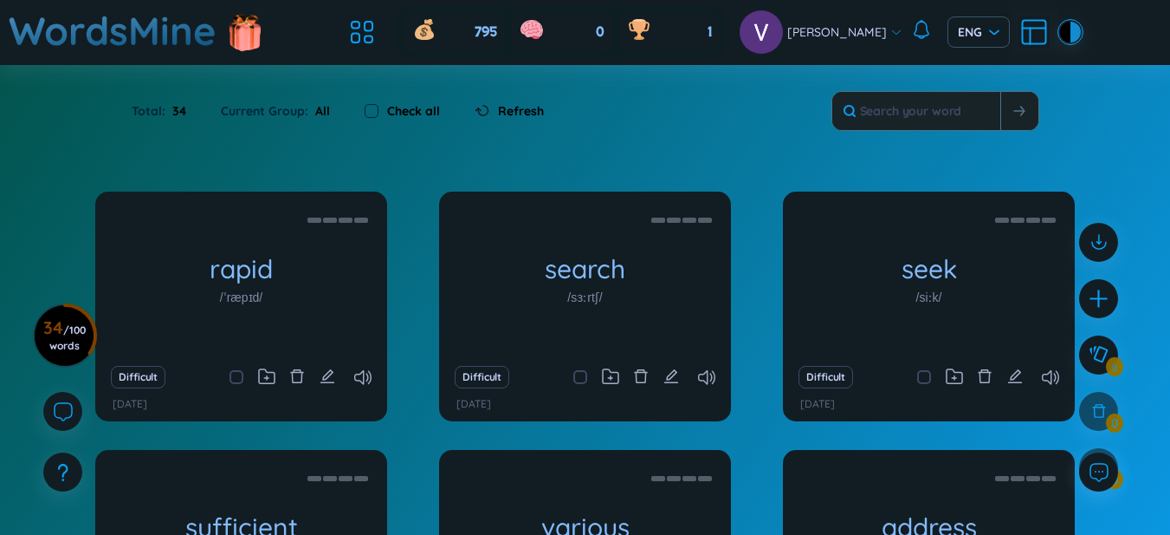
click at [383, 121] on div "Check all" at bounding box center [402, 111] width 110 height 36
click at [395, 114] on label "Check all" at bounding box center [413, 110] width 53 height 19
checkbox input "true"
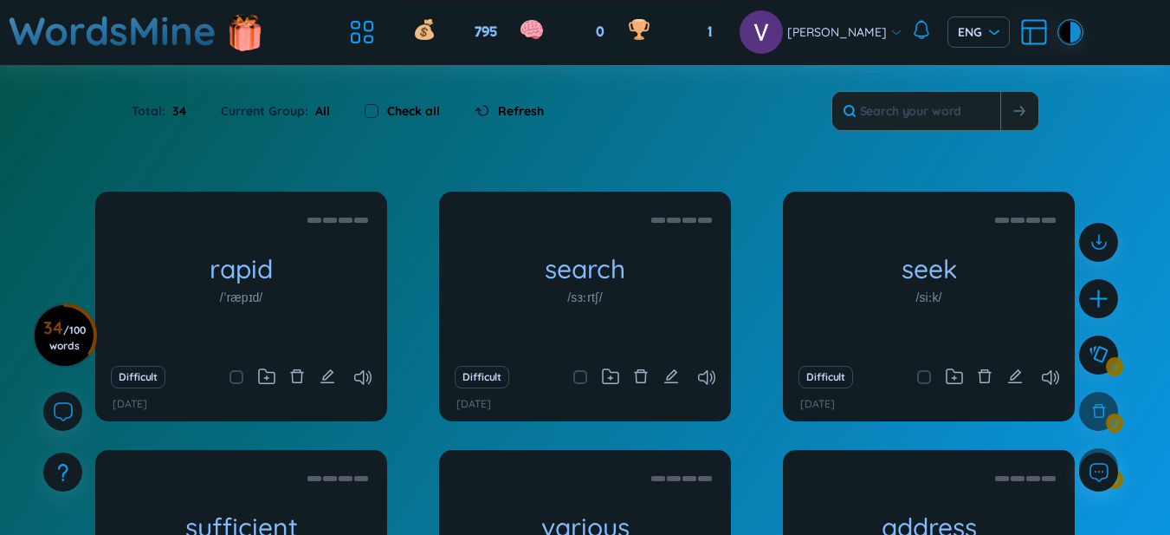
checkbox input "true"
click at [1125, 406] on div at bounding box center [1099, 363] width 56 height 299
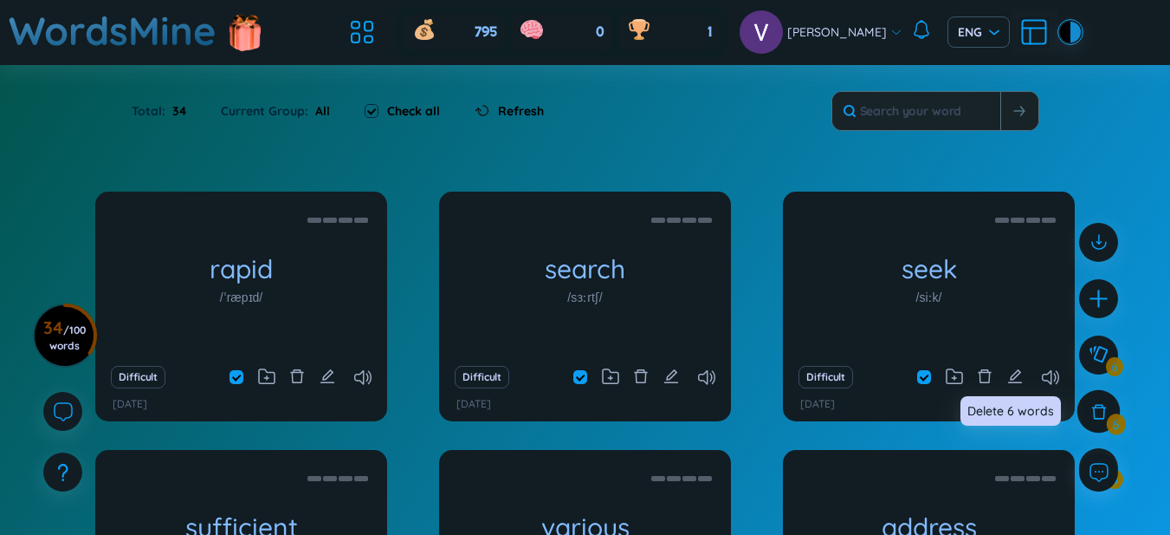
click at [1112, 405] on div at bounding box center [1099, 411] width 43 height 43
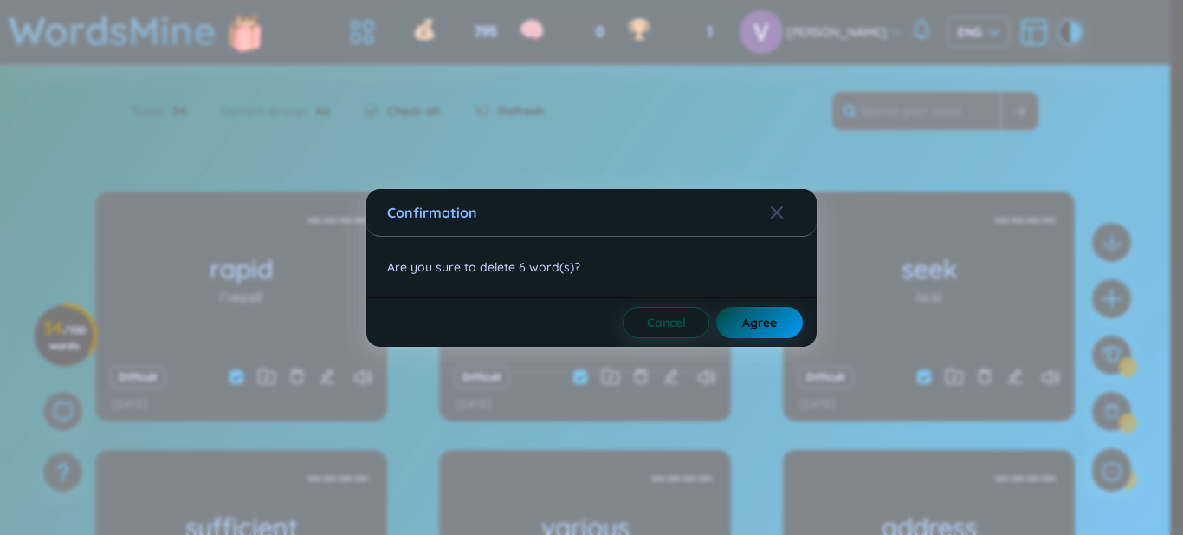
click at [768, 331] on button "Agree" at bounding box center [760, 322] width 87 height 31
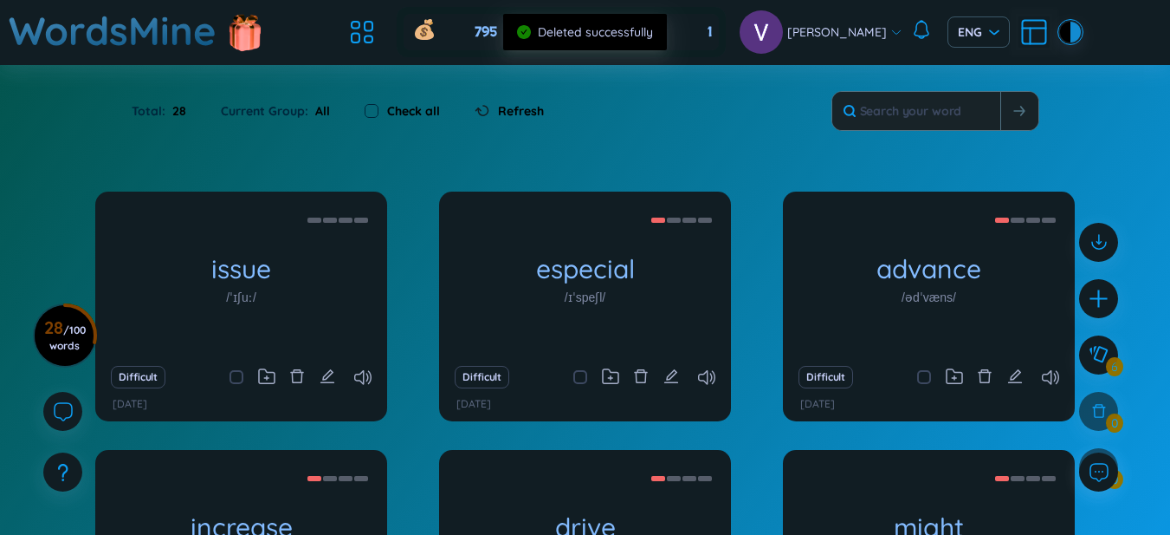
click at [415, 118] on label "Check all" at bounding box center [413, 110] width 53 height 19
checkbox input "true"
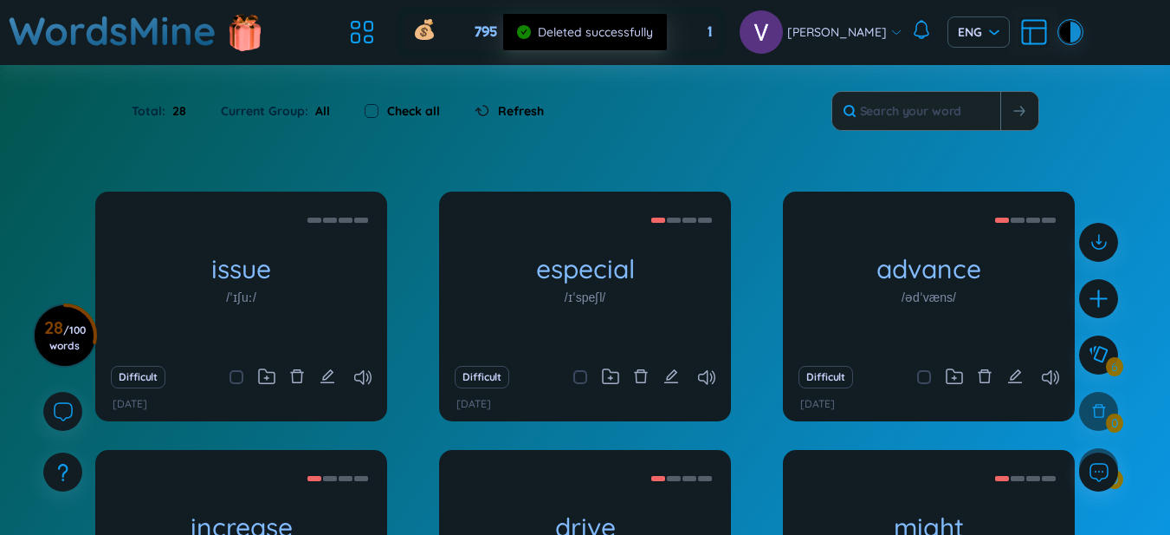
checkbox input "true"
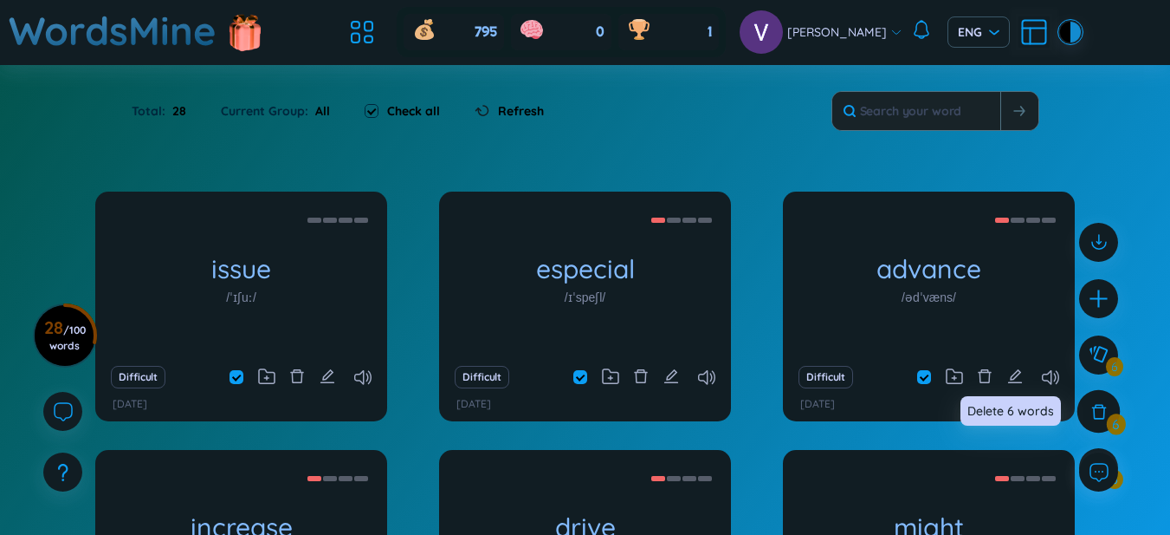
click at [1111, 410] on div at bounding box center [1099, 411] width 43 height 43
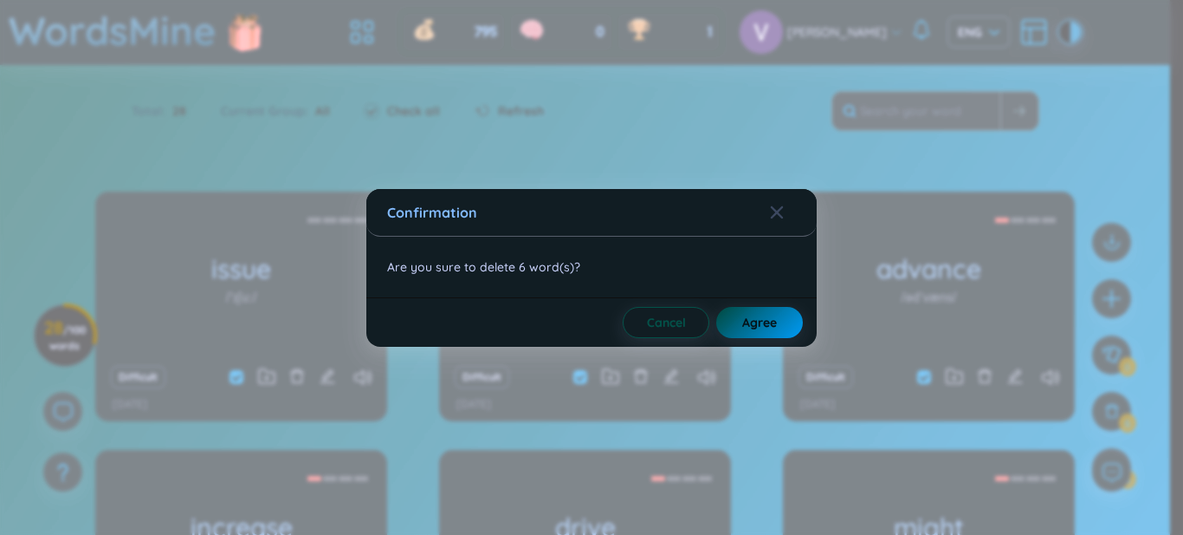
click at [766, 320] on span "Agree" at bounding box center [759, 322] width 35 height 17
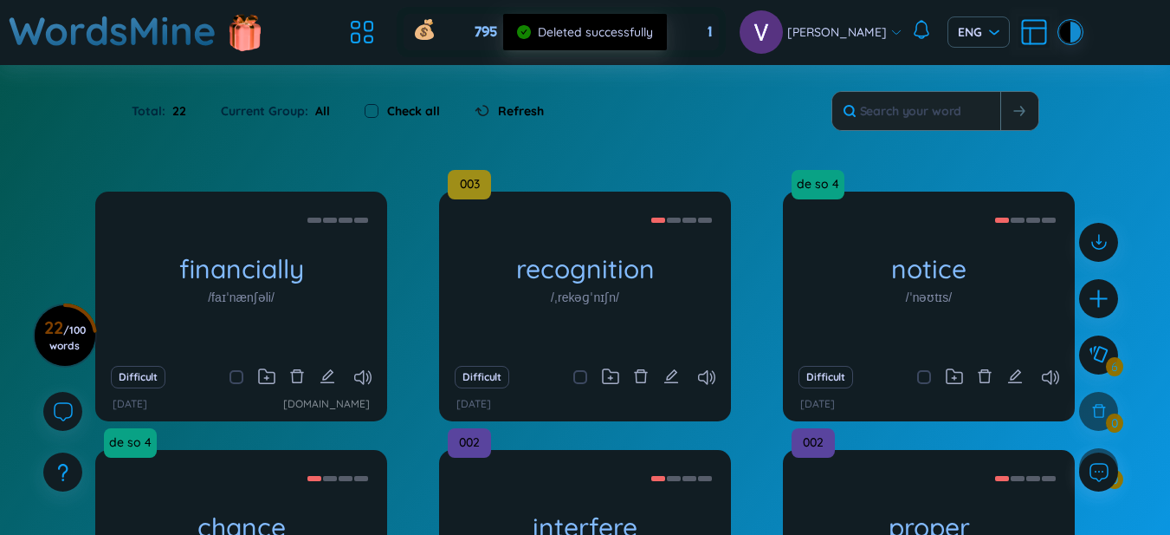
click at [394, 120] on div "Check all" at bounding box center [402, 111] width 110 height 36
click at [397, 117] on label "Check all" at bounding box center [413, 110] width 53 height 19
checkbox input "true"
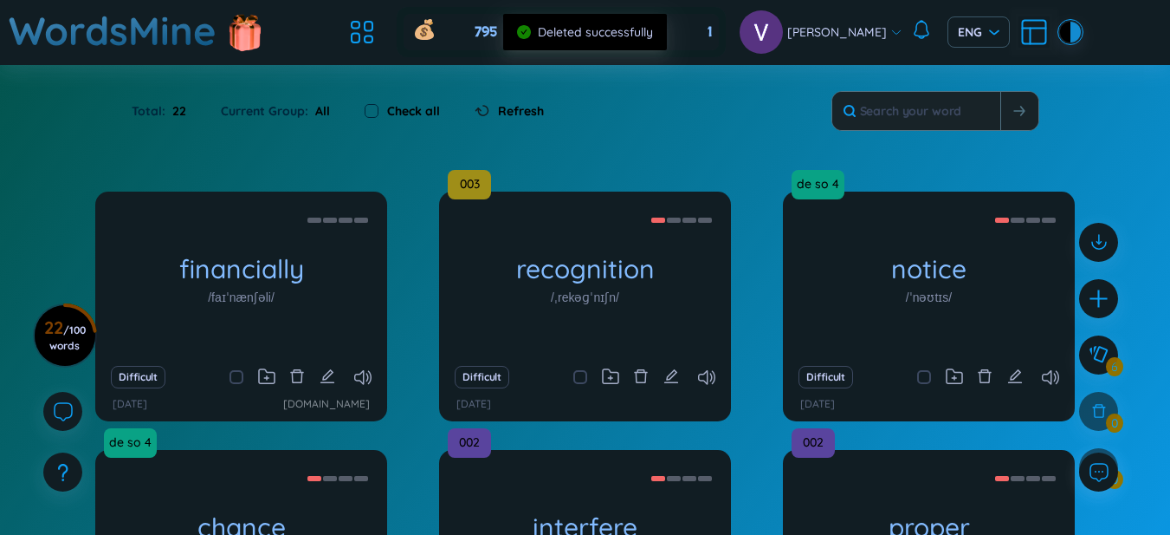
checkbox input "true"
click at [1117, 407] on div at bounding box center [1099, 411] width 43 height 43
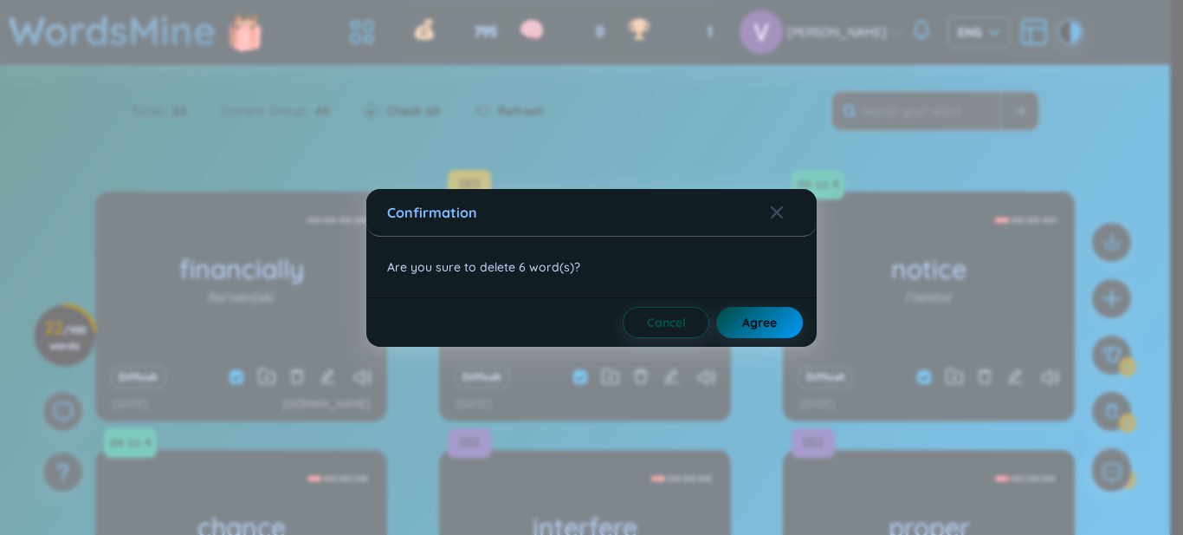
click at [782, 321] on button "Agree" at bounding box center [760, 322] width 87 height 31
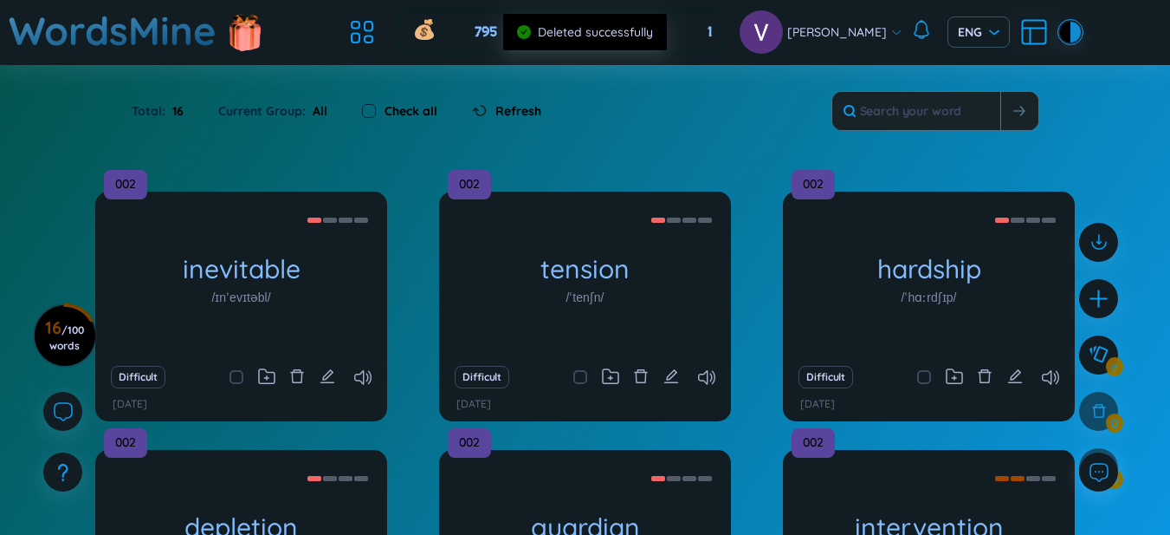
click at [403, 109] on label "Check all" at bounding box center [411, 110] width 53 height 19
checkbox input "true"
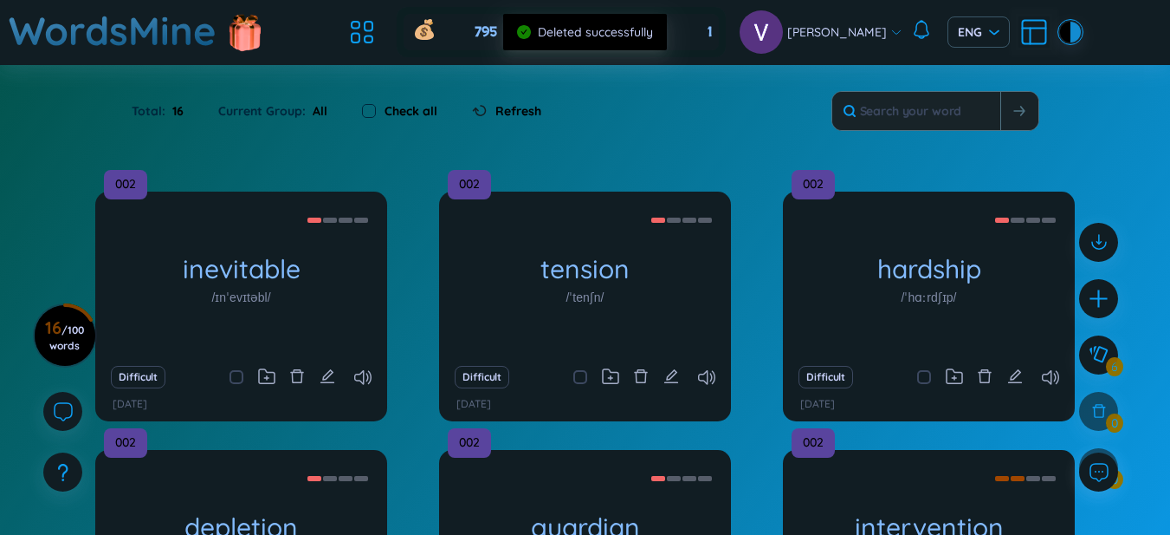
checkbox input "true"
click at [1093, 420] on icon at bounding box center [1099, 410] width 19 height 19
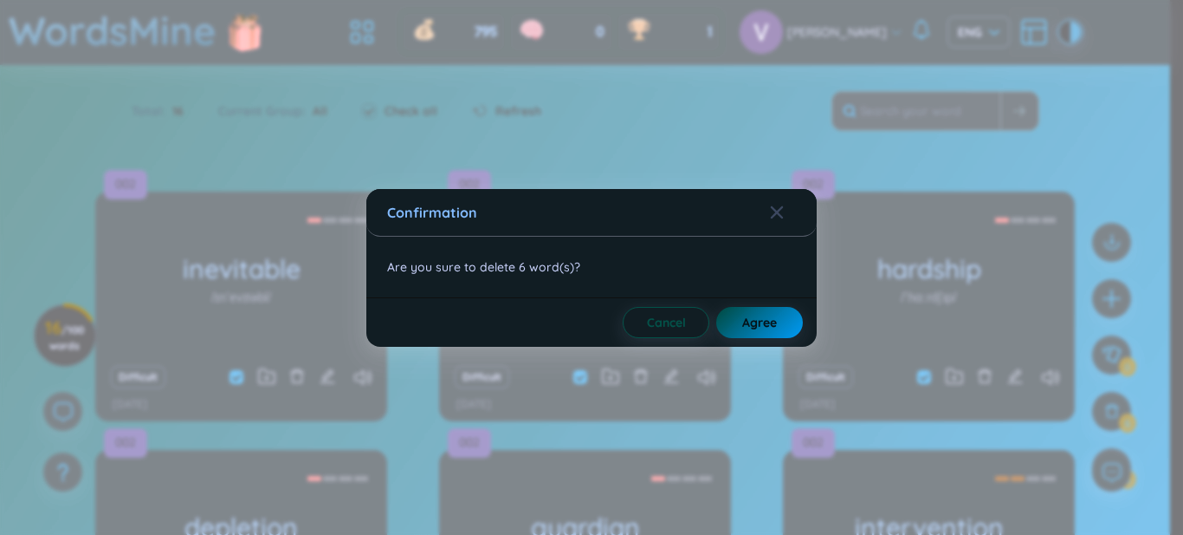
click at [758, 324] on span "Agree" at bounding box center [759, 322] width 35 height 17
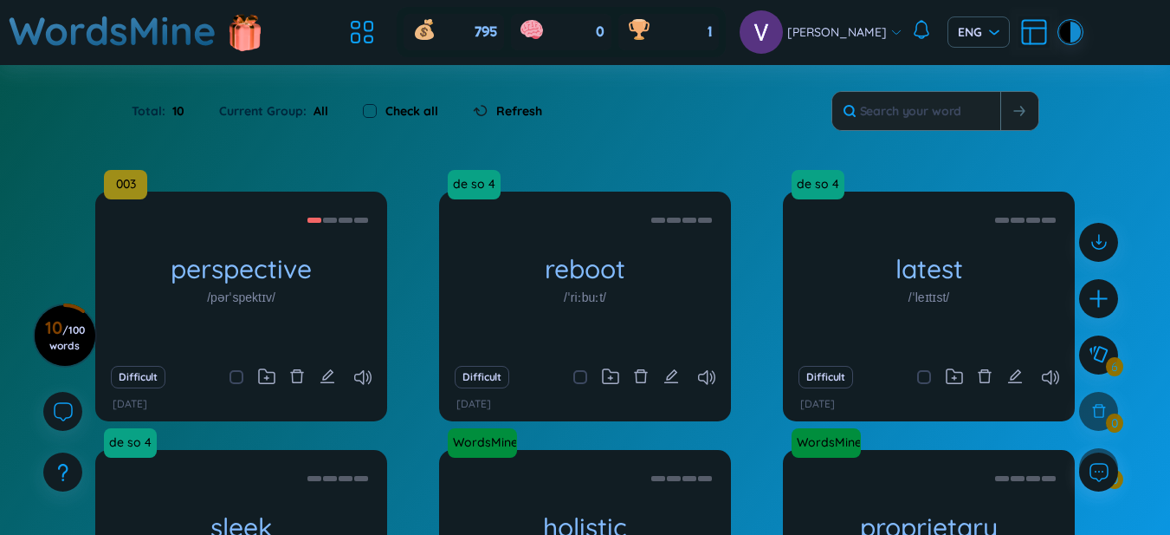
click at [402, 111] on label "Check all" at bounding box center [412, 110] width 53 height 19
checkbox input "true"
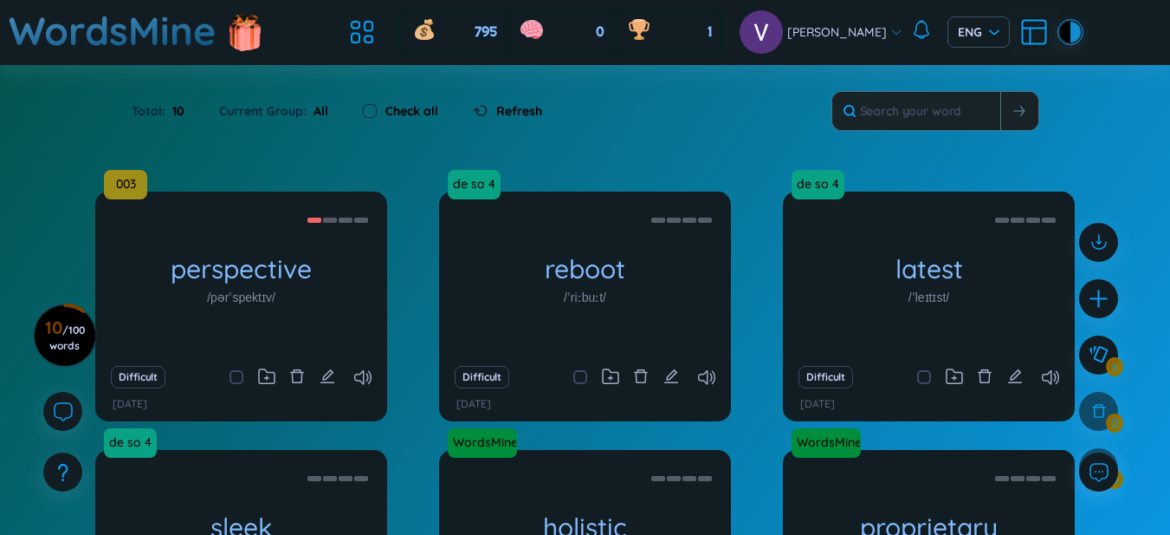
checkbox input "true"
click at [1093, 416] on icon at bounding box center [1099, 410] width 19 height 19
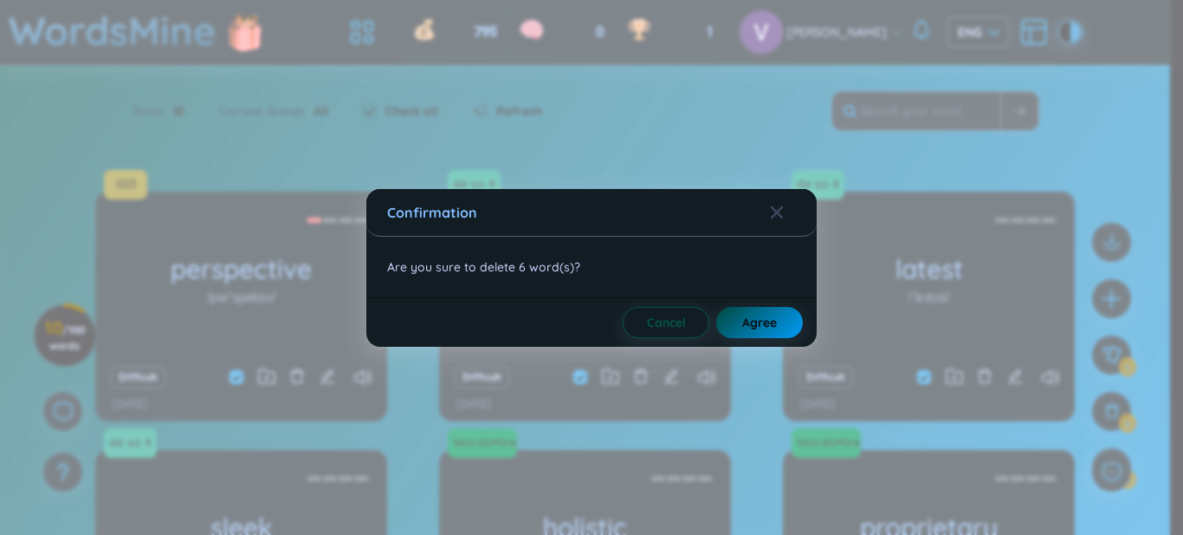
click at [747, 321] on span "Agree" at bounding box center [759, 322] width 35 height 17
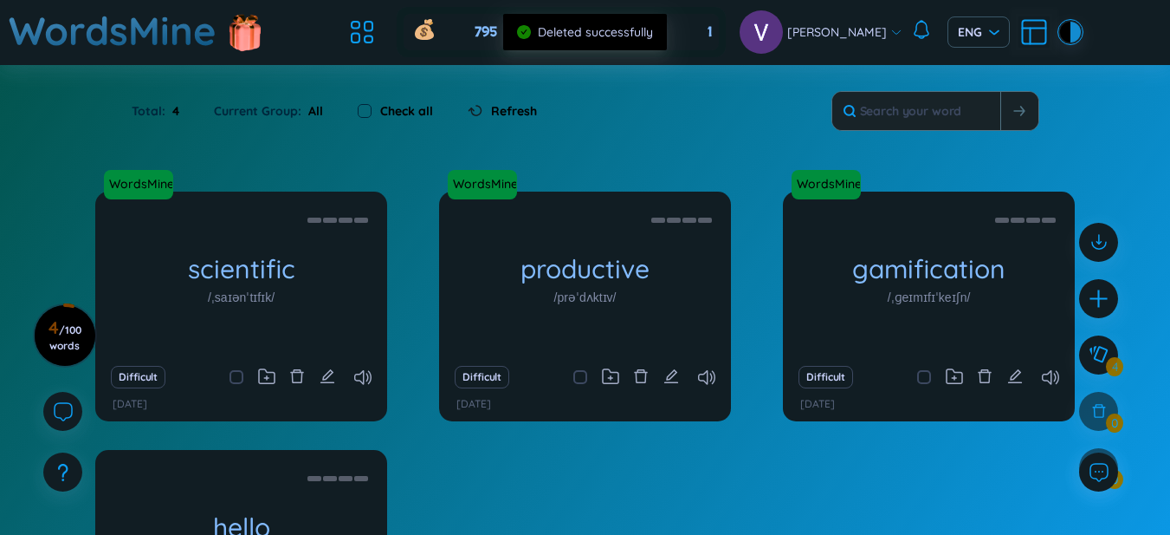
click at [415, 114] on label "Check all" at bounding box center [406, 110] width 53 height 19
checkbox input "true"
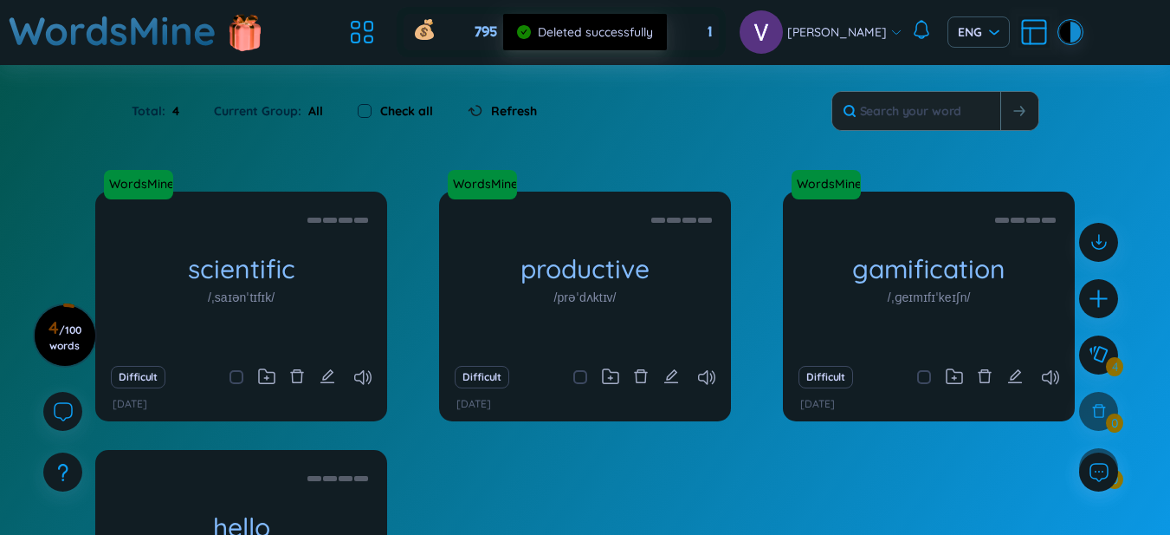
checkbox input "true"
click at [1098, 404] on icon at bounding box center [1099, 411] width 15 height 15
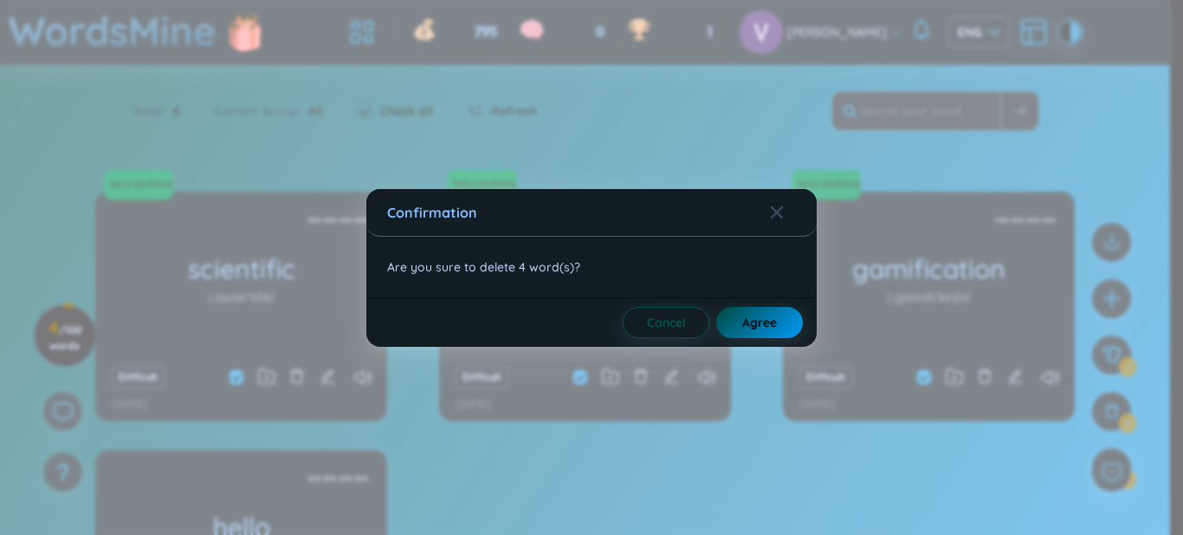
click at [781, 324] on button "Agree" at bounding box center [760, 322] width 87 height 31
checkbox input "false"
